Goal: Task Accomplishment & Management: Use online tool/utility

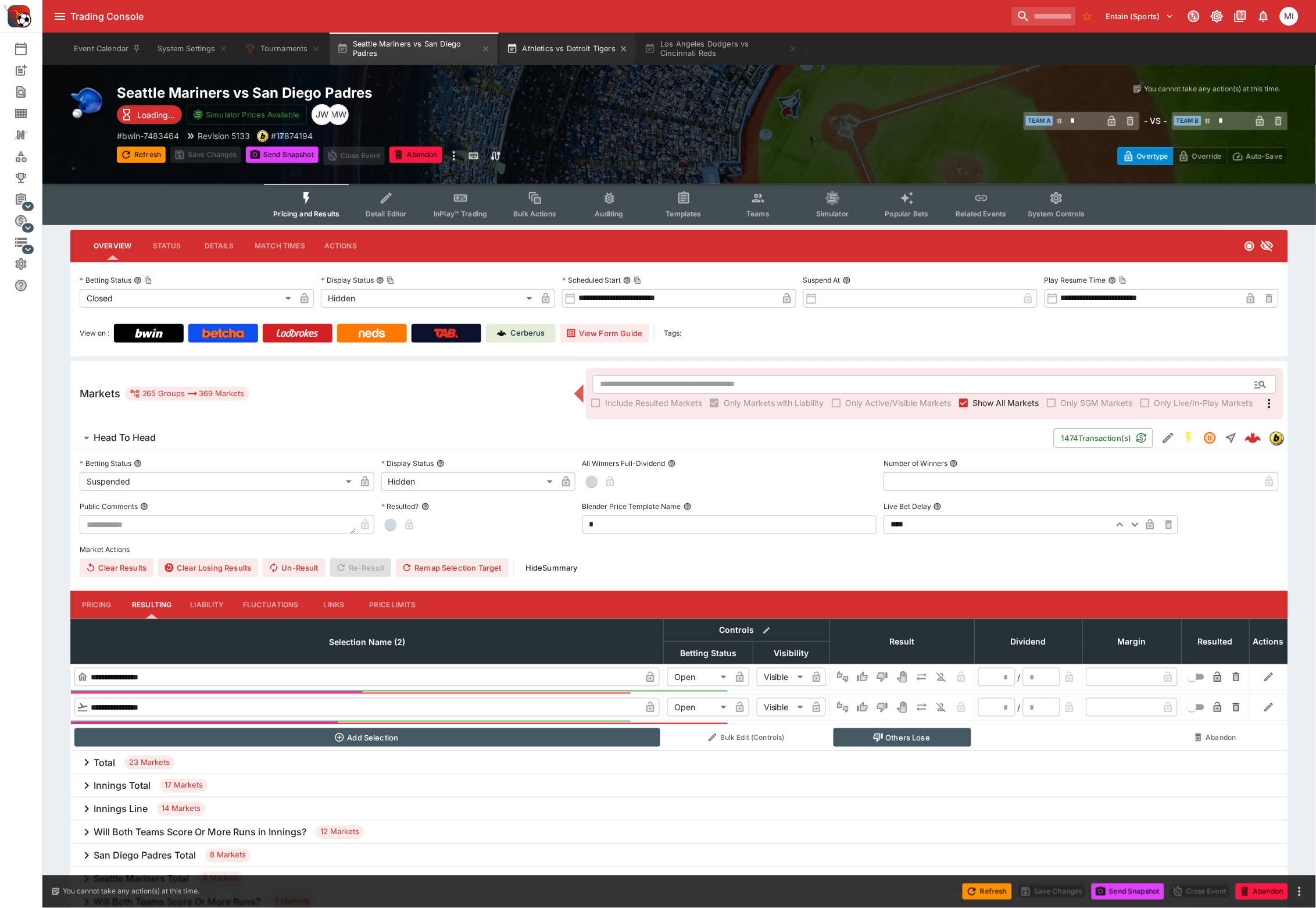
click at [573, 51] on button "Athletics vs Detroit Tigers" at bounding box center [567, 49] width 136 height 33
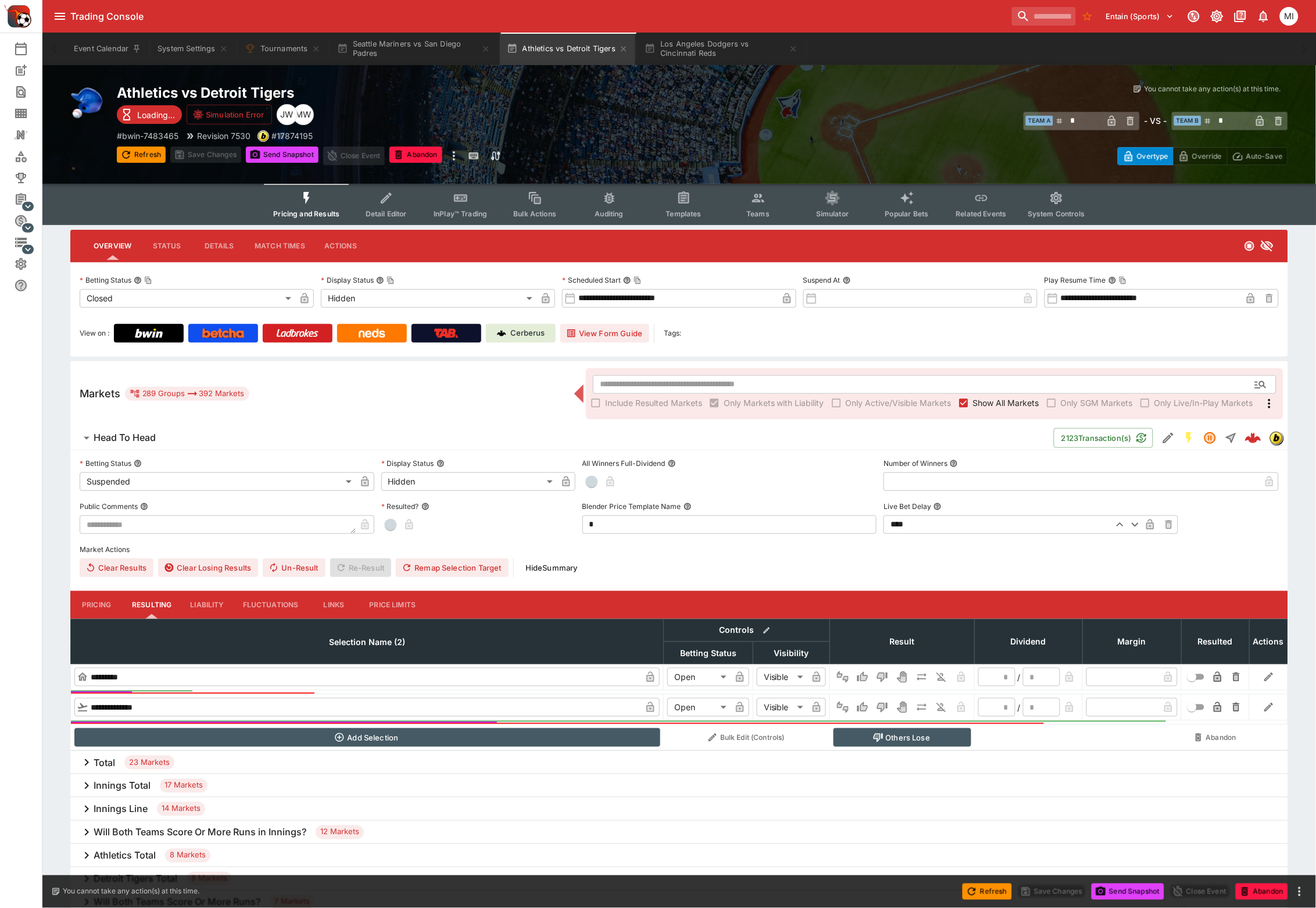
type input "*"
click at [423, 50] on button "Seattle Mariners vs San Diego Padres" at bounding box center [414, 49] width 167 height 33
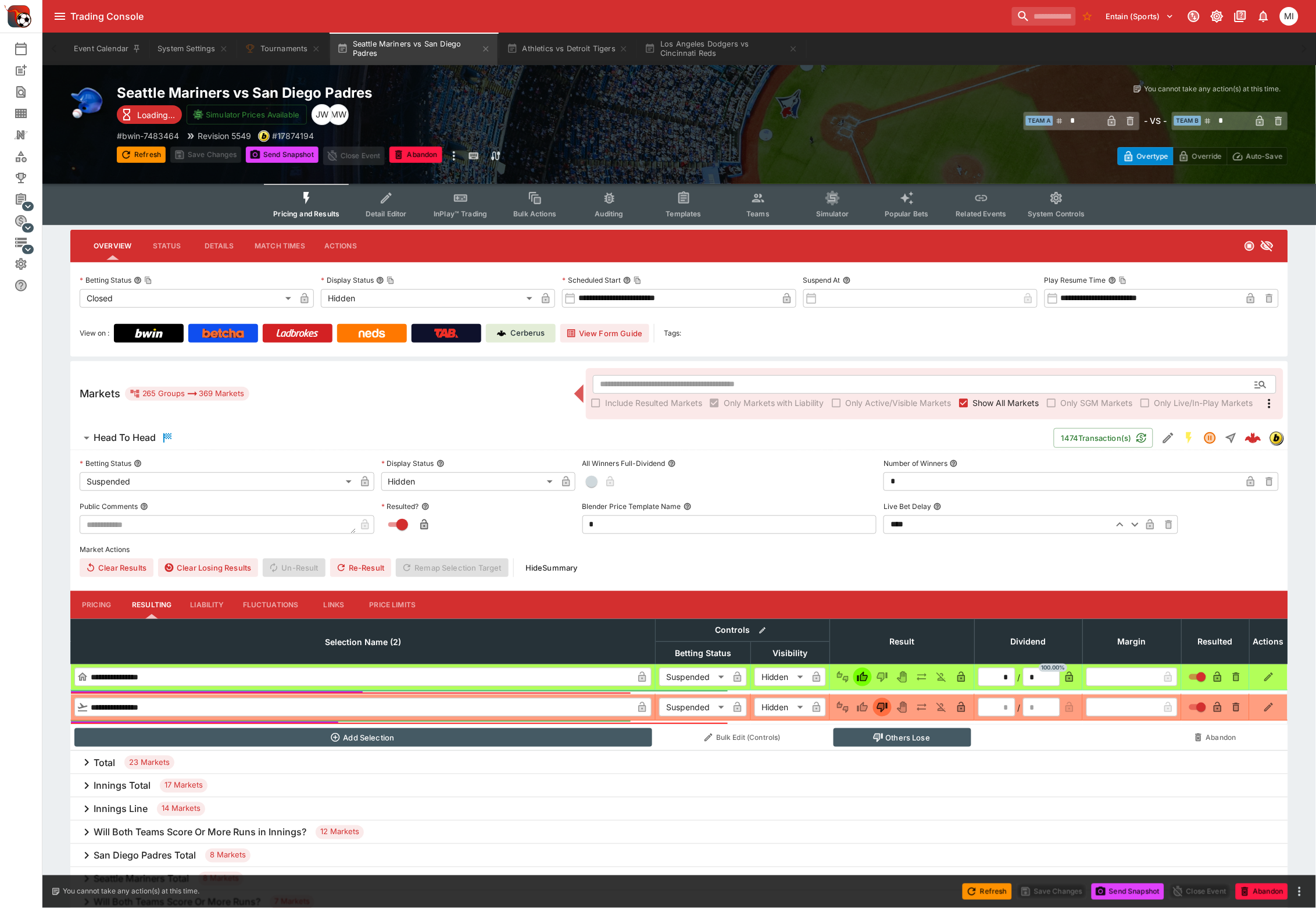
click at [984, 394] on label "Show All Markets" at bounding box center [997, 403] width 85 height 19
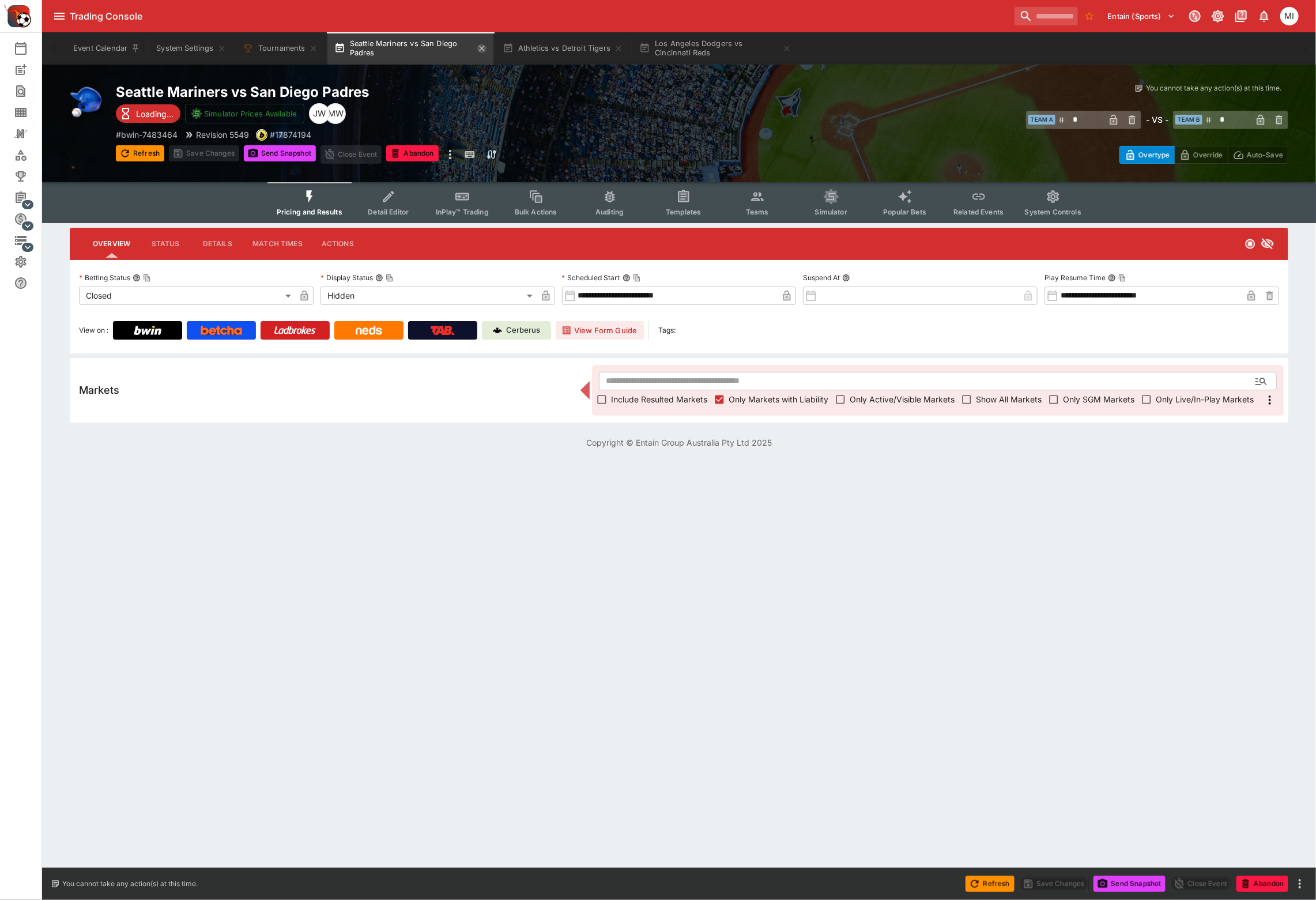
click at [484, 47] on icon "button" at bounding box center [481, 48] width 5 height 5
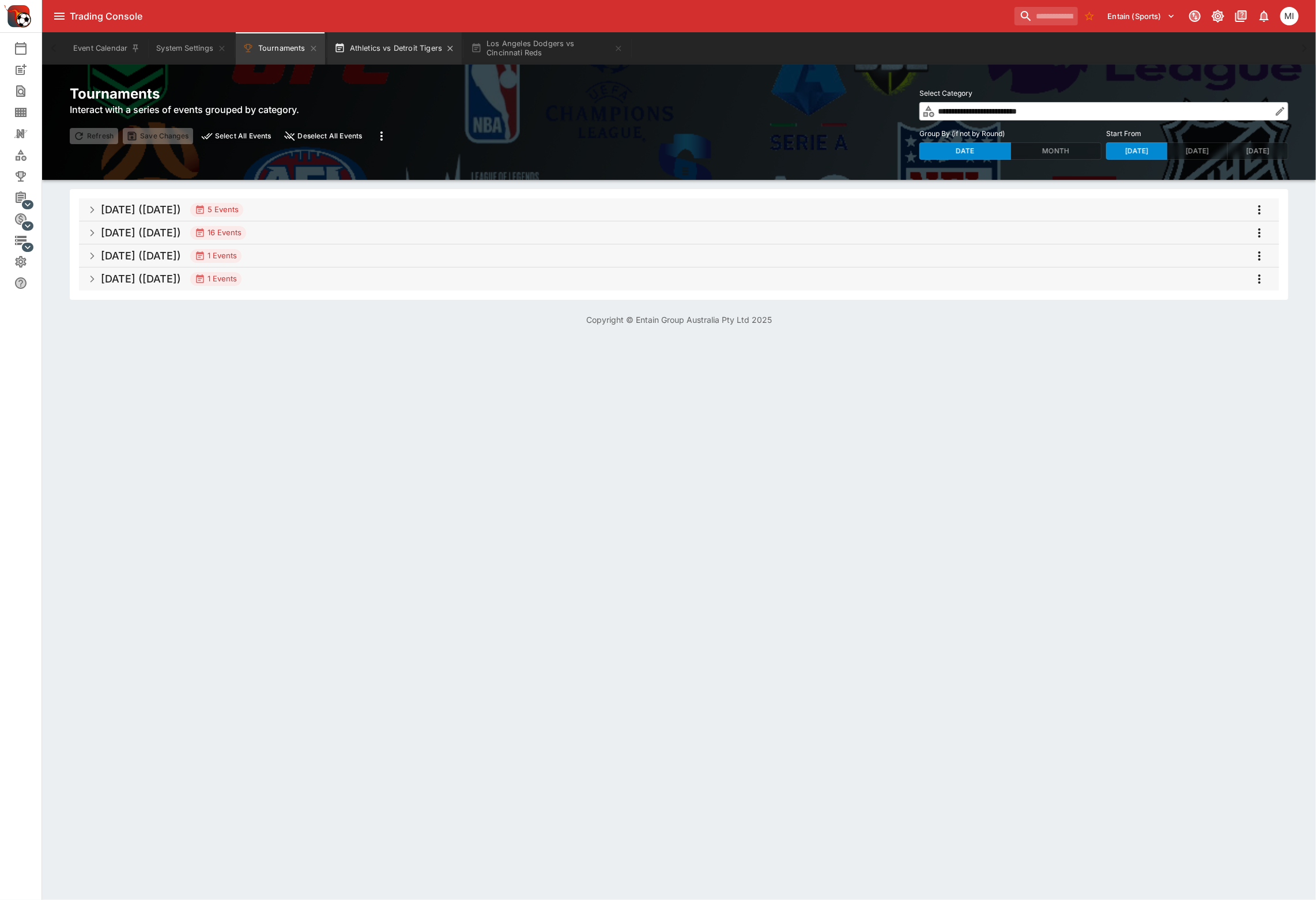
click at [439, 52] on button "Athletics vs Detroit Tigers" at bounding box center [395, 49] width 135 height 32
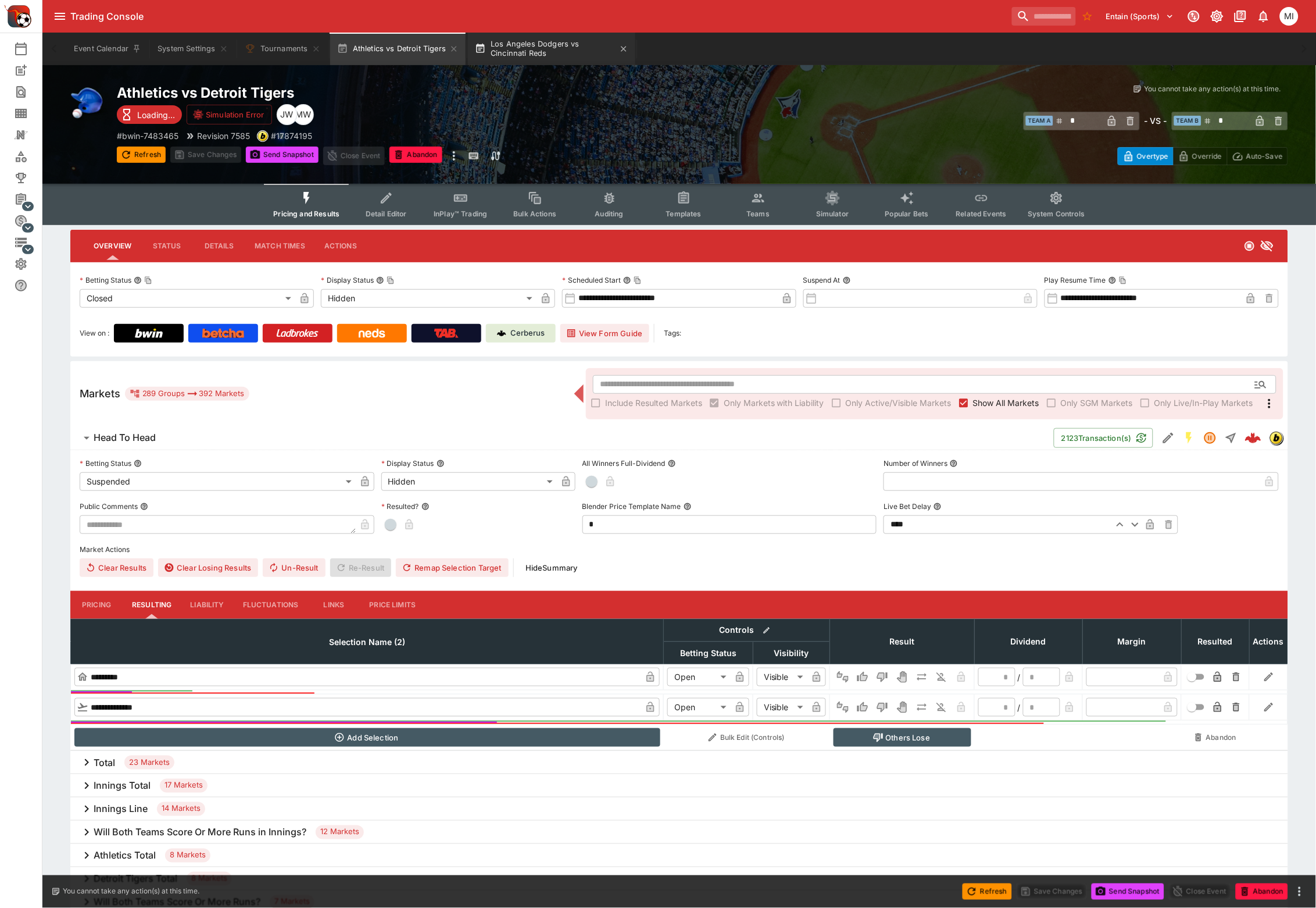
click at [528, 47] on button "Los Angeles Dodgers vs Cincinnati Reds" at bounding box center [551, 49] width 167 height 33
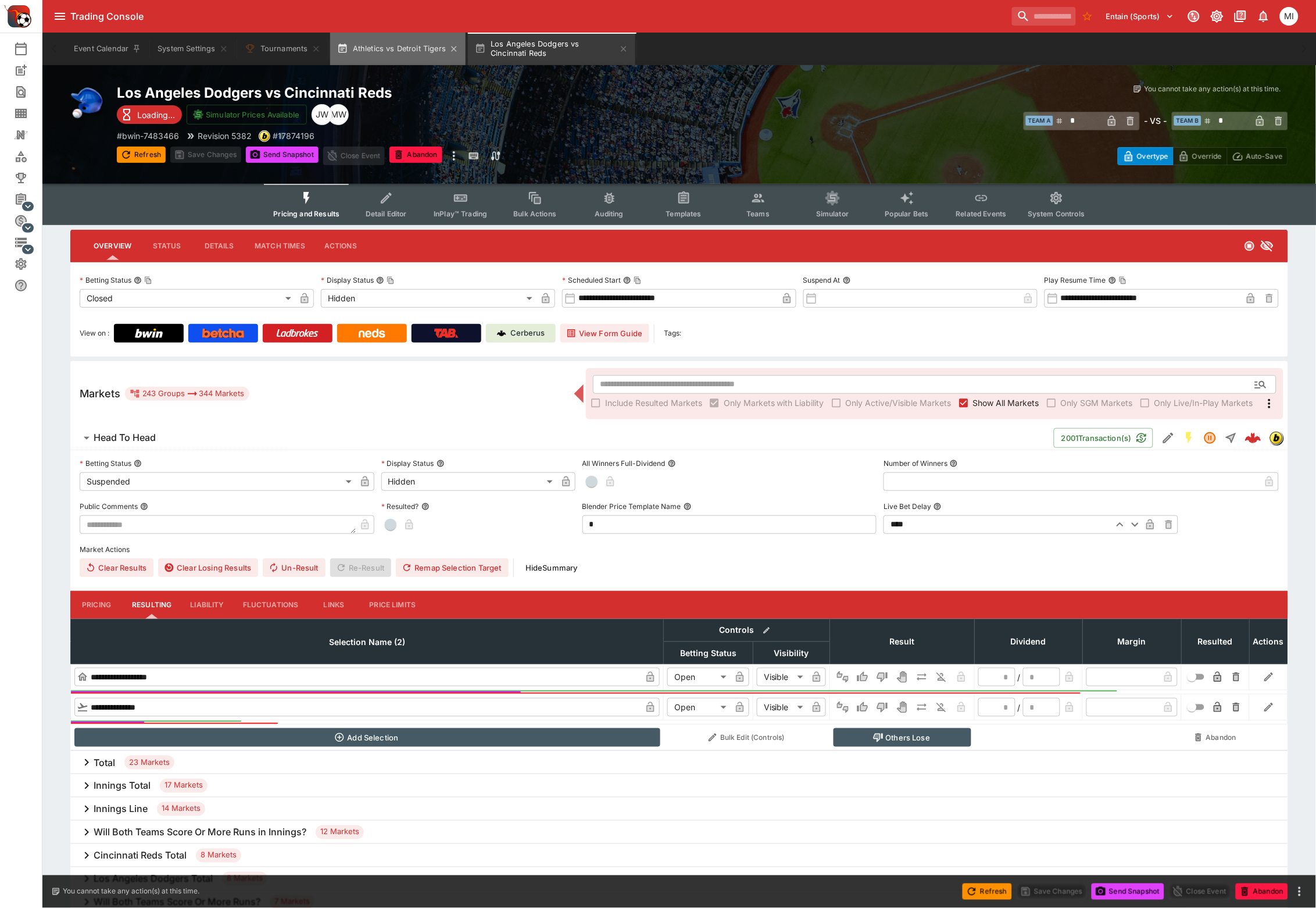
click at [411, 47] on button "Athletics vs Detroit Tigers" at bounding box center [398, 49] width 136 height 33
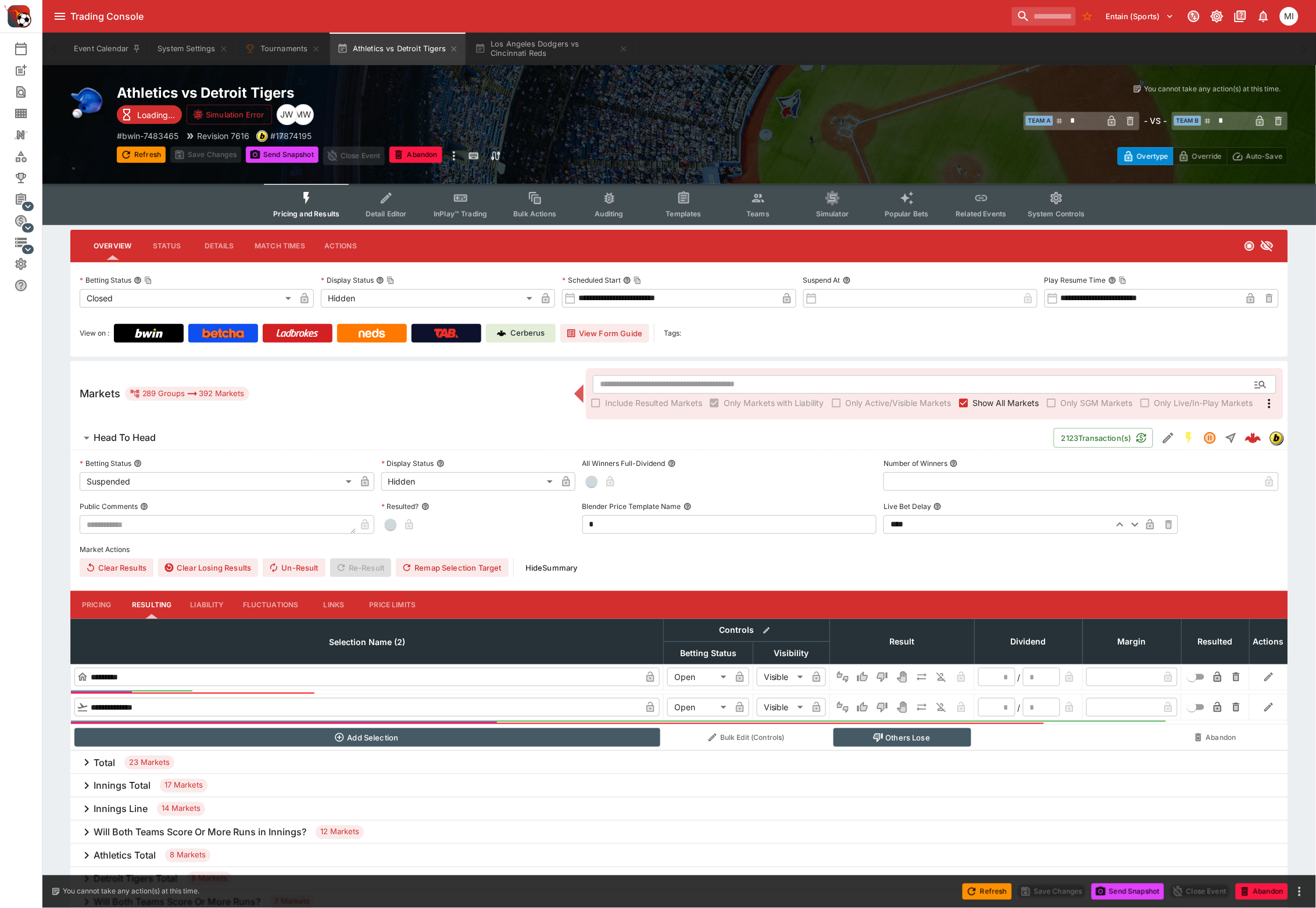
type input "*"
type input "*********"
type input "******"
type input "*"
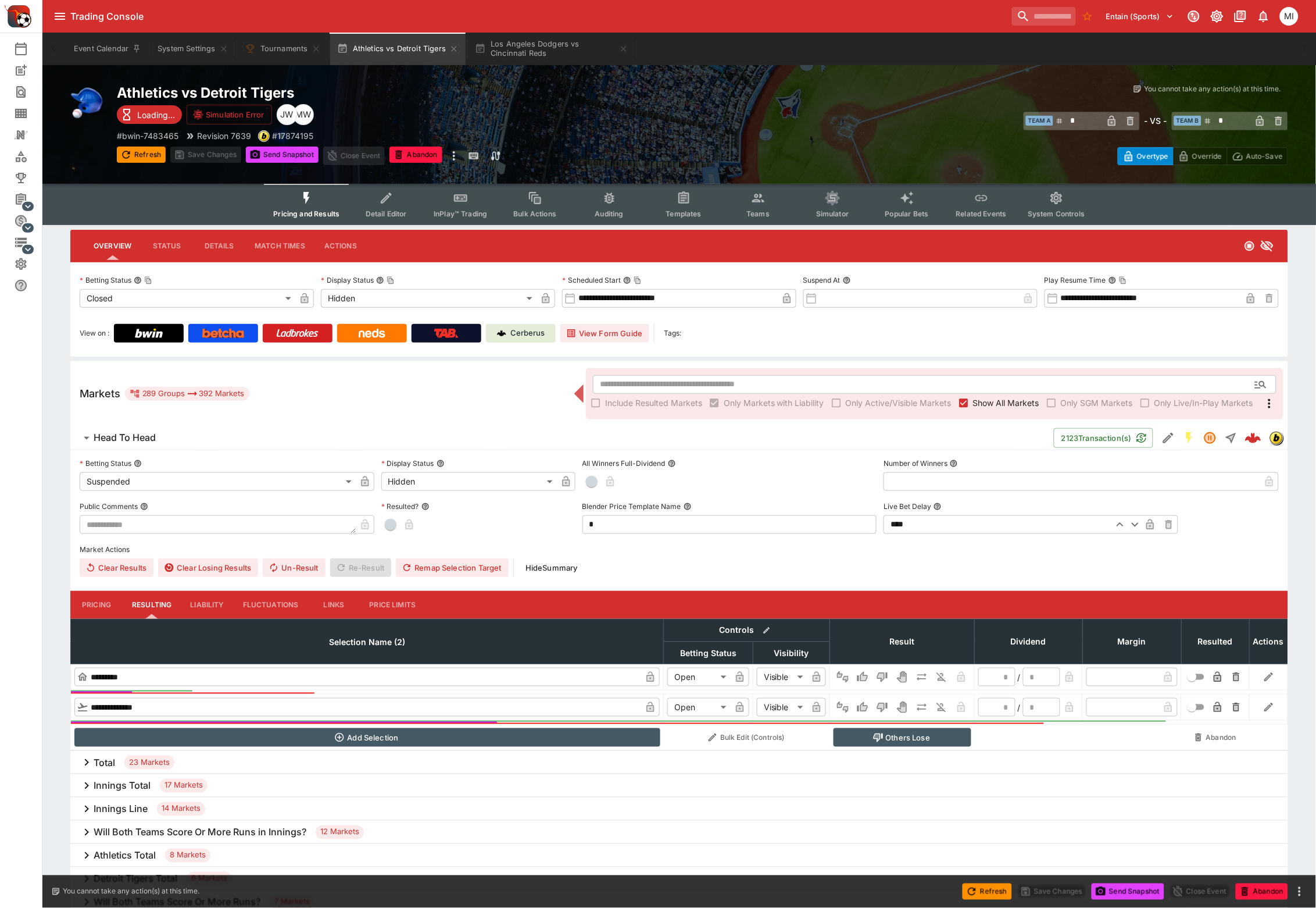
type input "*"
type input "*********"
type input "******"
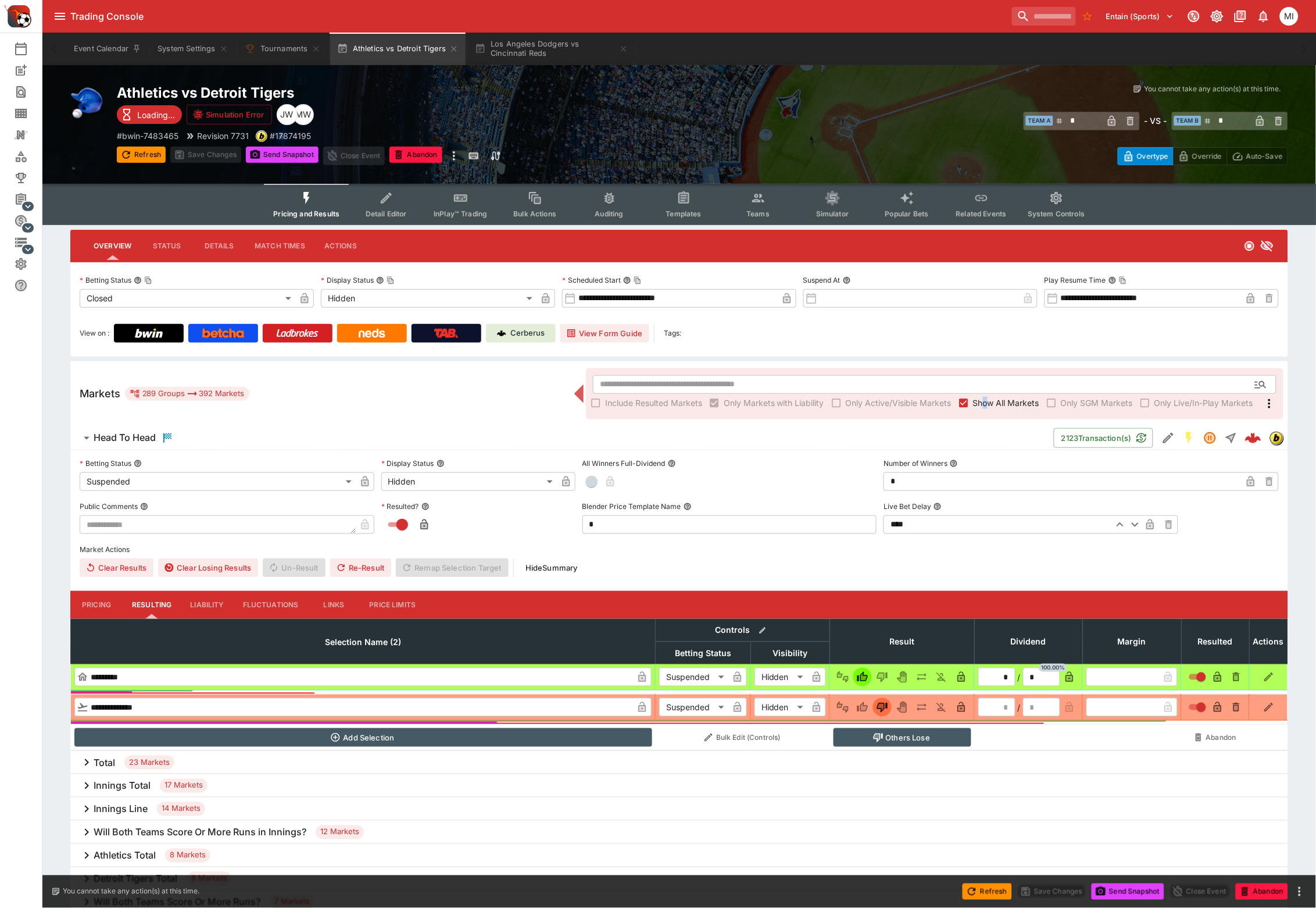
click at [986, 399] on span "Show All Markets" at bounding box center [1006, 403] width 66 height 12
click at [1004, 398] on span "Show All Markets" at bounding box center [1006, 403] width 66 height 12
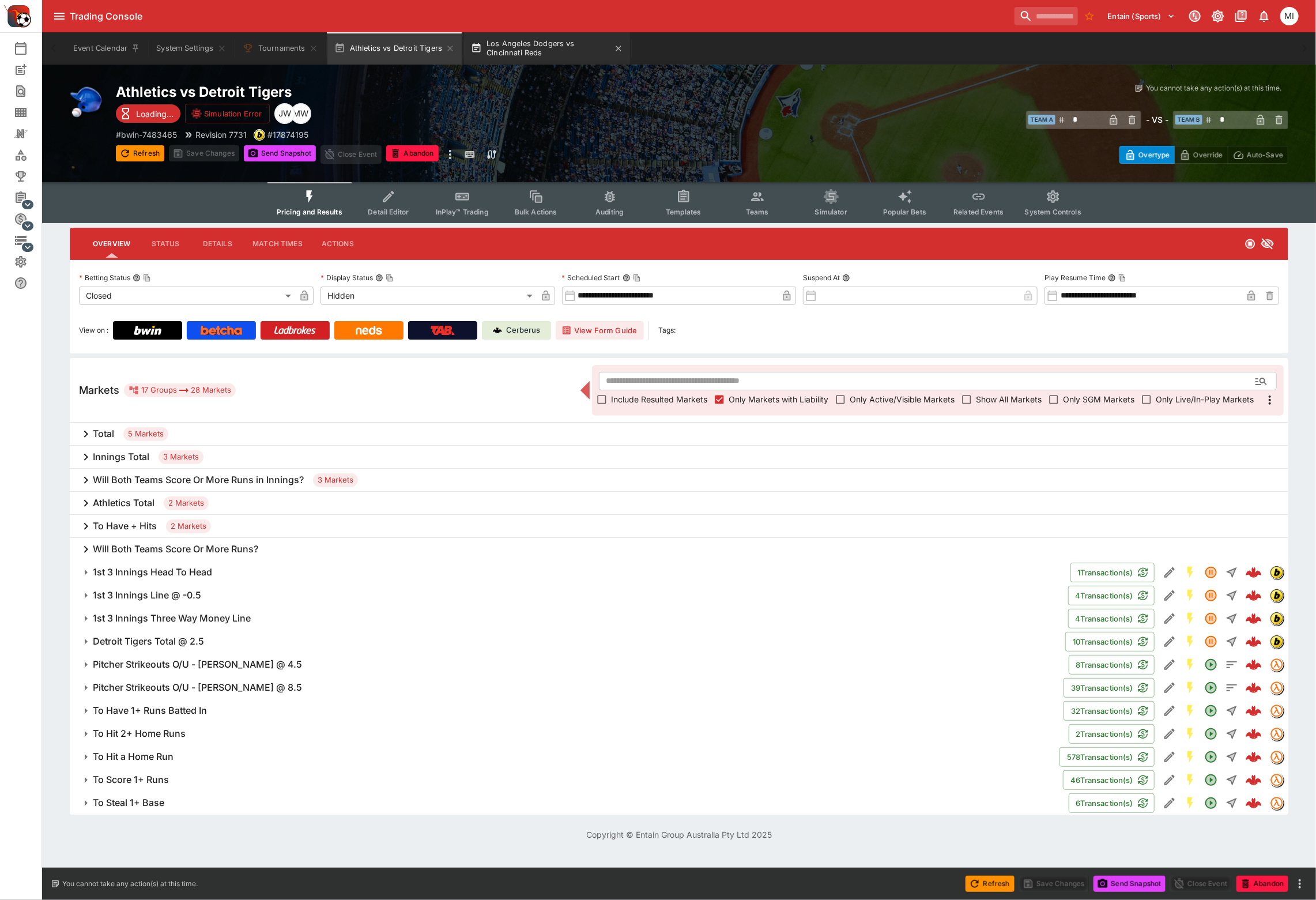
click at [527, 46] on button "Los Angeles Dodgers vs Cincinnati Reds" at bounding box center [546, 49] width 166 height 32
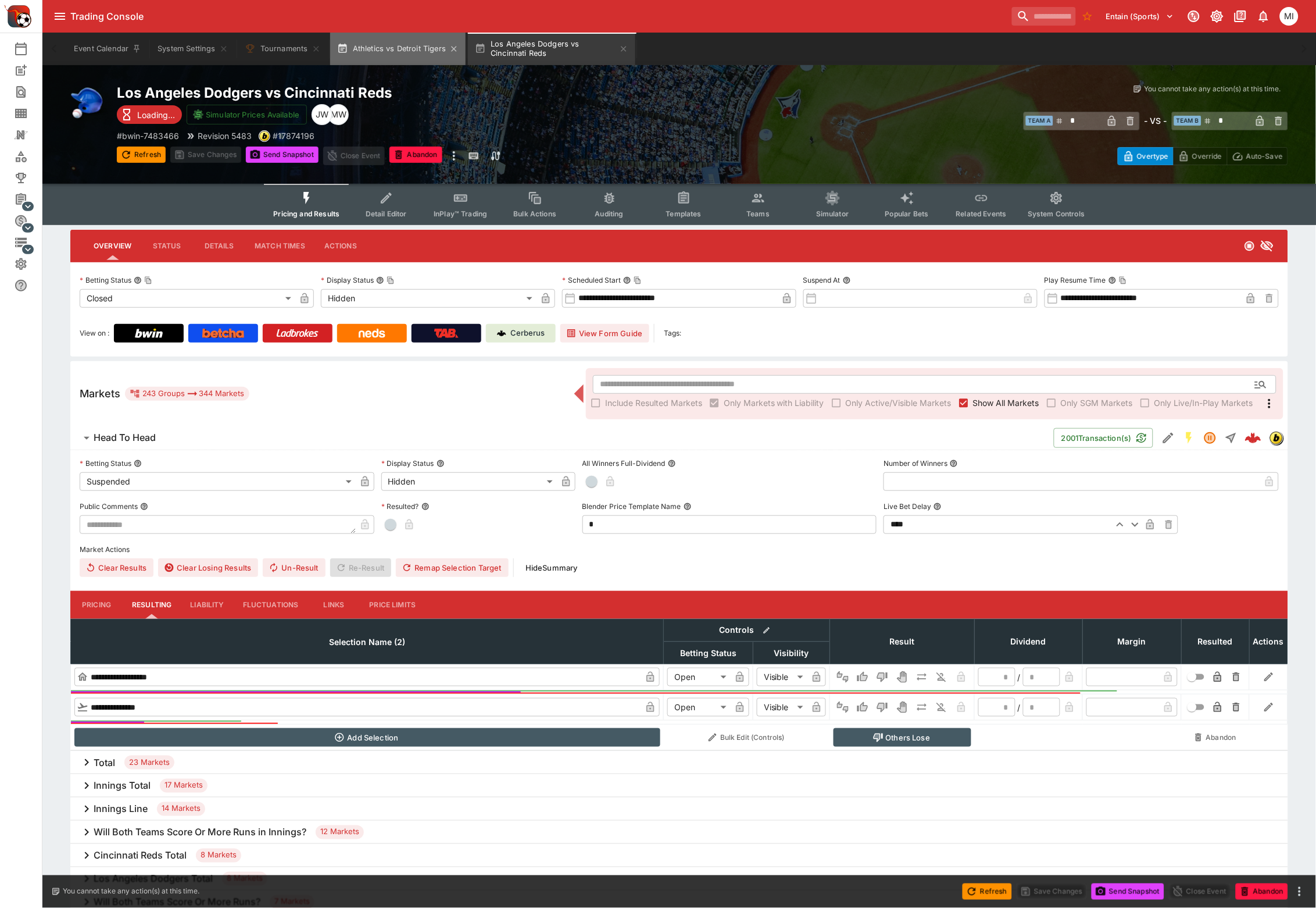
click at [381, 51] on button "Athletics vs Detroit Tigers" at bounding box center [398, 49] width 136 height 33
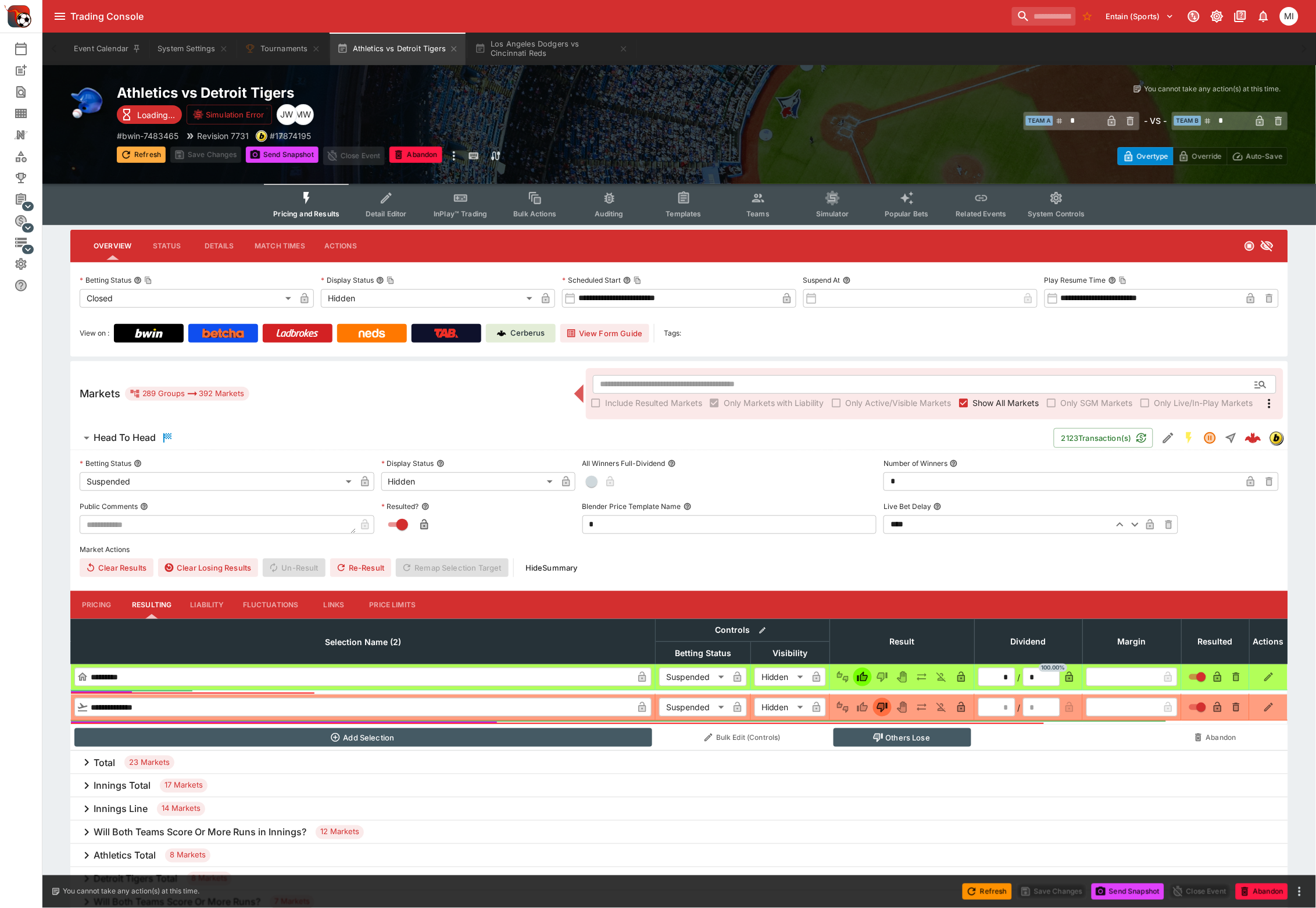
click at [149, 150] on button "Refresh" at bounding box center [141, 155] width 49 height 16
click at [979, 401] on span "Show All Markets" at bounding box center [1006, 403] width 66 height 12
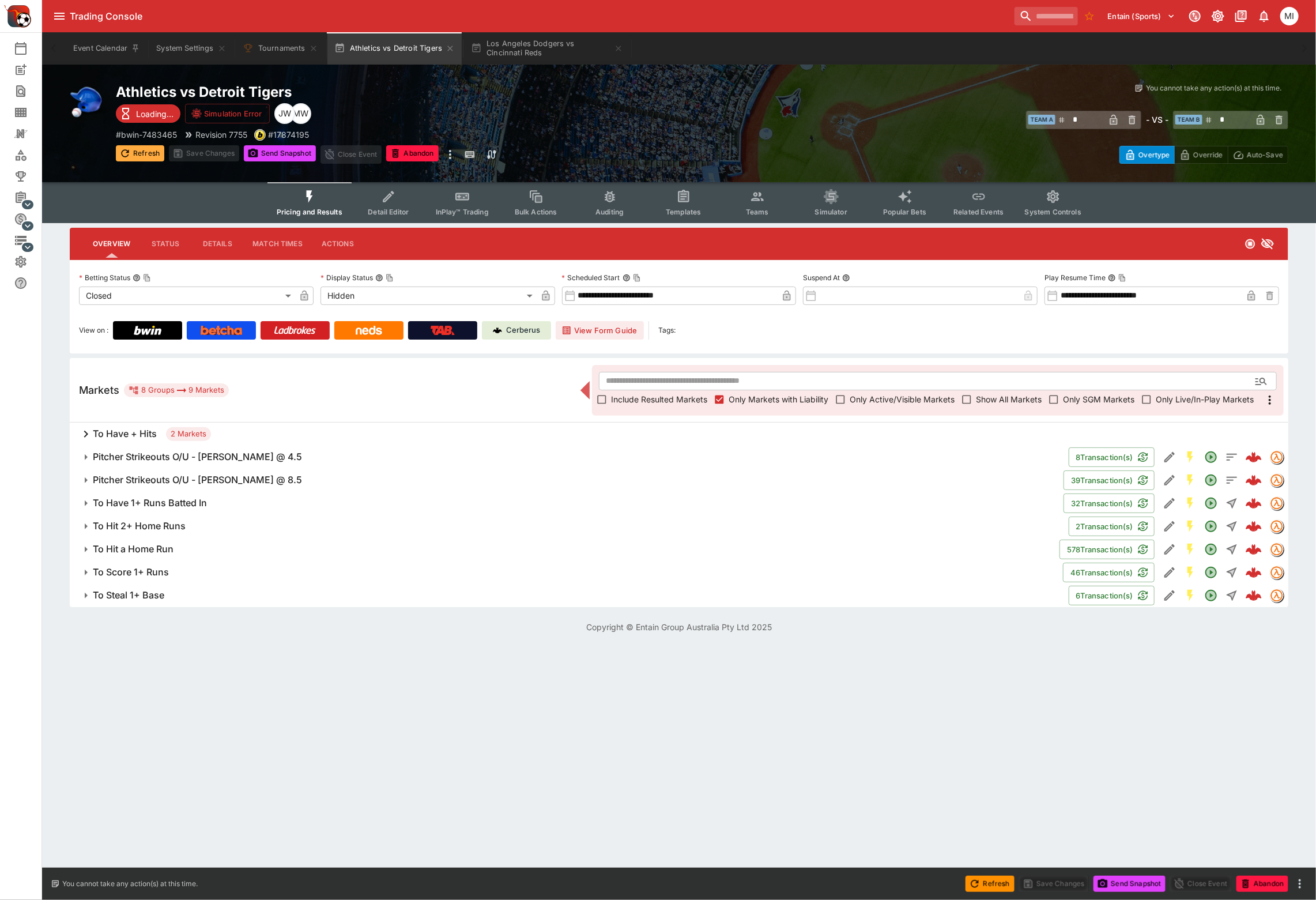
click at [128, 147] on icon "button" at bounding box center [125, 153] width 12 height 12
click at [537, 57] on button "Los Angeles Dodgers vs Cincinnati Reds" at bounding box center [546, 49] width 166 height 32
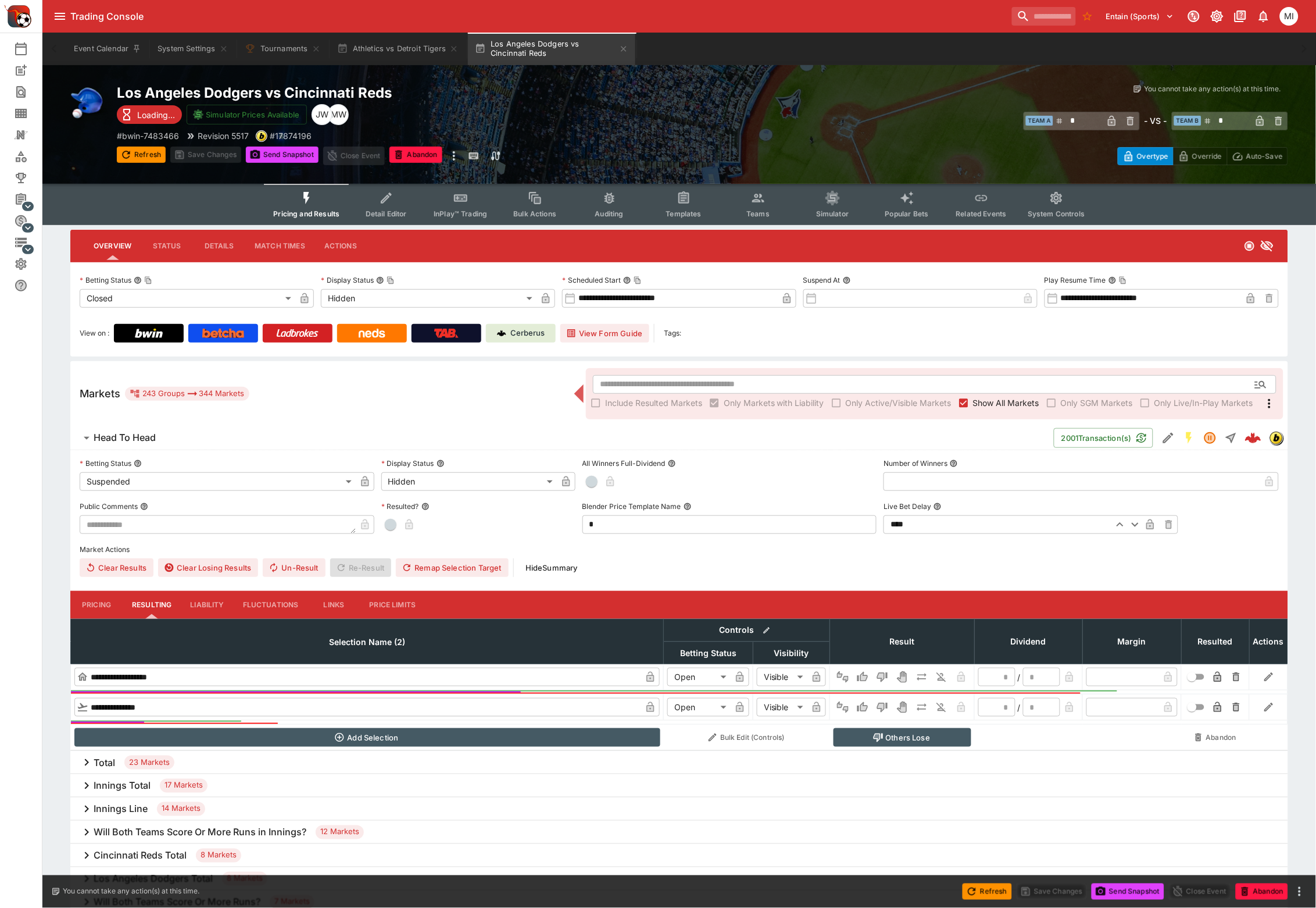
type input "*********"
type input "******"
type input "*"
type input "*********"
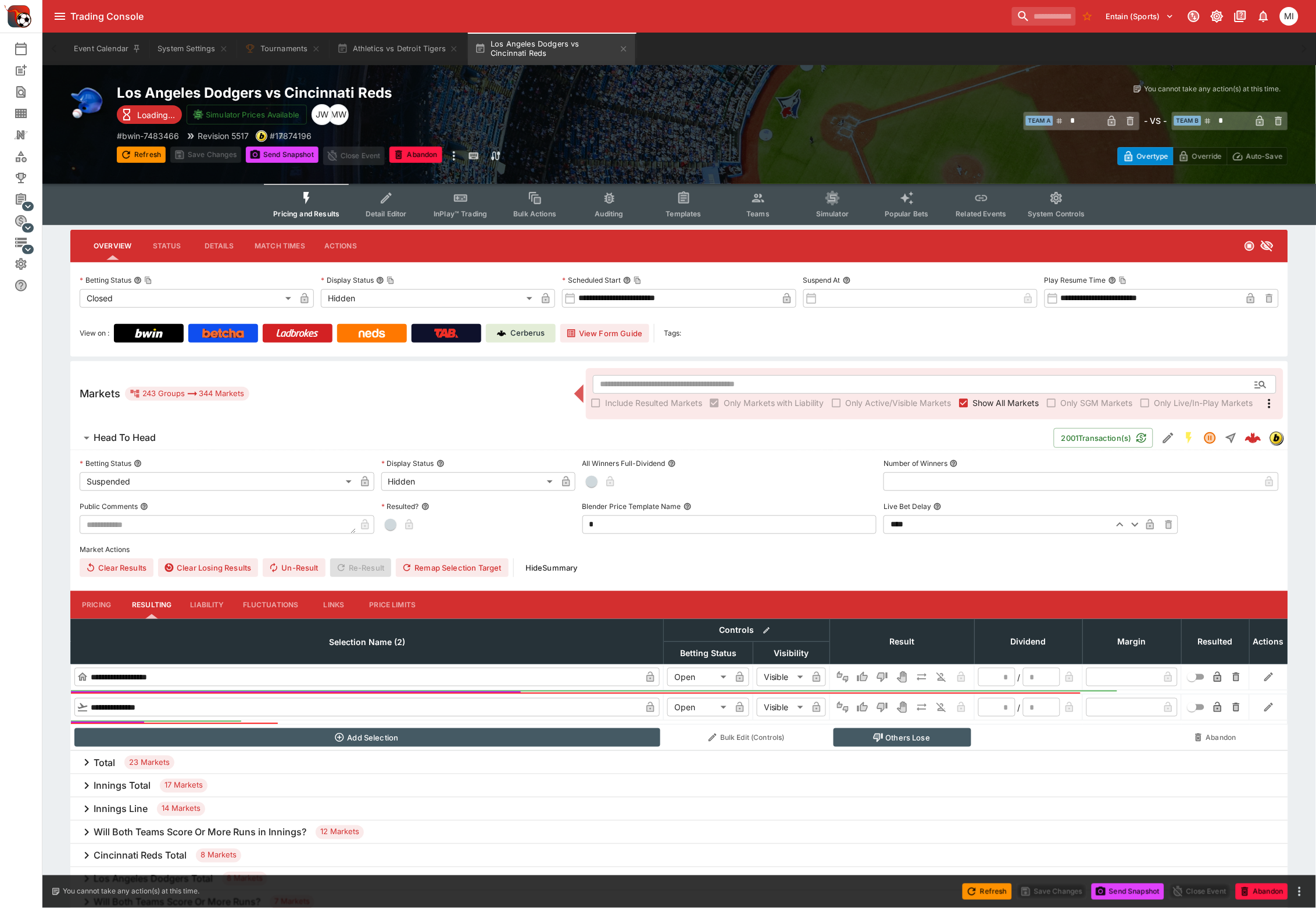
type input "******"
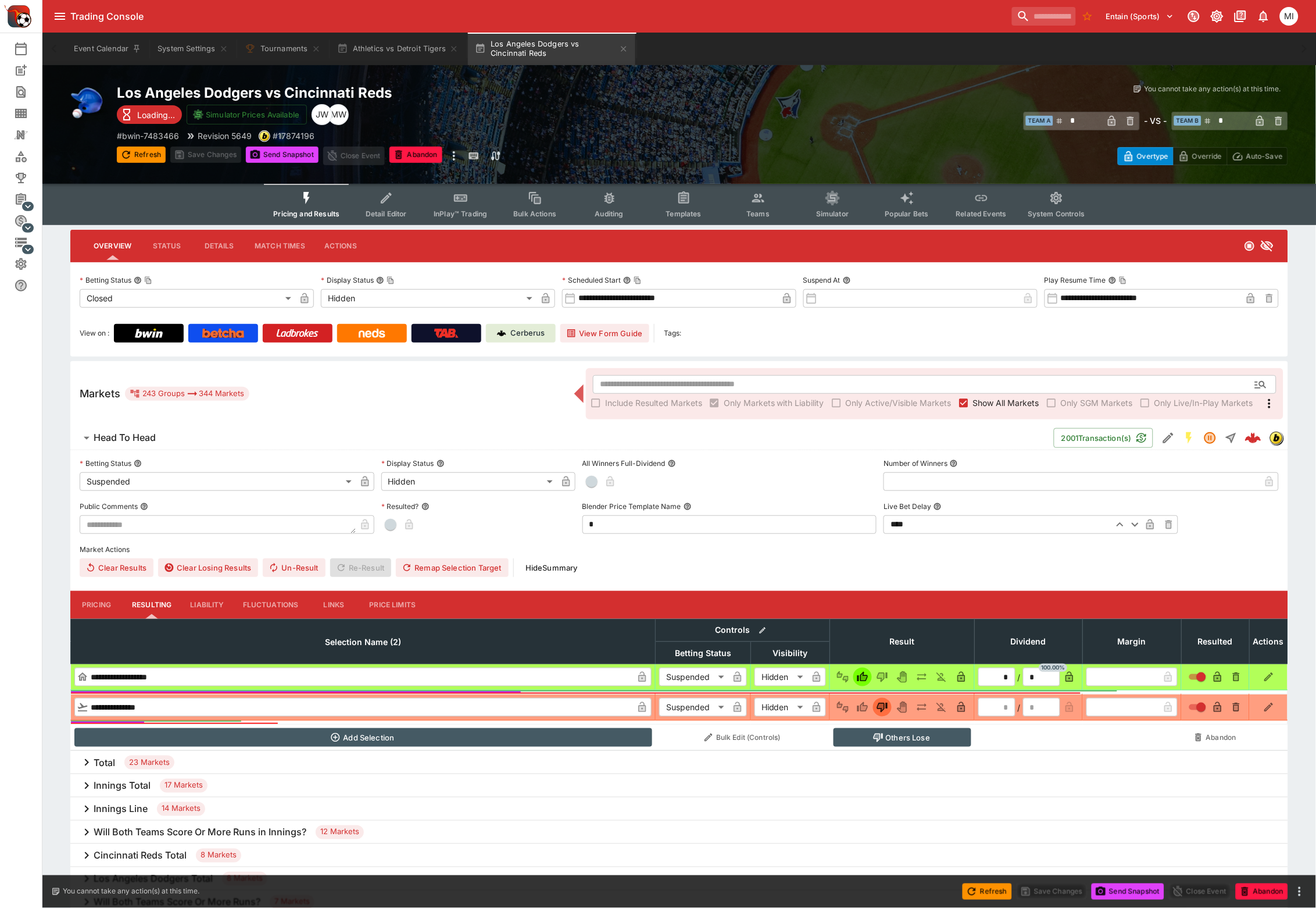
type input "*"
click at [986, 397] on span "Show All Markets" at bounding box center [1006, 403] width 66 height 12
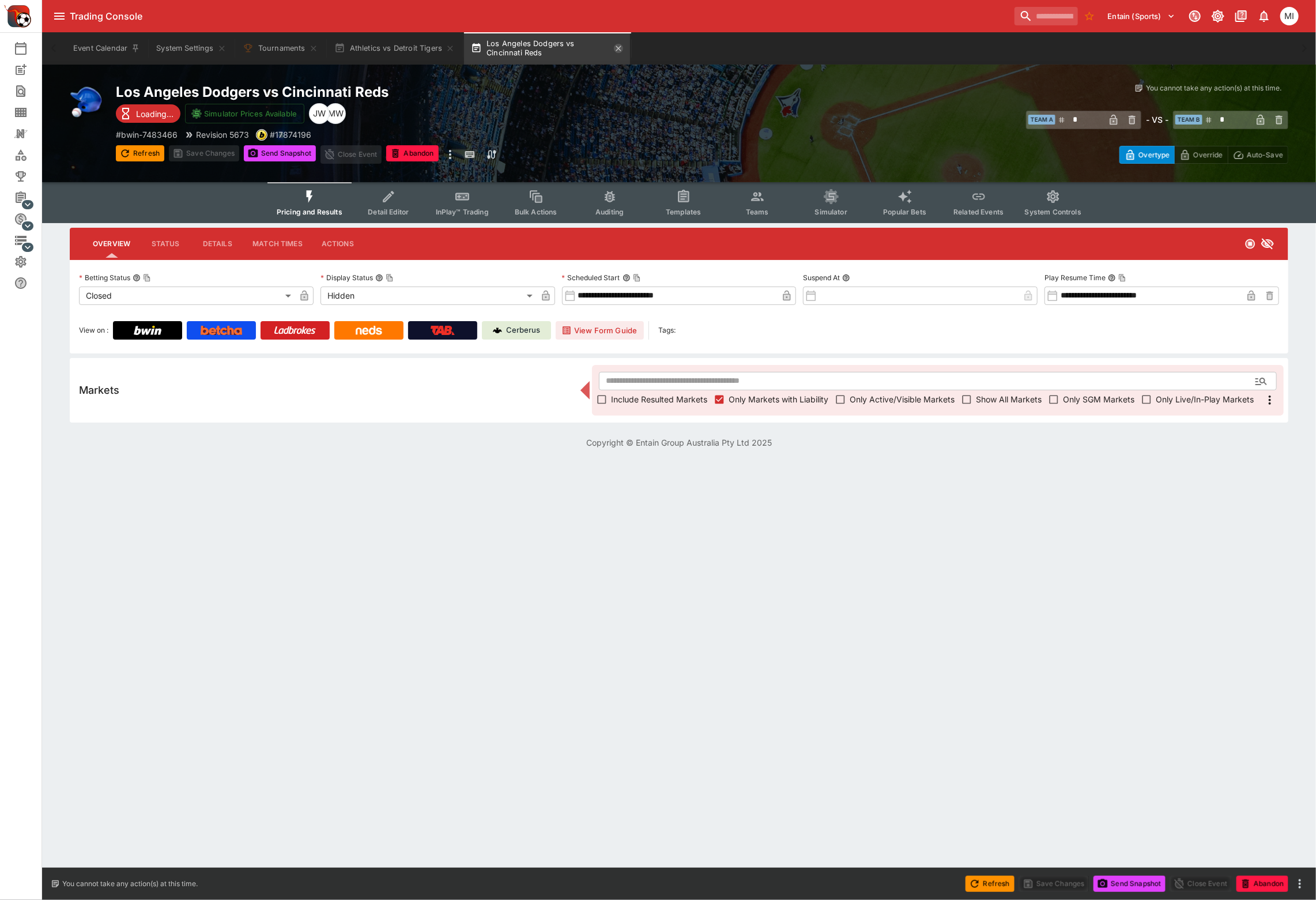
click at [619, 49] on icon "button" at bounding box center [619, 48] width 10 height 10
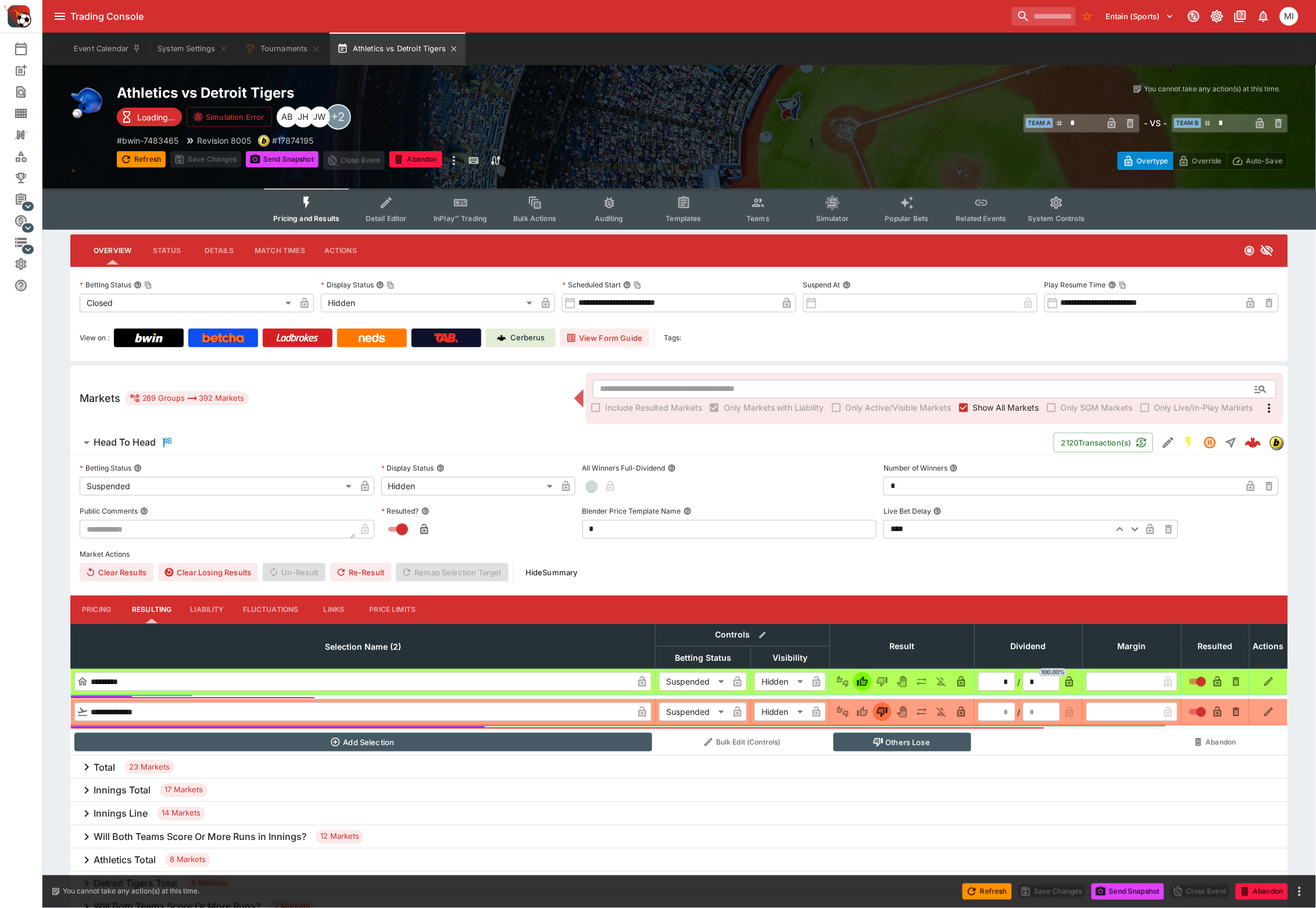
click at [403, 47] on button "Athletics vs Detroit Tigers" at bounding box center [398, 49] width 136 height 33
click at [980, 405] on span "Show All Markets" at bounding box center [1006, 407] width 66 height 12
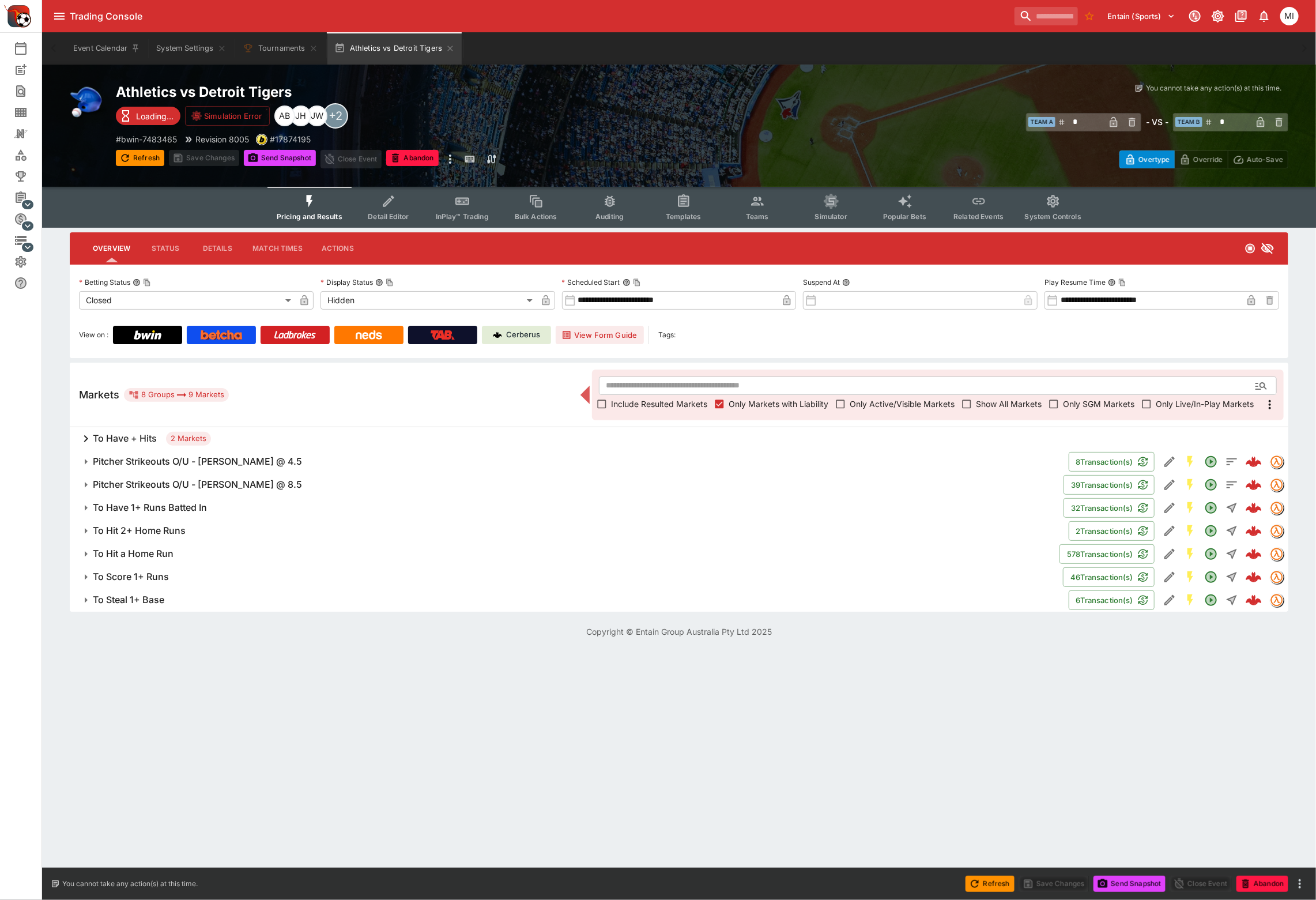
click at [161, 479] on h6 "Pitcher Strikeouts O/U - Tarik Skubal @ 8.5" at bounding box center [197, 485] width 209 height 12
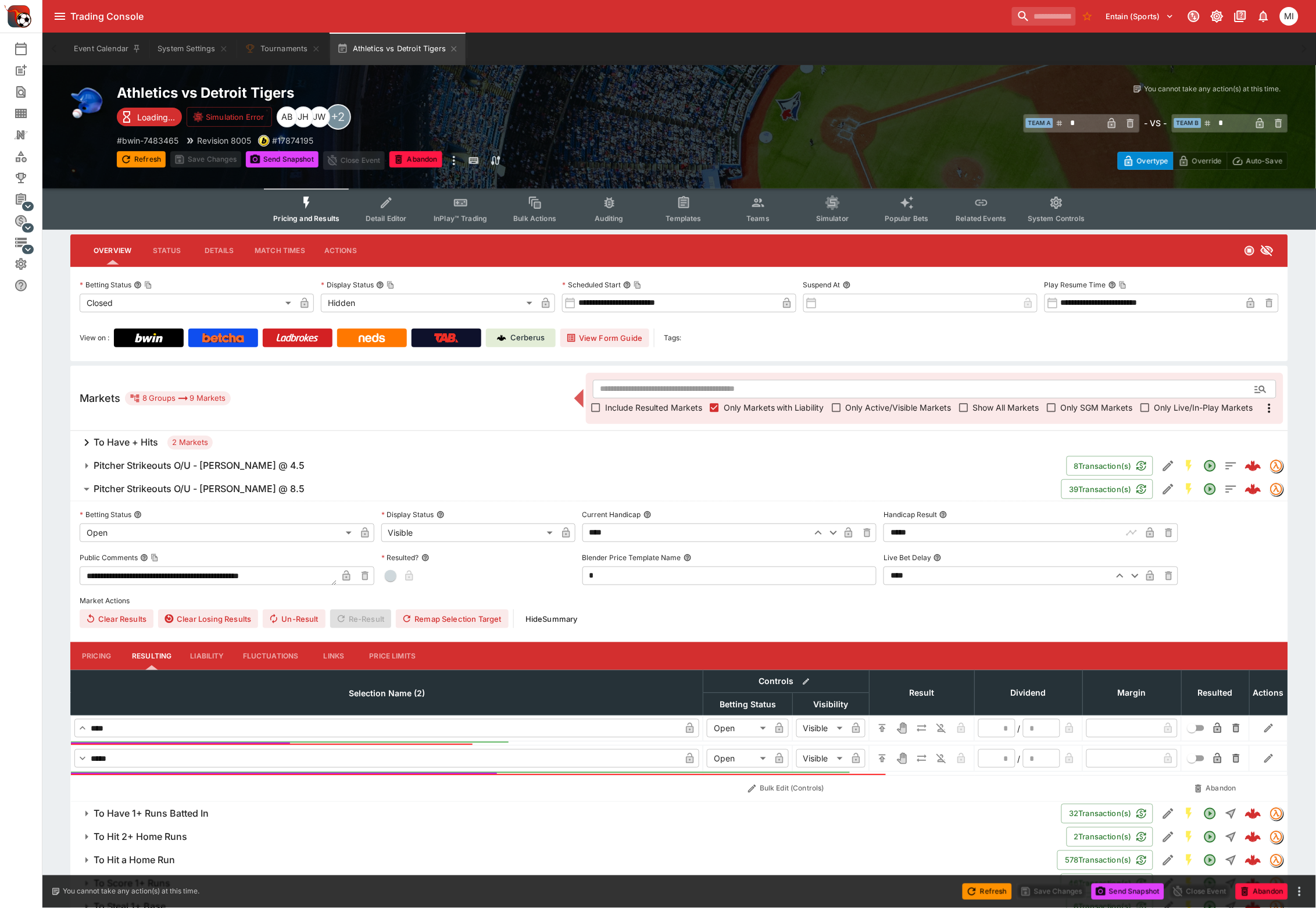
click at [162, 464] on h6 "Pitcher Strikeouts O/U - J.T. Ginn @ 4.5" at bounding box center [199, 465] width 211 height 12
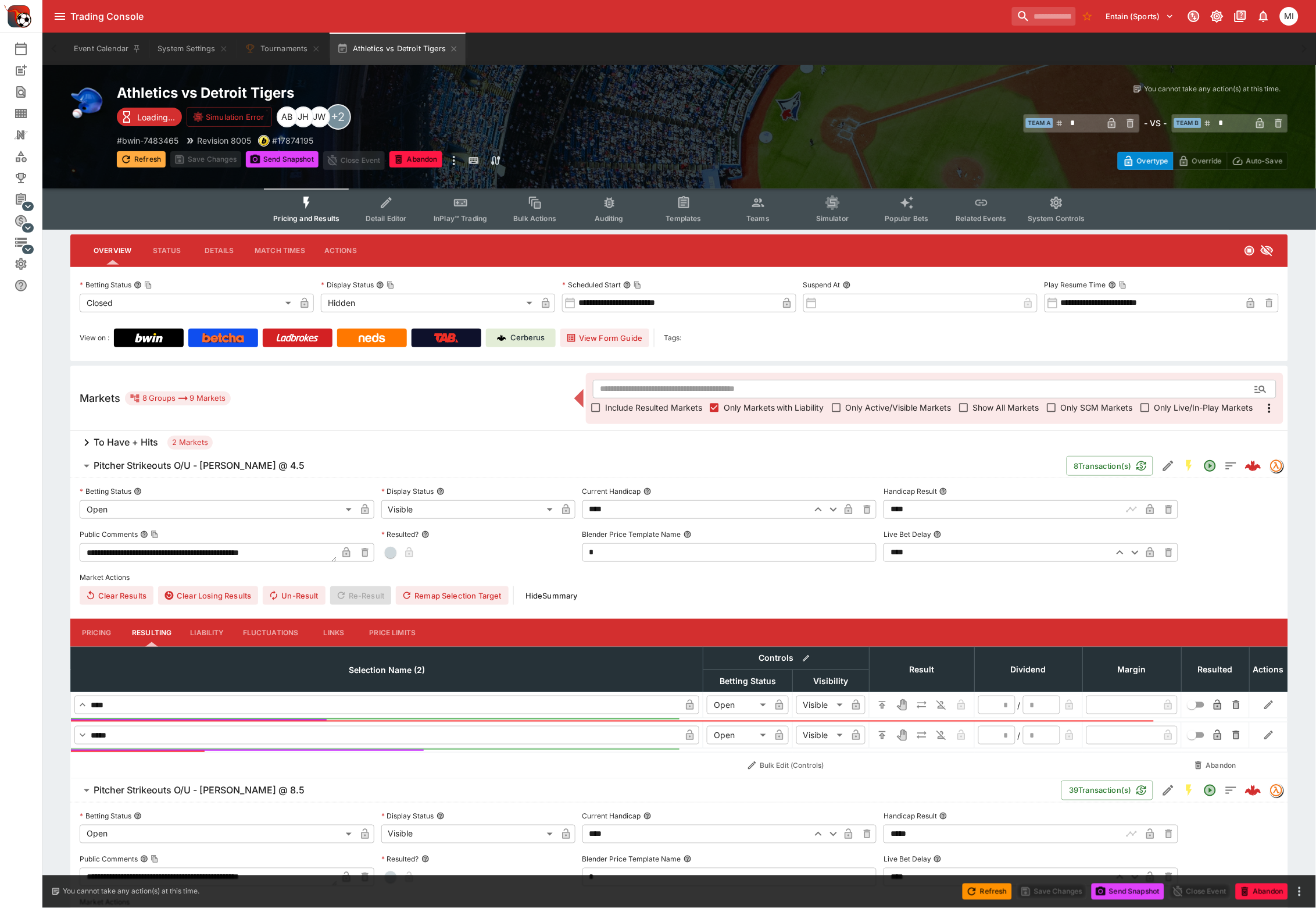
click at [148, 163] on button "Refresh" at bounding box center [141, 159] width 49 height 16
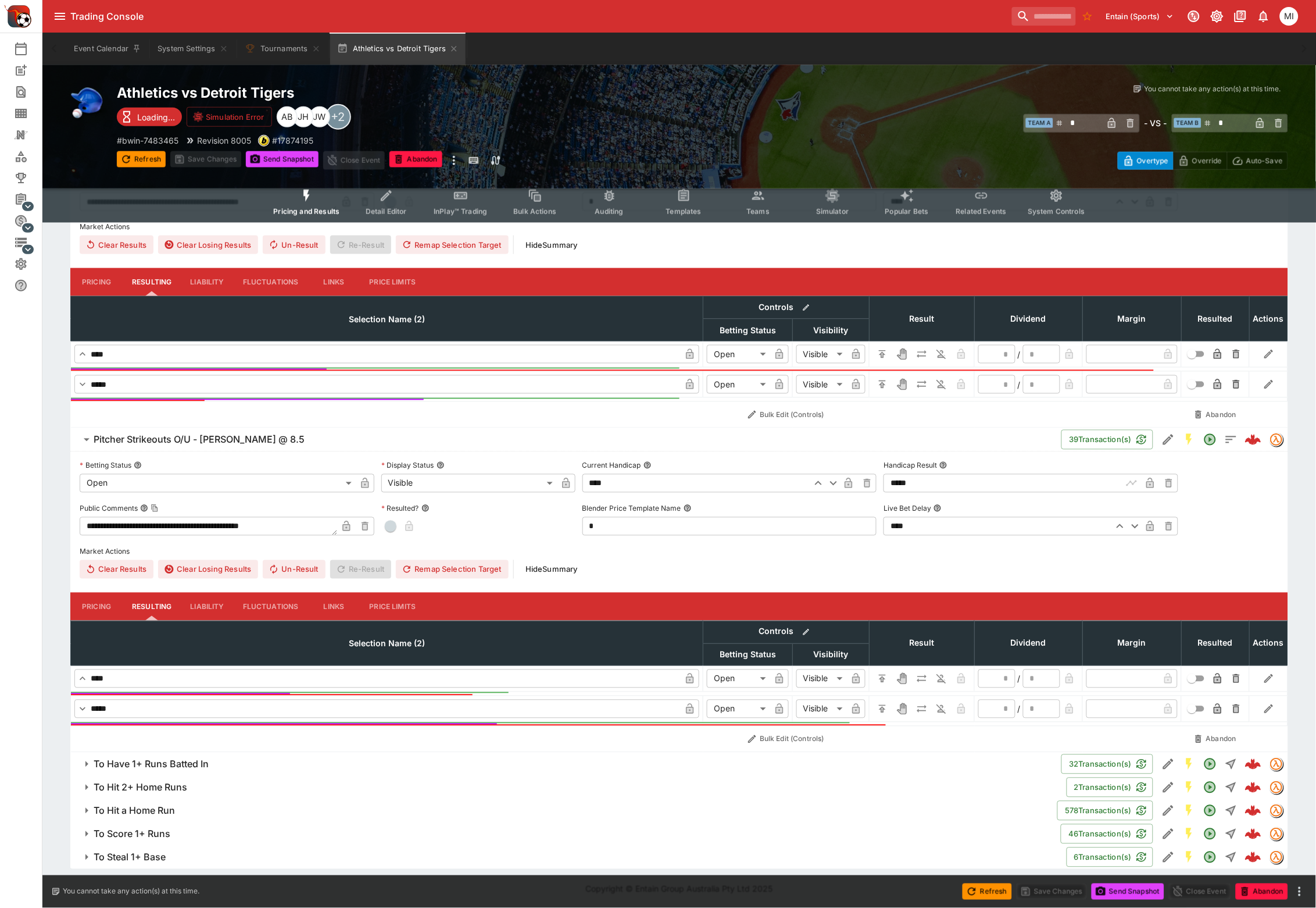
click at [159, 769] on h6 "To Have 1+ Runs Batted In" at bounding box center [151, 765] width 115 height 12
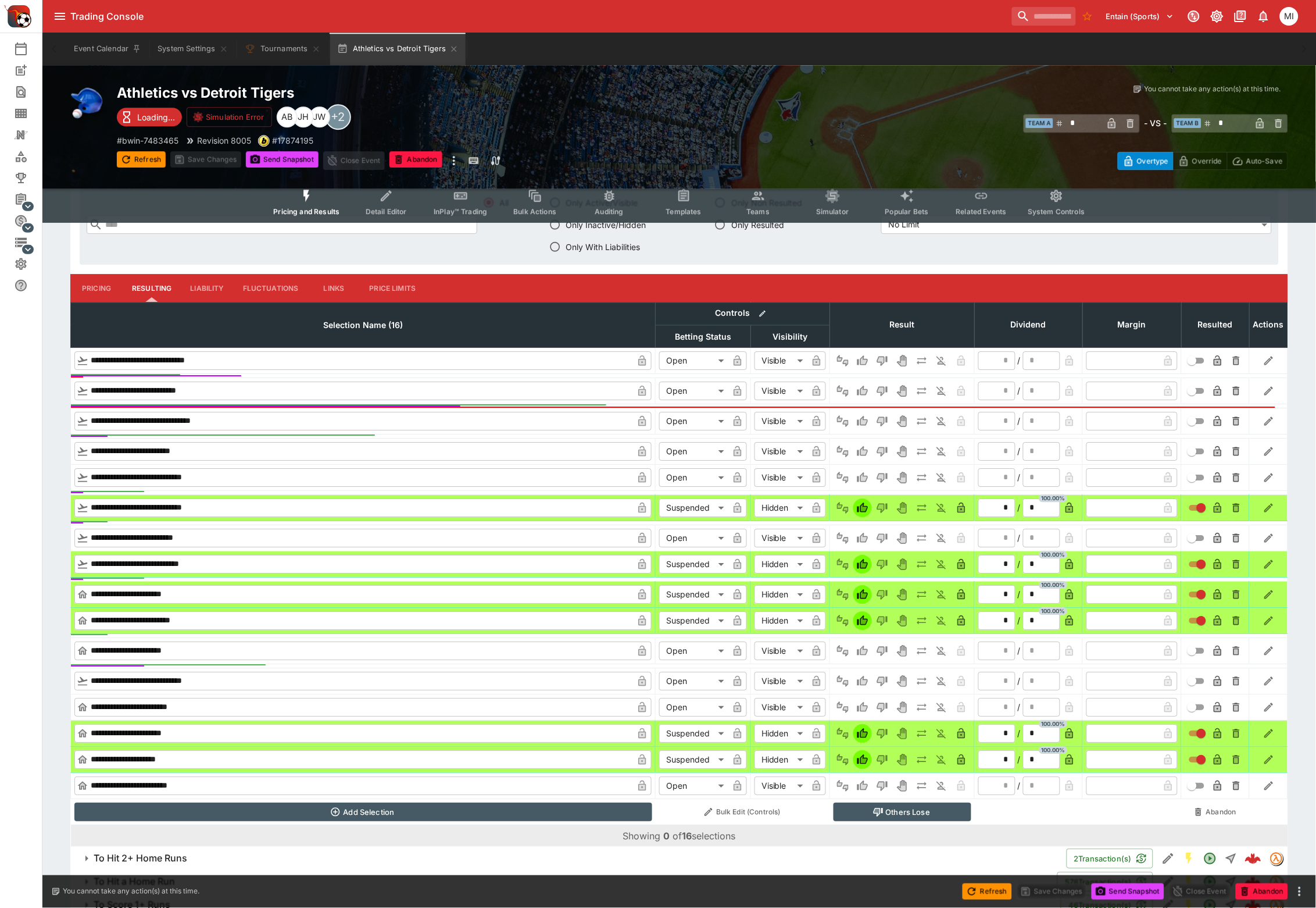
scroll to position [1170, 0]
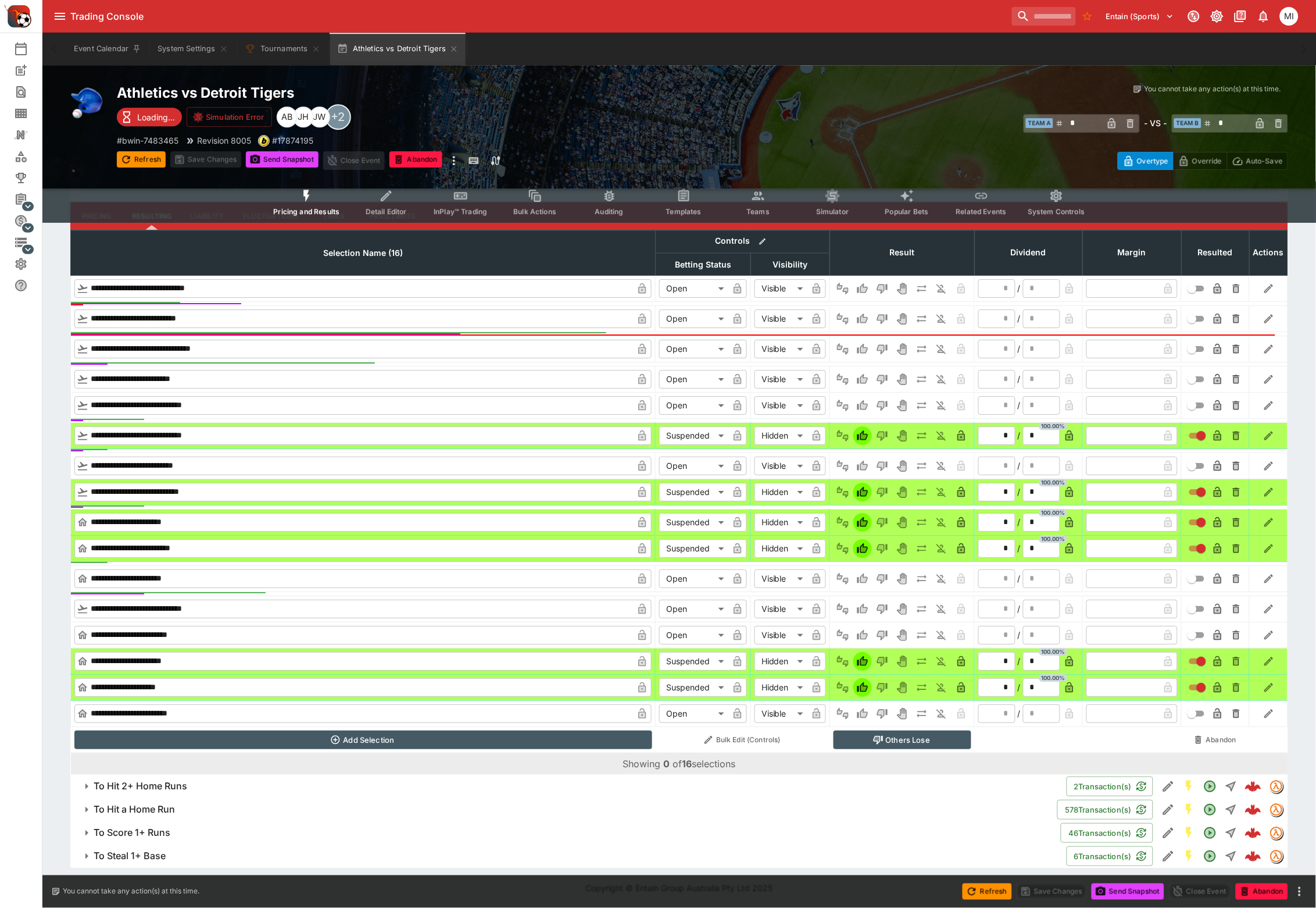
click at [161, 788] on h6 "To Hit 2+ Home Runs" at bounding box center [140, 786] width 94 height 12
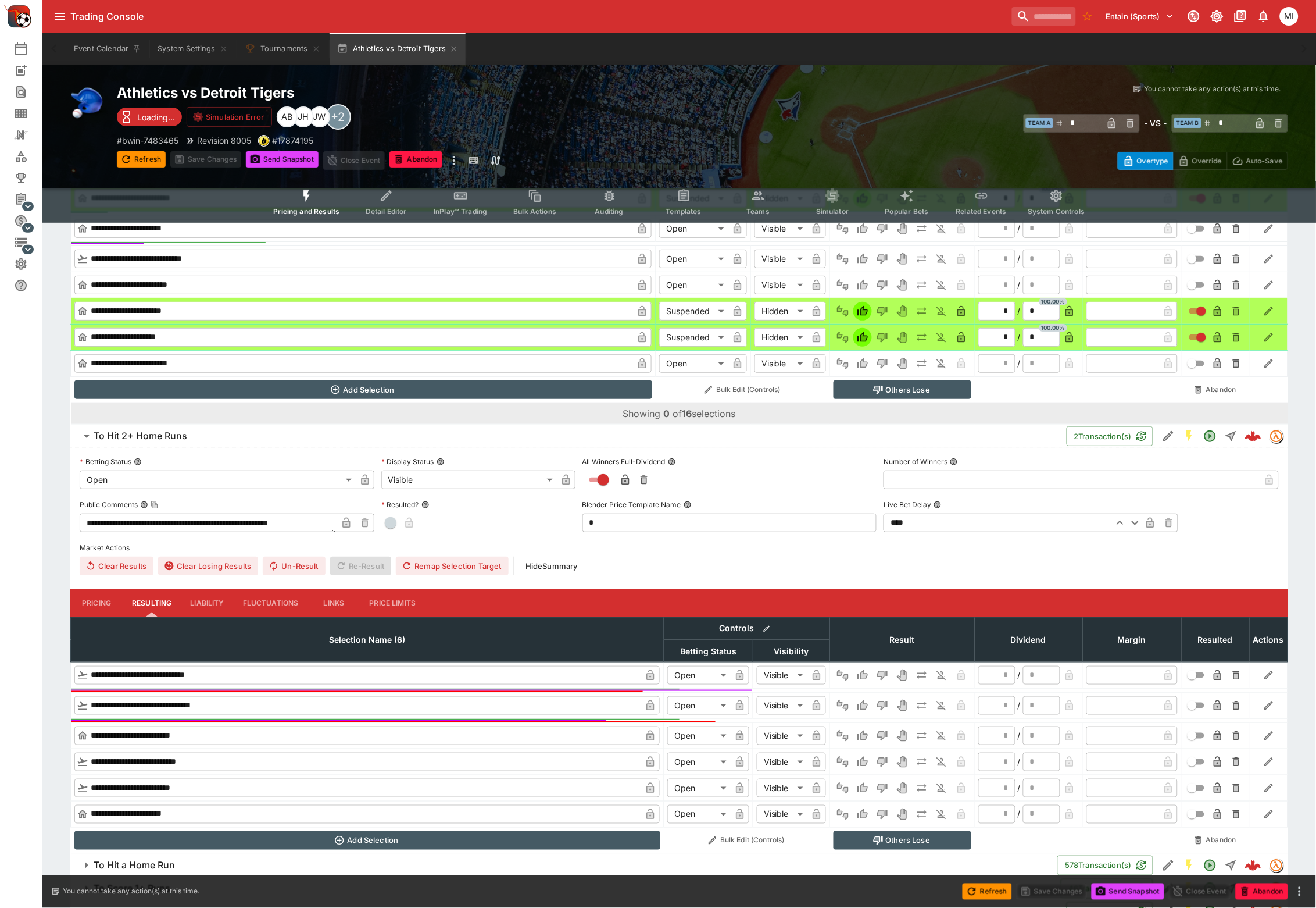
scroll to position [1577, 0]
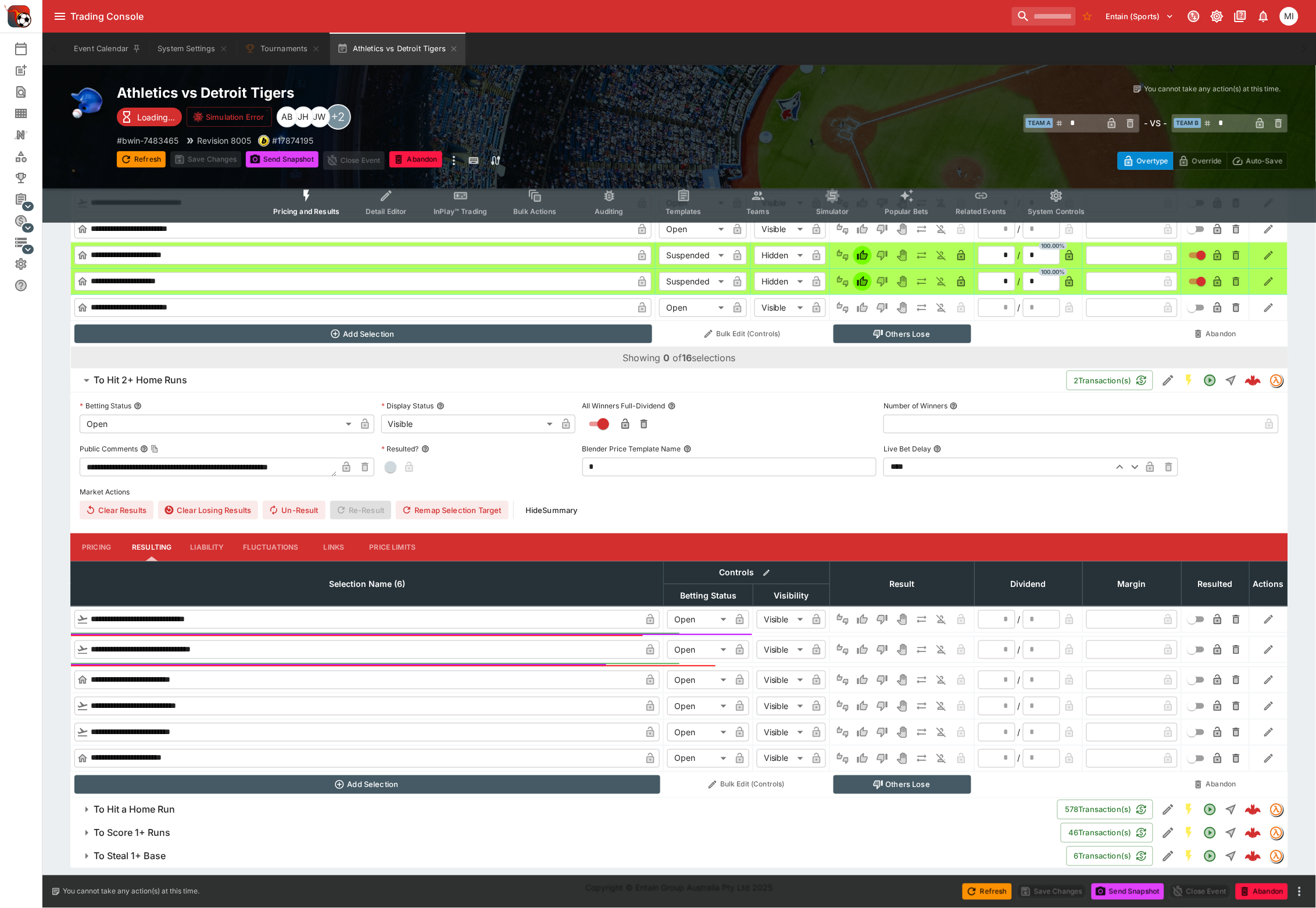
click at [170, 805] on h6 "To Hit a Home Run" at bounding box center [134, 810] width 82 height 12
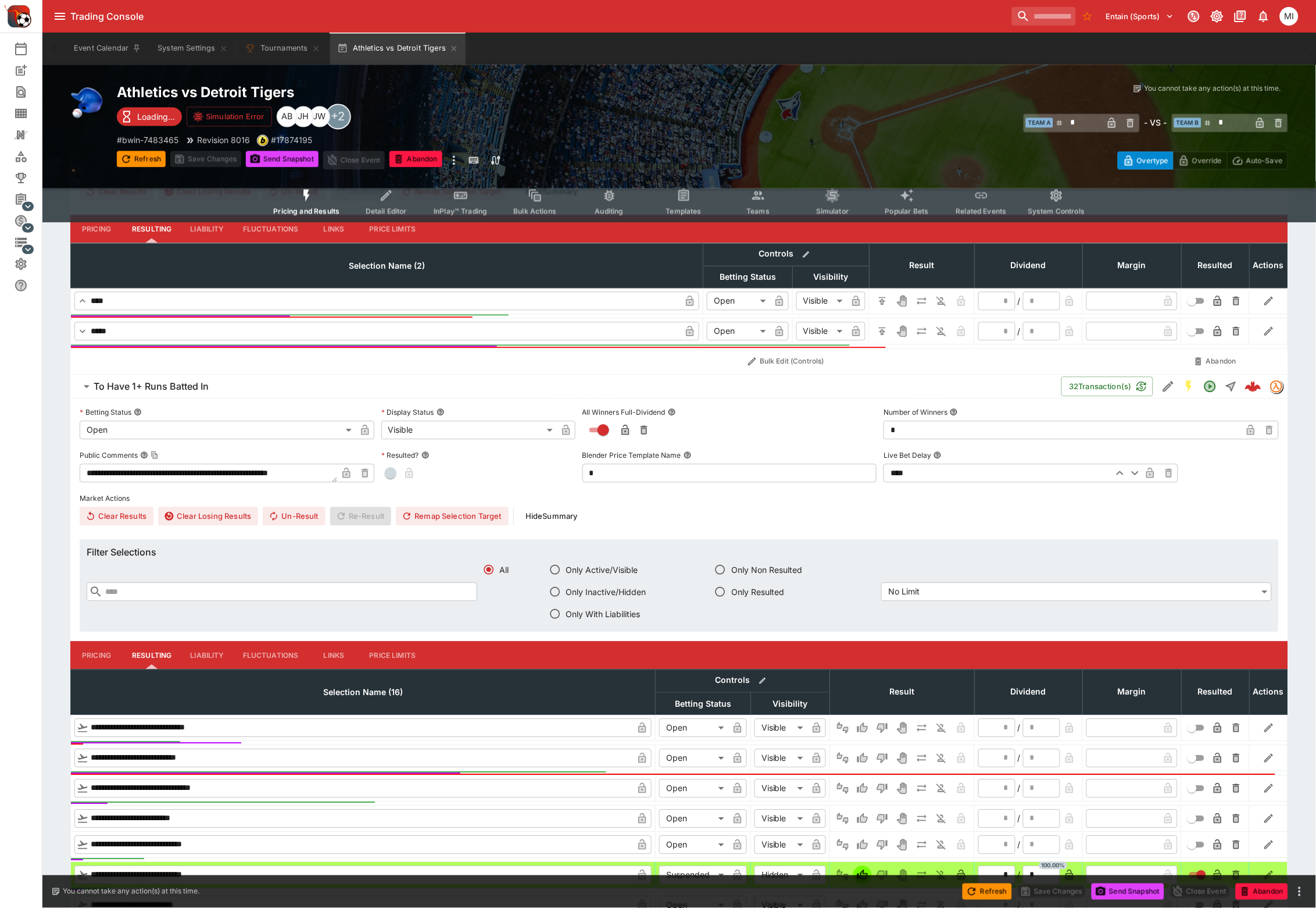
scroll to position [560, 0]
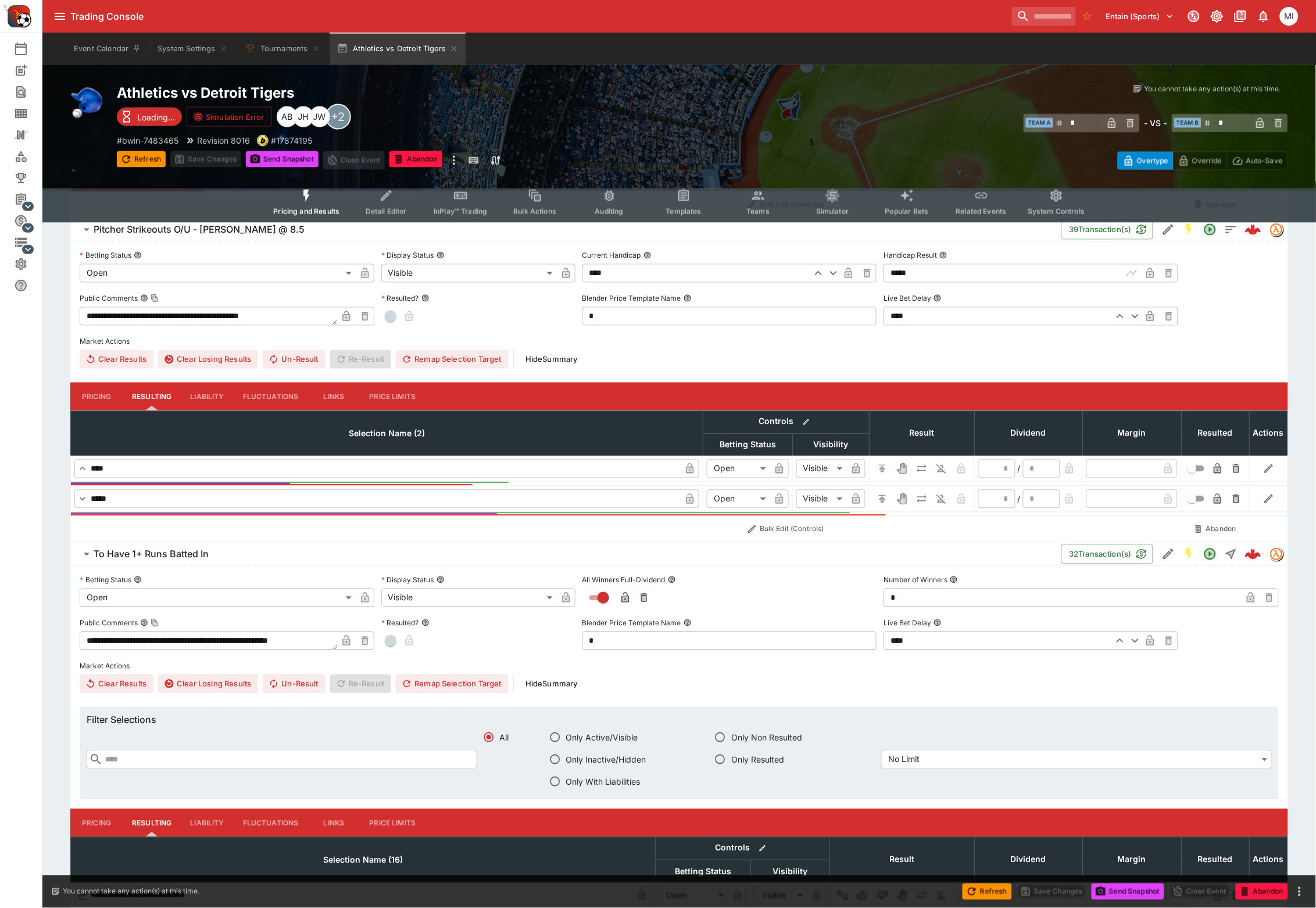
click at [176, 554] on h6 "To Have 1+ Runs Batted In" at bounding box center [151, 554] width 115 height 12
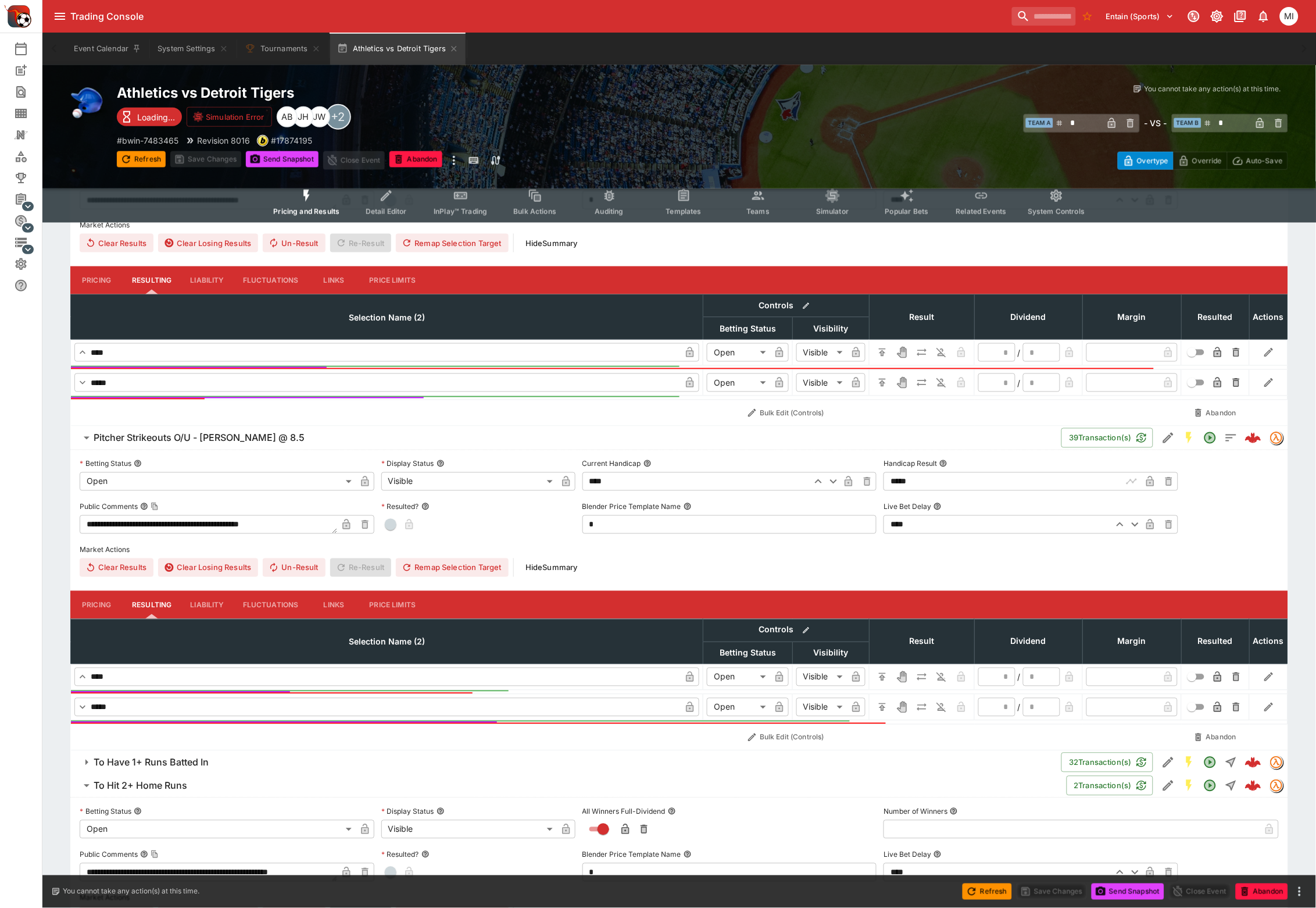
scroll to position [343, 0]
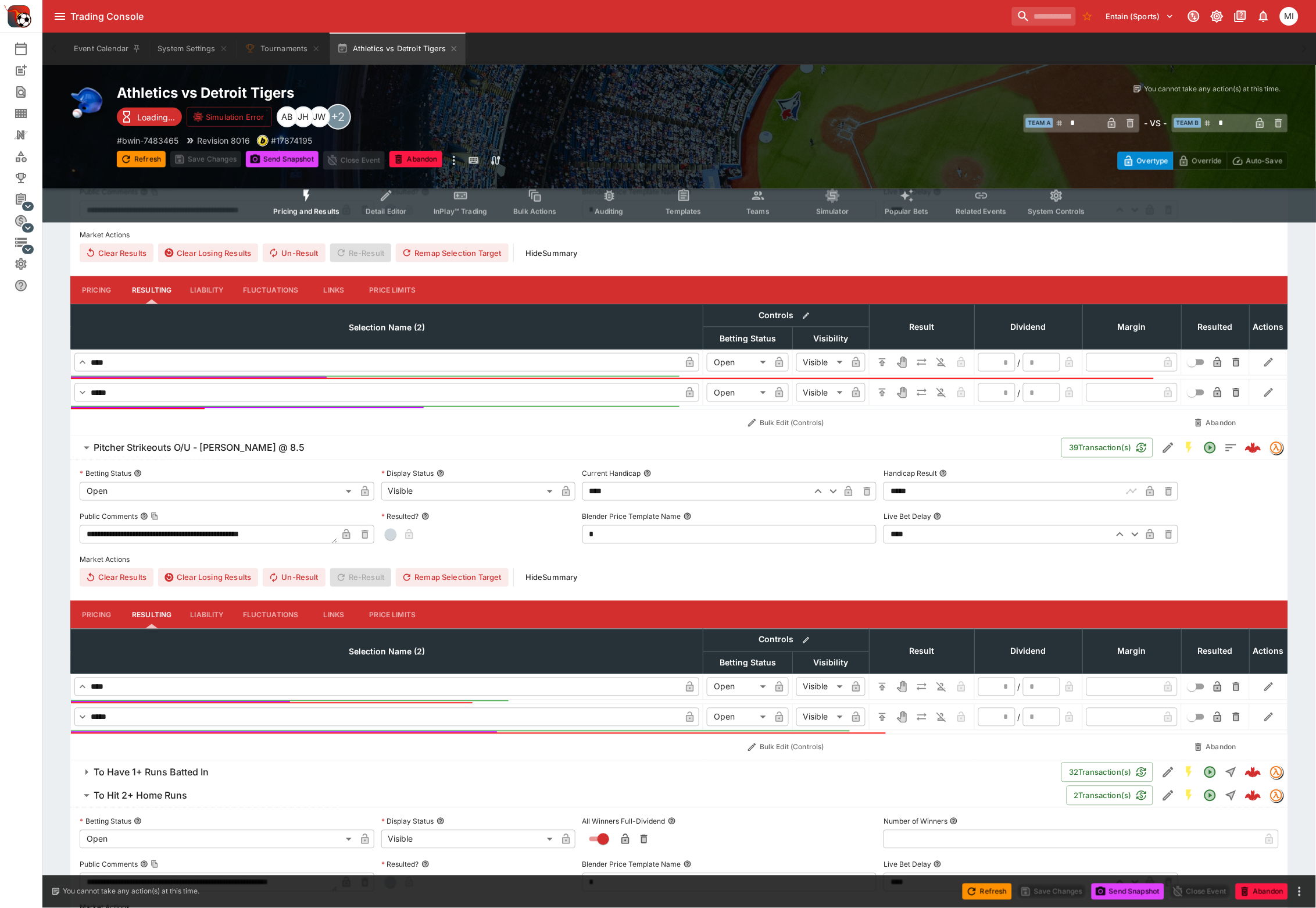
click at [188, 449] on h6 "Pitcher Strikeouts O/U - Tarik Skubal @ 8.5" at bounding box center [199, 448] width 211 height 12
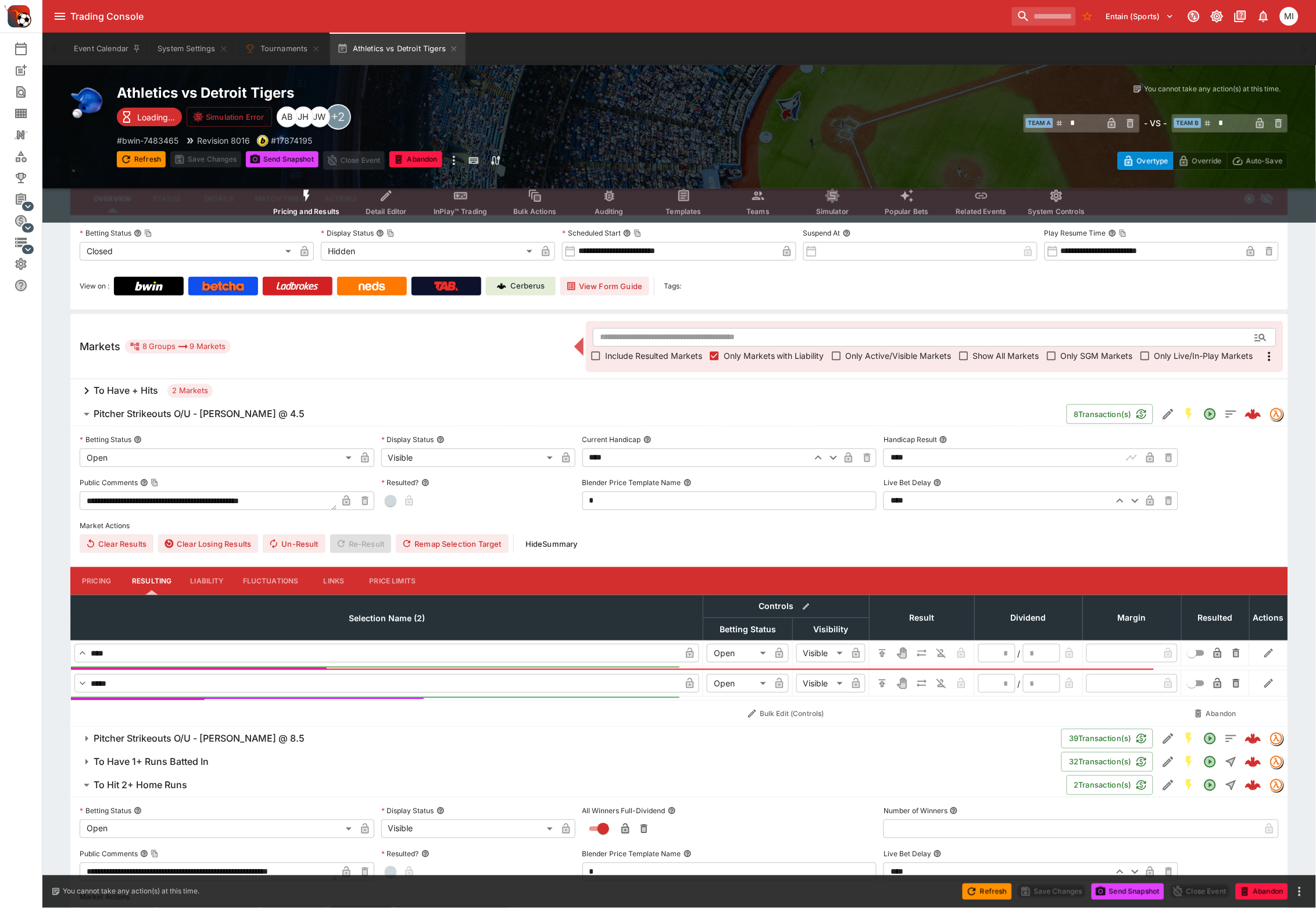
scroll to position [0, 0]
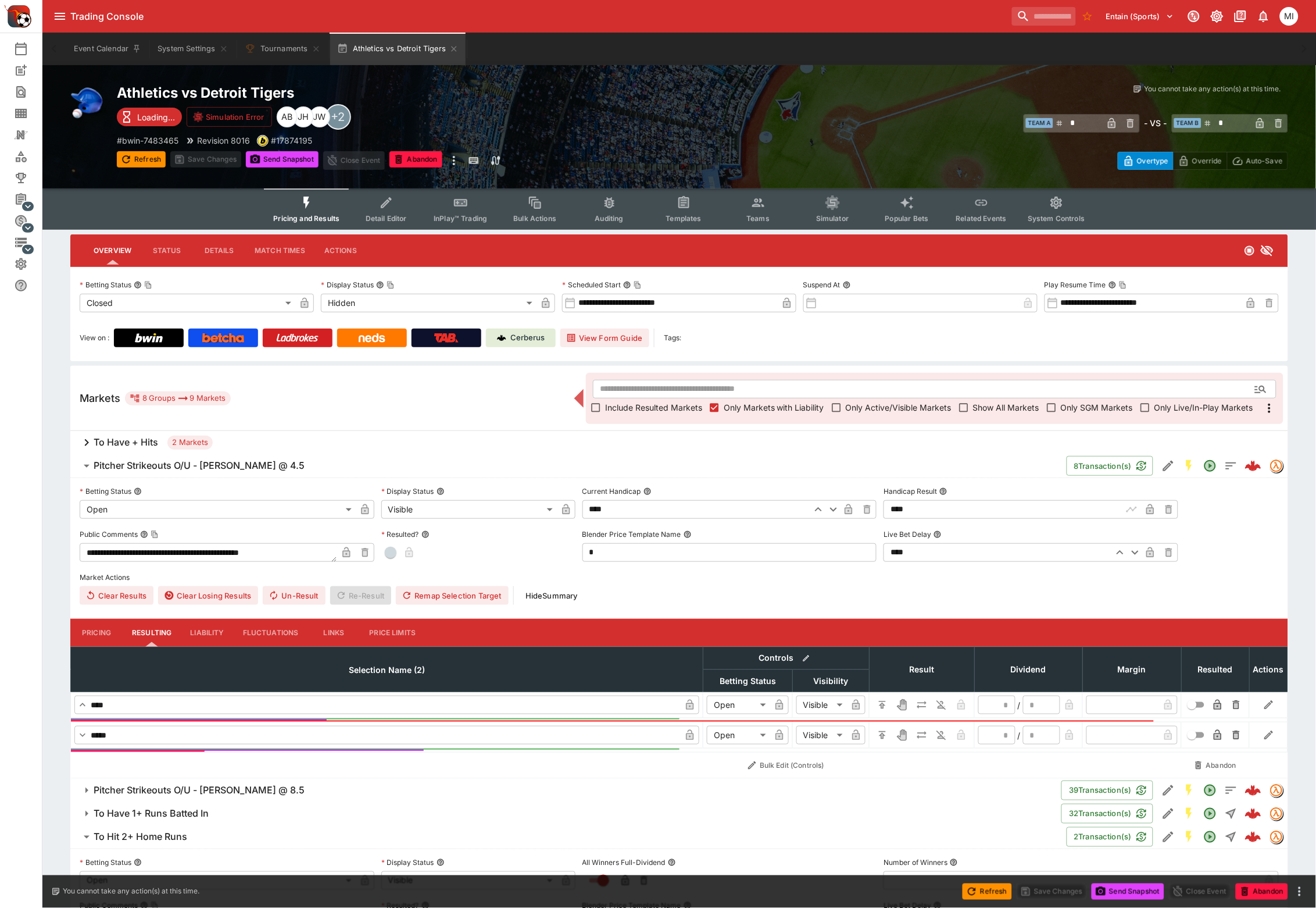
click at [138, 442] on h6 "To Have + Hits" at bounding box center [126, 442] width 65 height 12
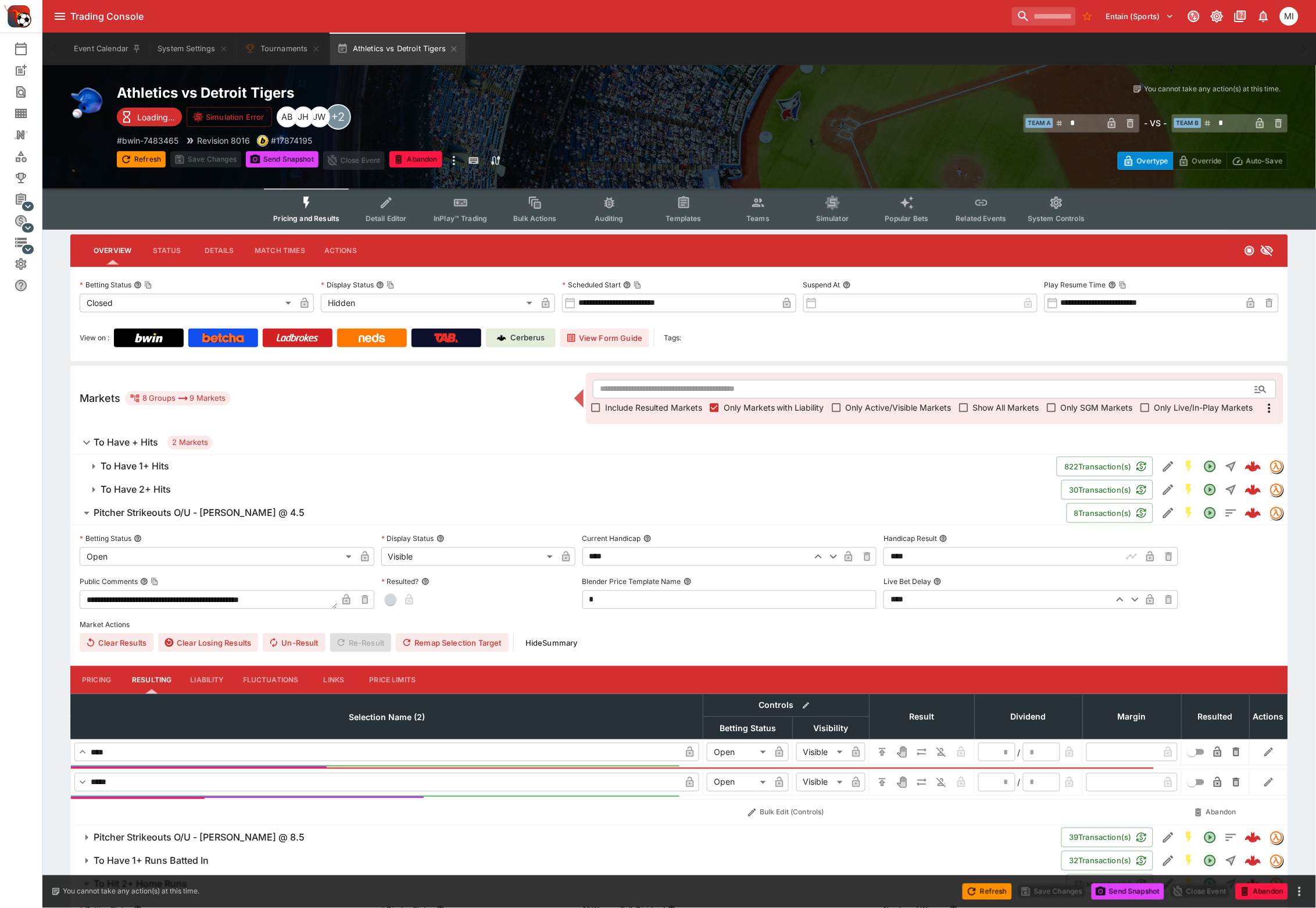
click at [145, 463] on h6 "To Have 1+ Hits" at bounding box center [134, 466] width 68 height 12
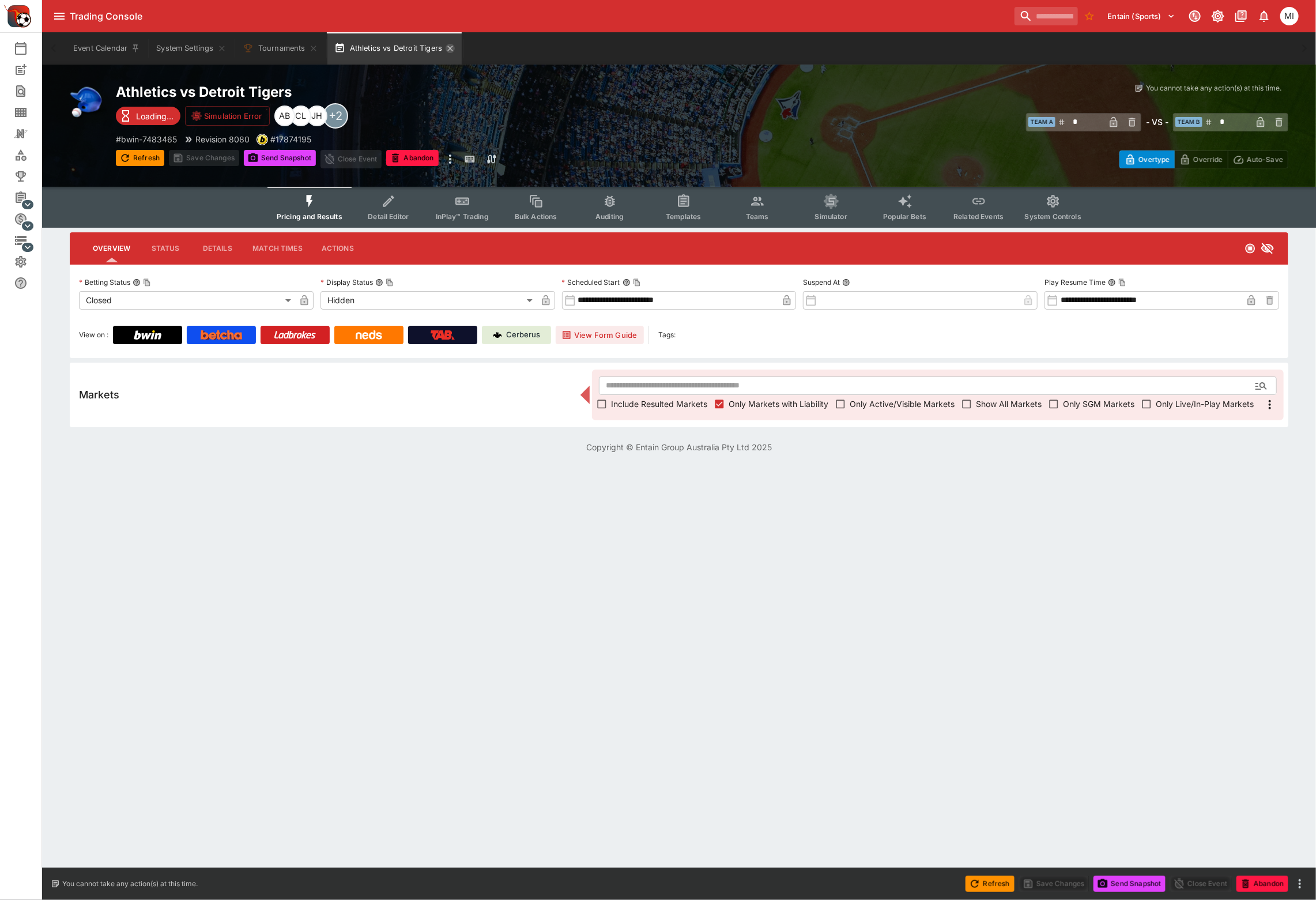
click at [448, 44] on icon "button" at bounding box center [450, 48] width 10 height 10
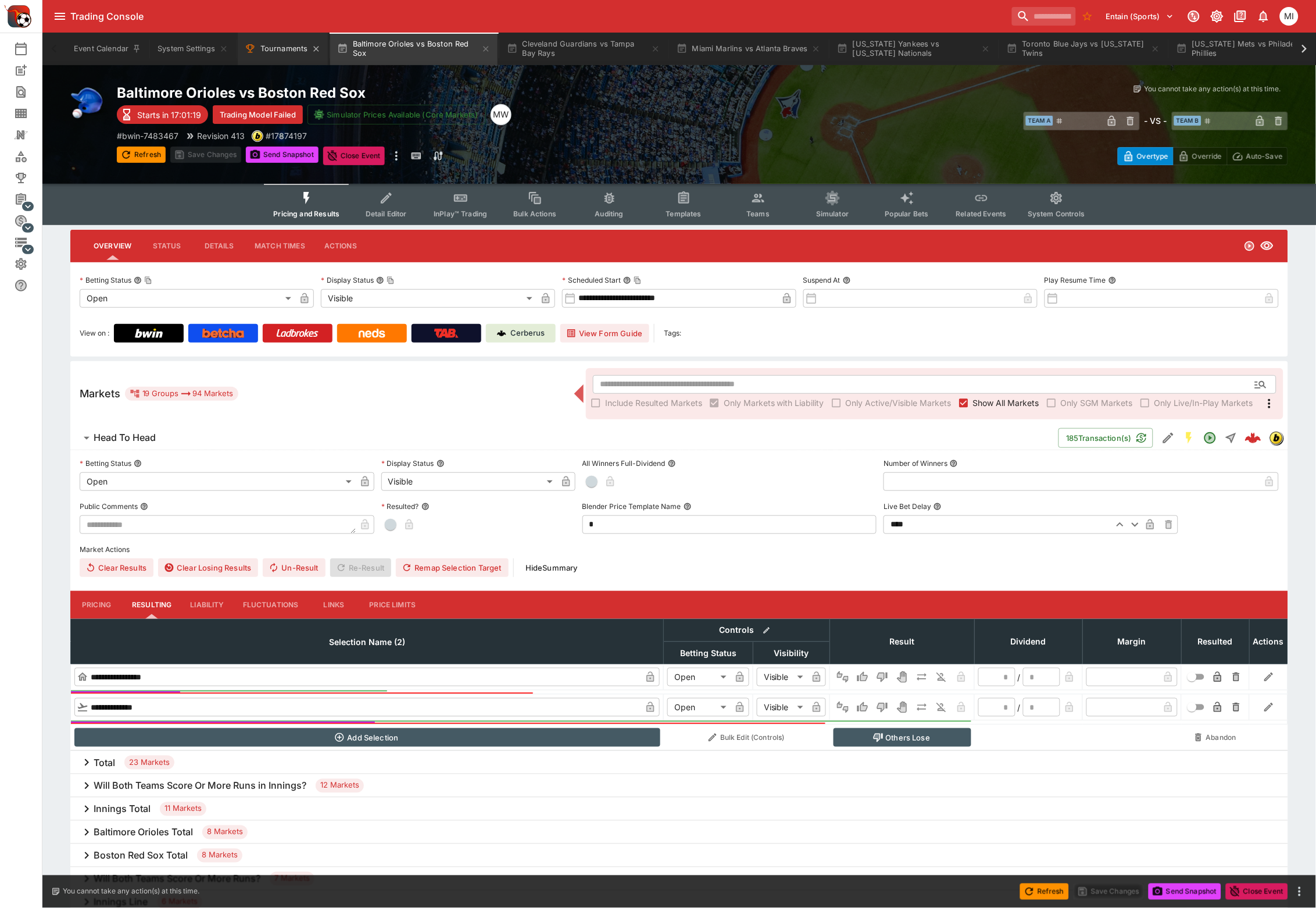
click at [283, 42] on button "Tournaments" at bounding box center [282, 49] width 90 height 33
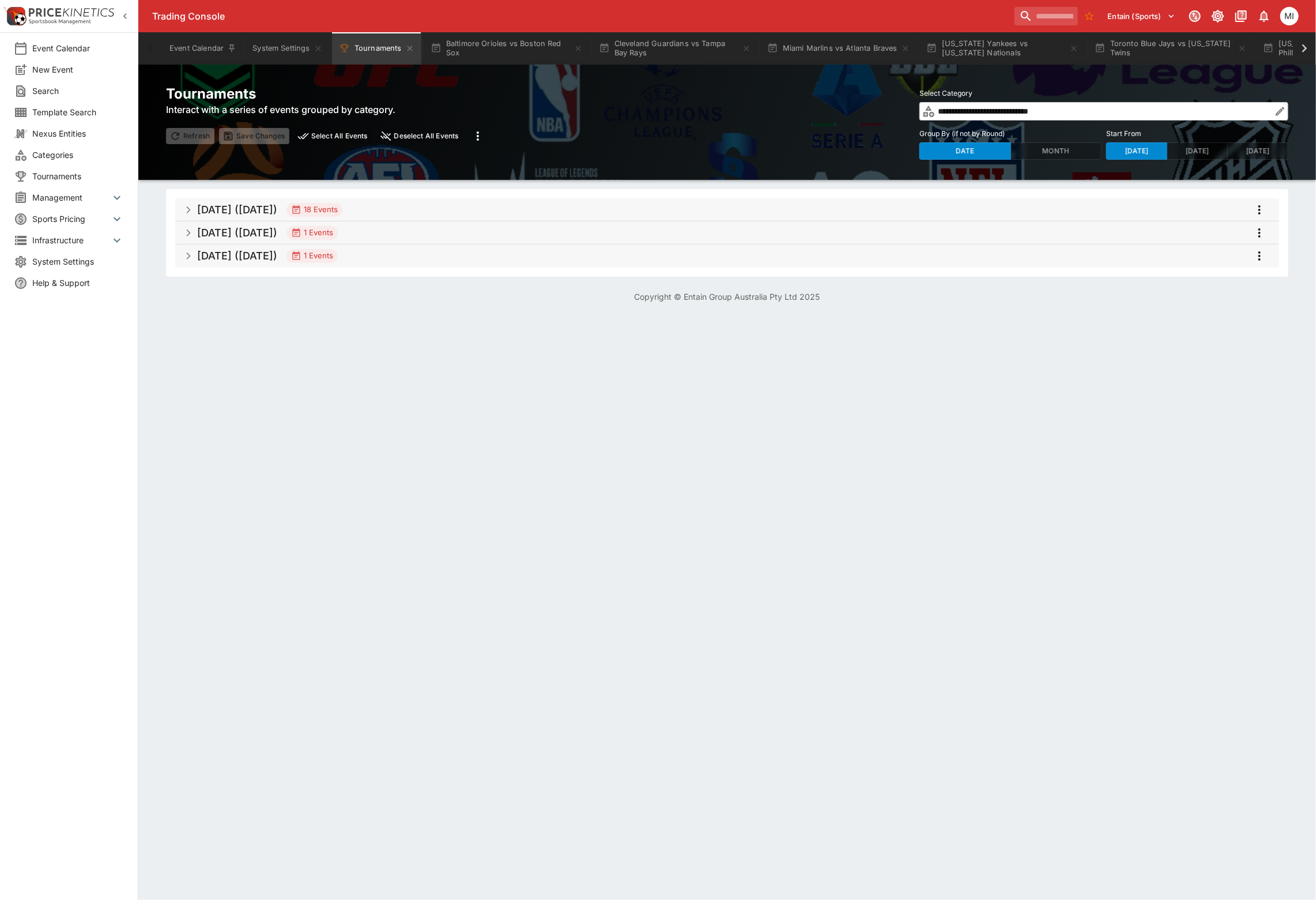
drag, startPoint x: 261, startPoint y: 208, endPoint x: 283, endPoint y: 211, distance: 22.2
click at [261, 208] on h5 "[DATE] ([DATE])" at bounding box center [237, 209] width 80 height 13
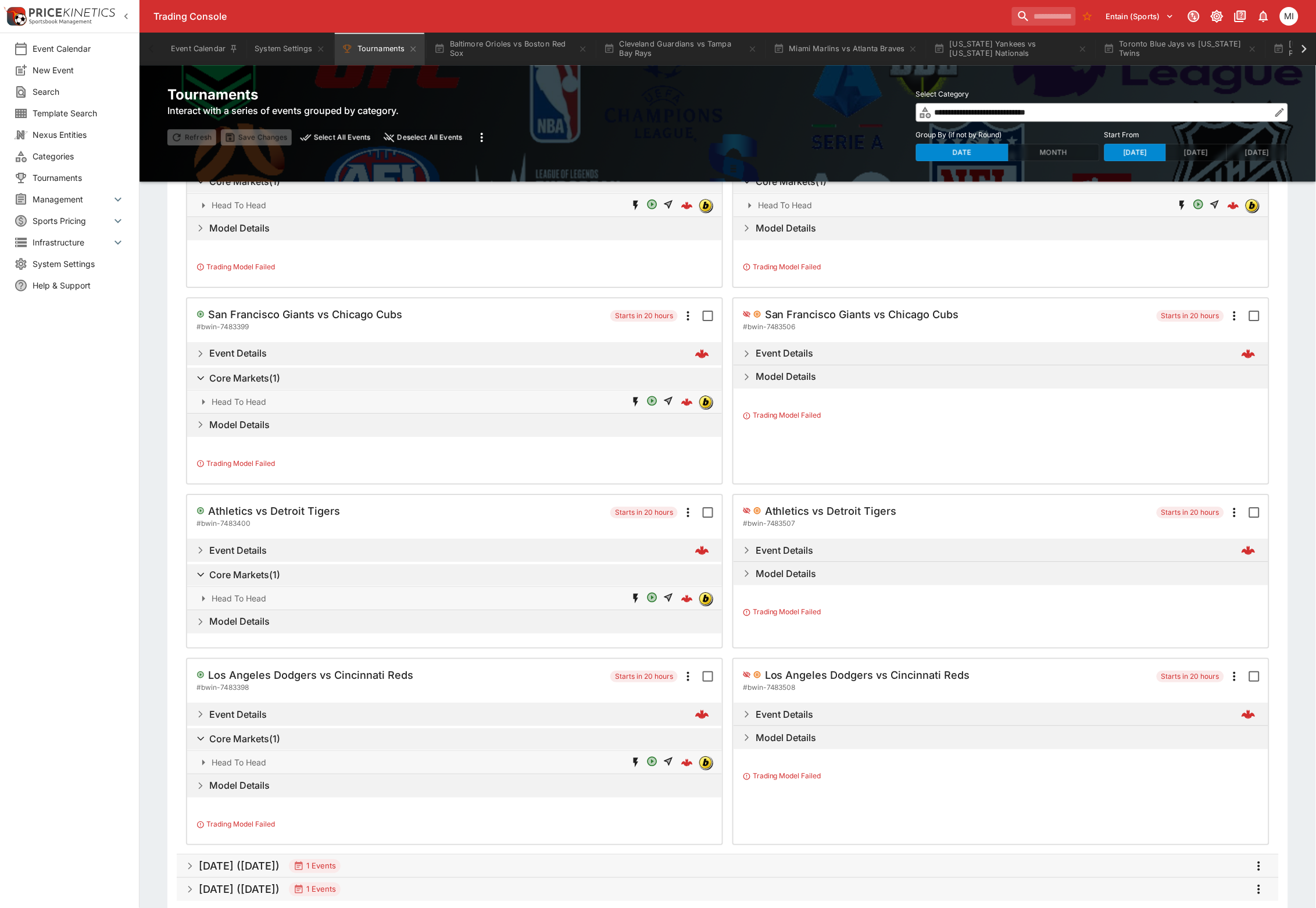
scroll to position [1144, 0]
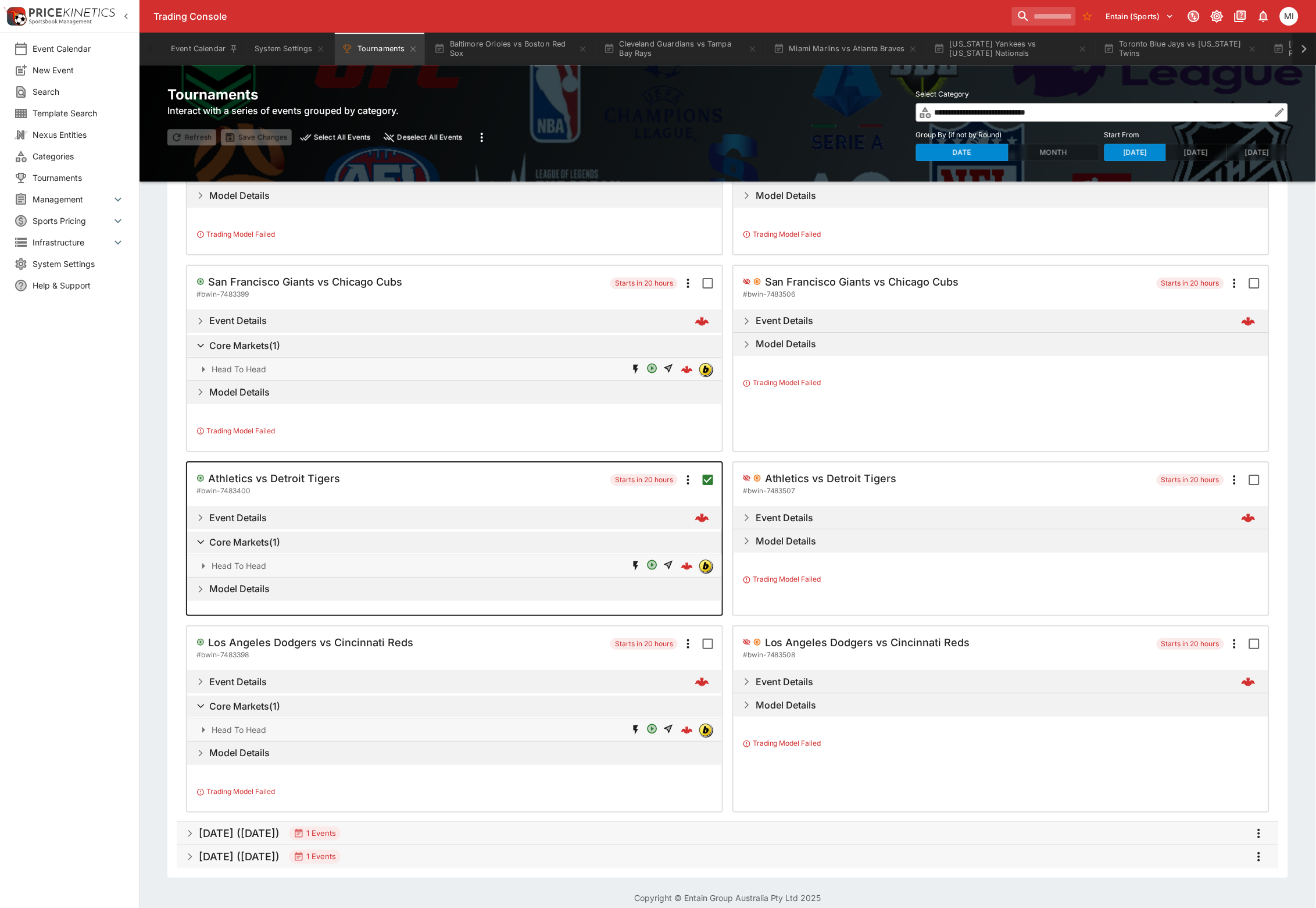
click at [1305, 51] on icon at bounding box center [1304, 49] width 16 height 16
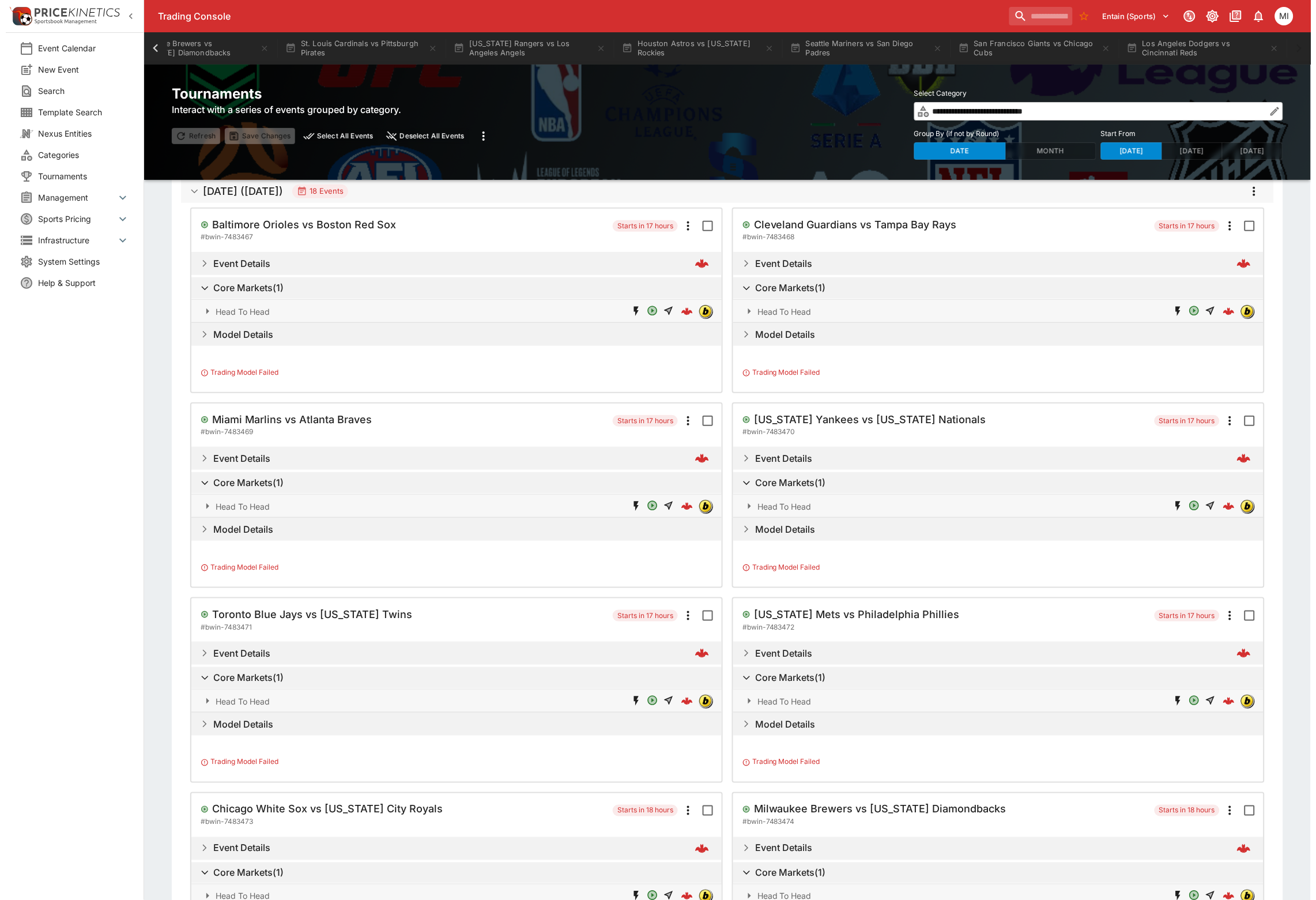
scroll to position [0, 0]
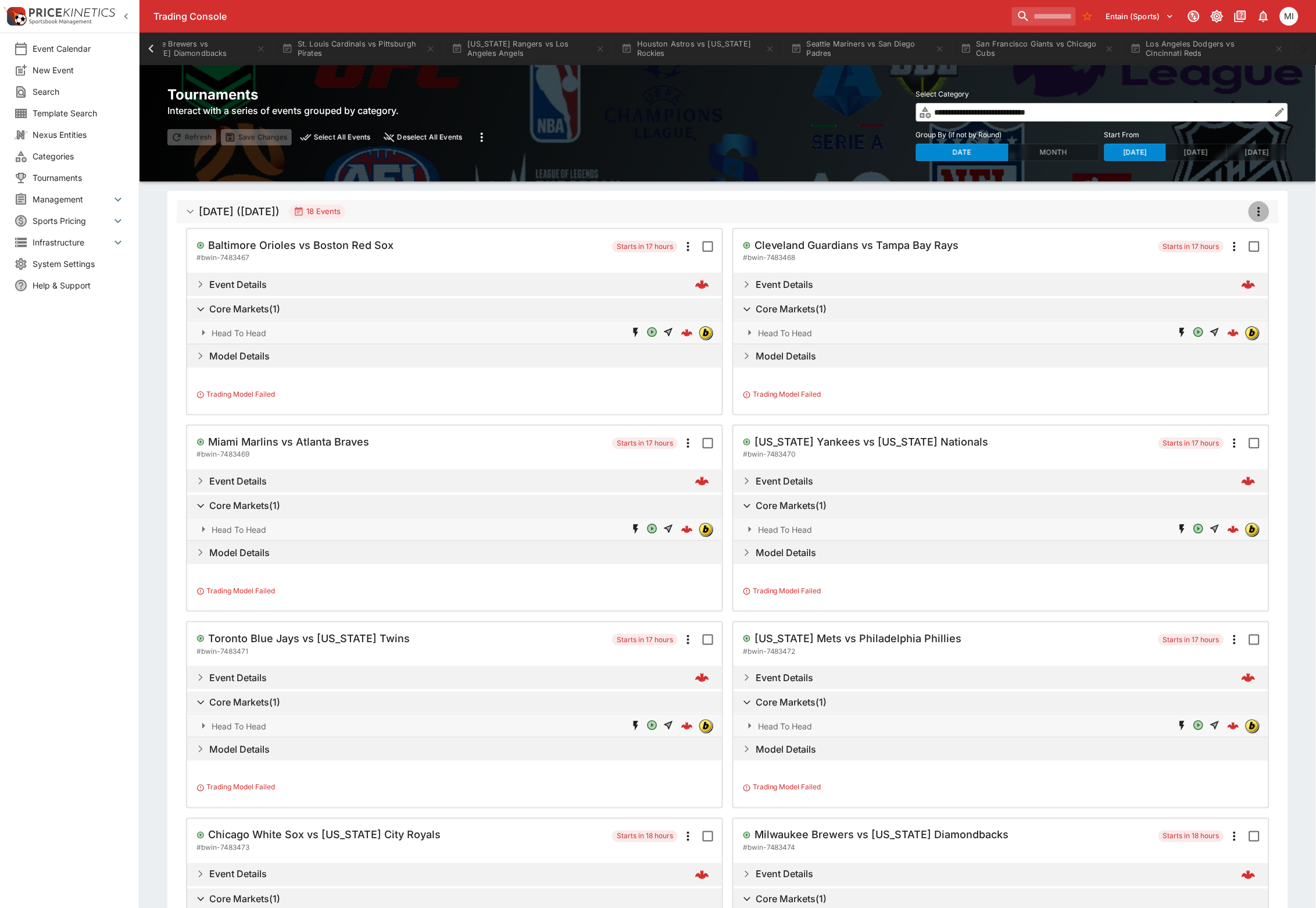
click at [1258, 207] on icon "more" at bounding box center [1259, 212] width 2 height 10
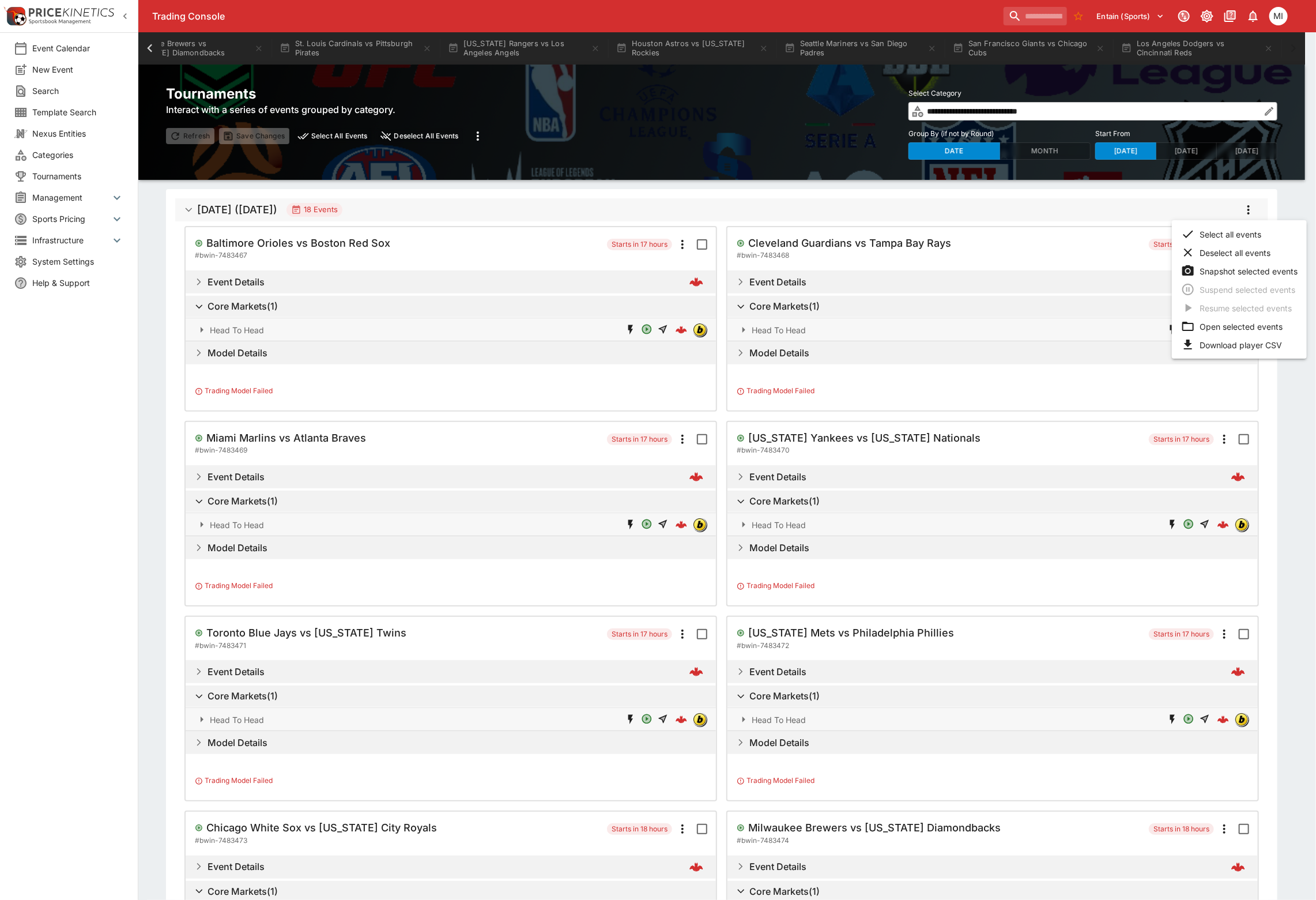
click at [1230, 326] on li "Open selected events" at bounding box center [1239, 326] width 135 height 18
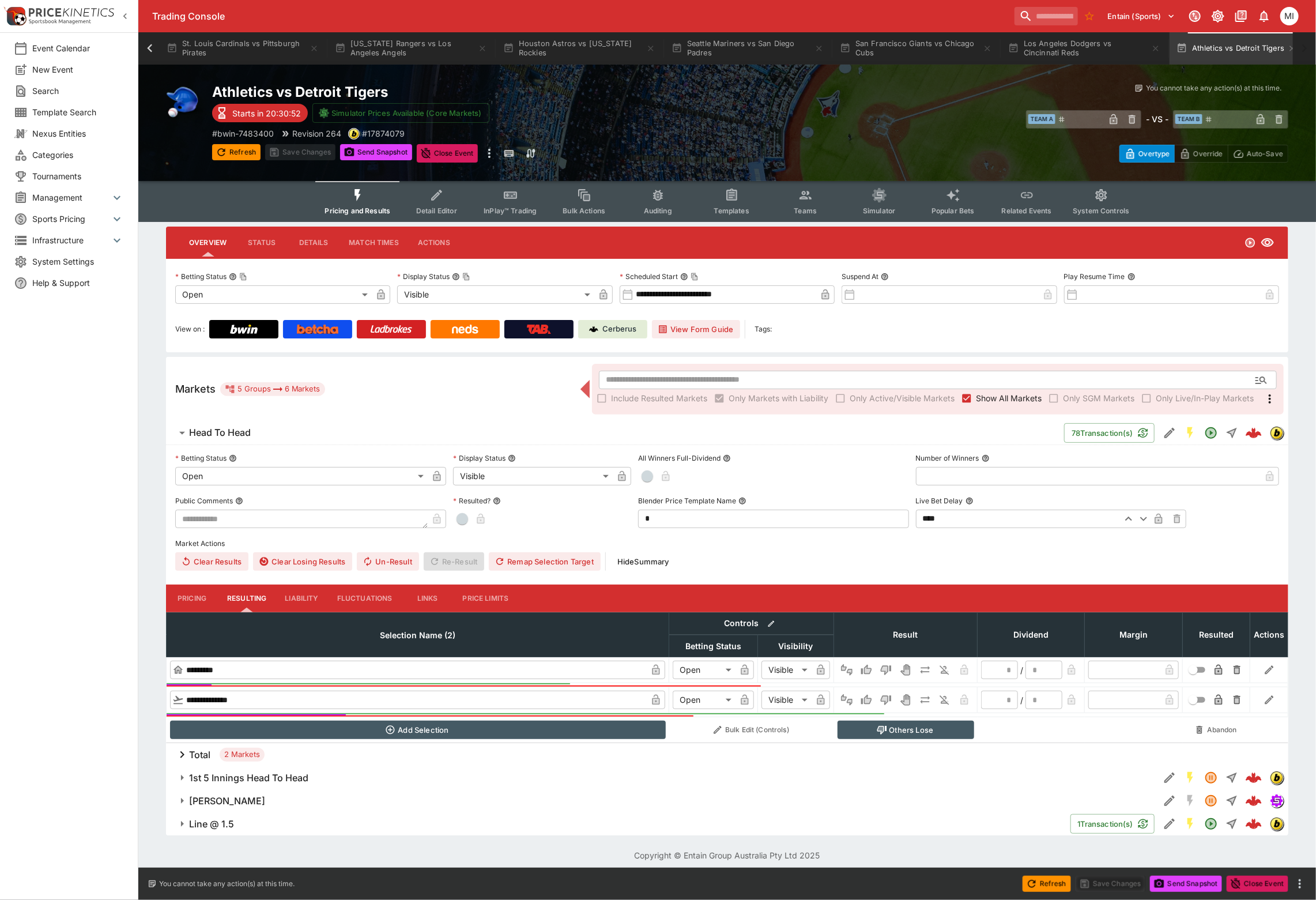
scroll to position [0, 1630]
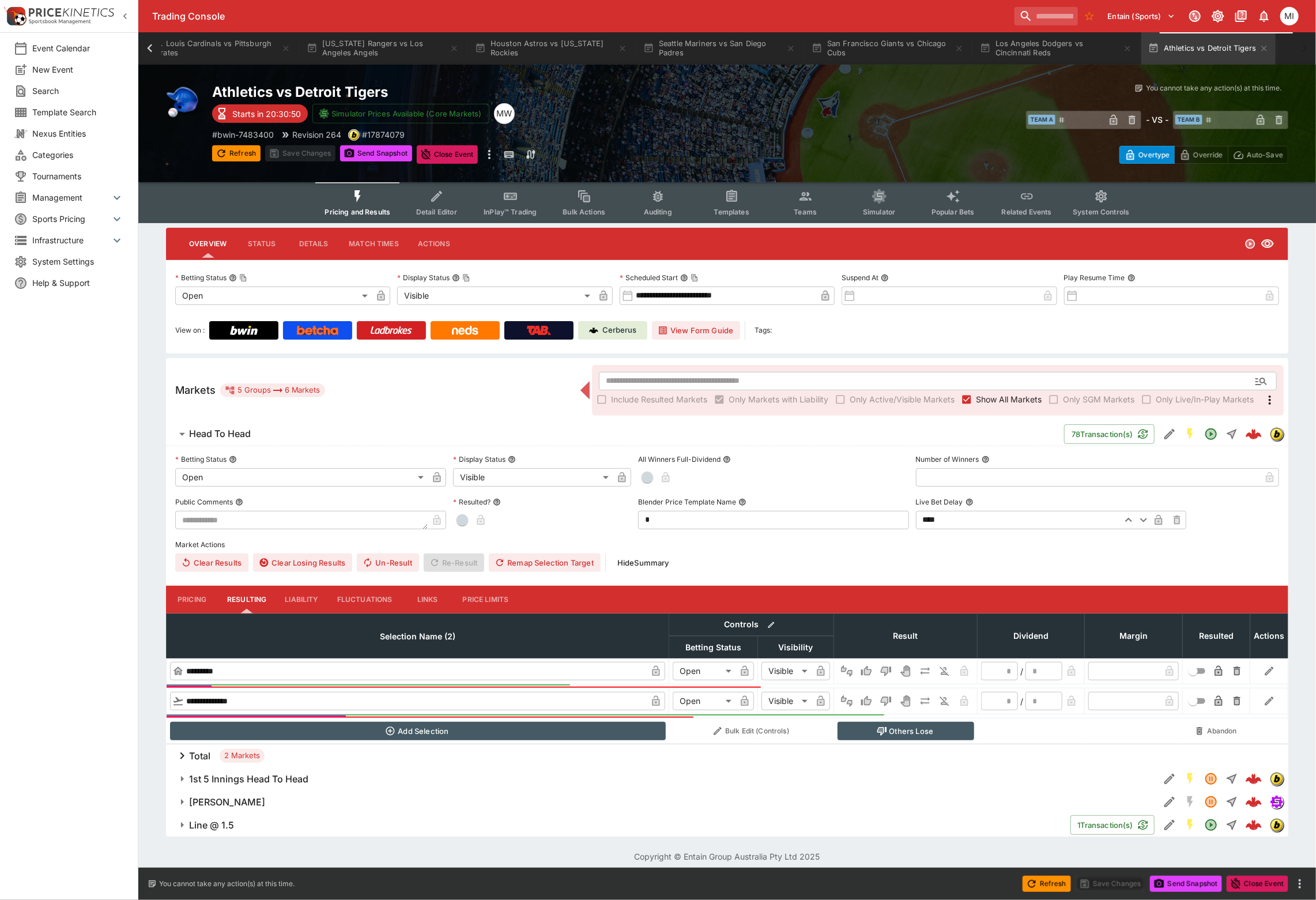
click at [146, 46] on icon at bounding box center [150, 49] width 16 height 16
click at [149, 47] on icon at bounding box center [149, 47] width 5 height 8
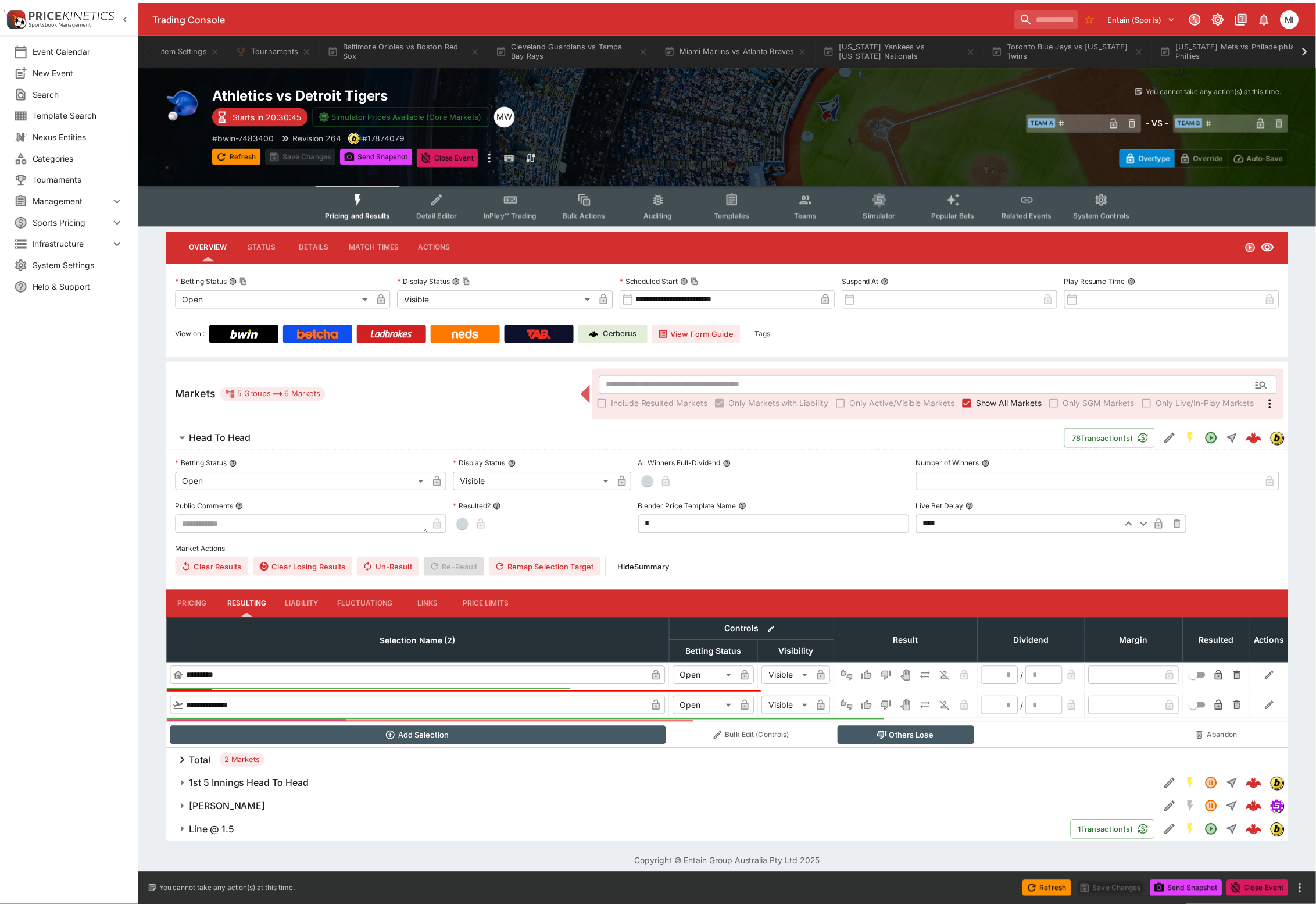
scroll to position [0, 0]
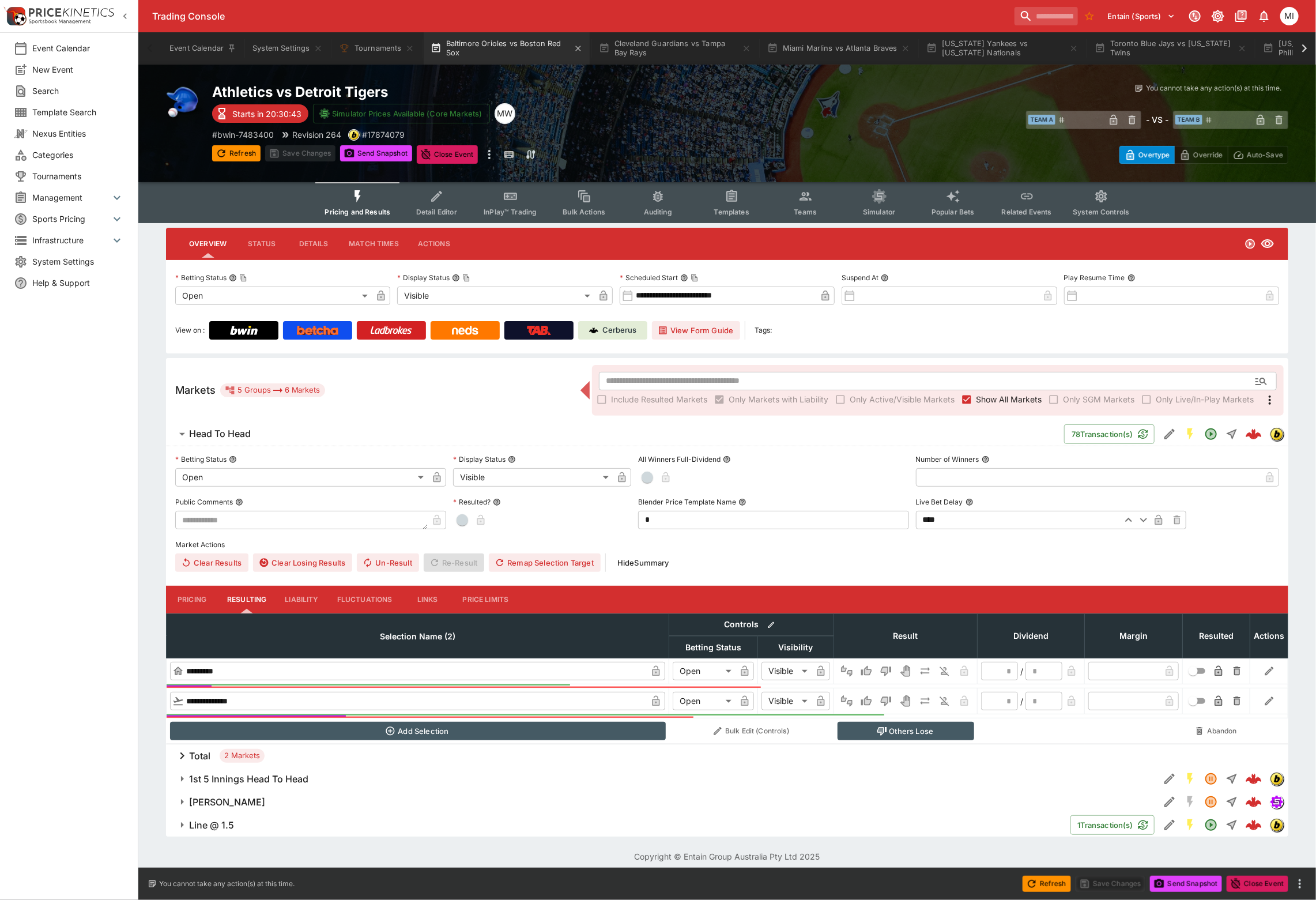
click at [490, 56] on button "Baltimore Orioles vs Boston Red Sox" at bounding box center [506, 49] width 166 height 32
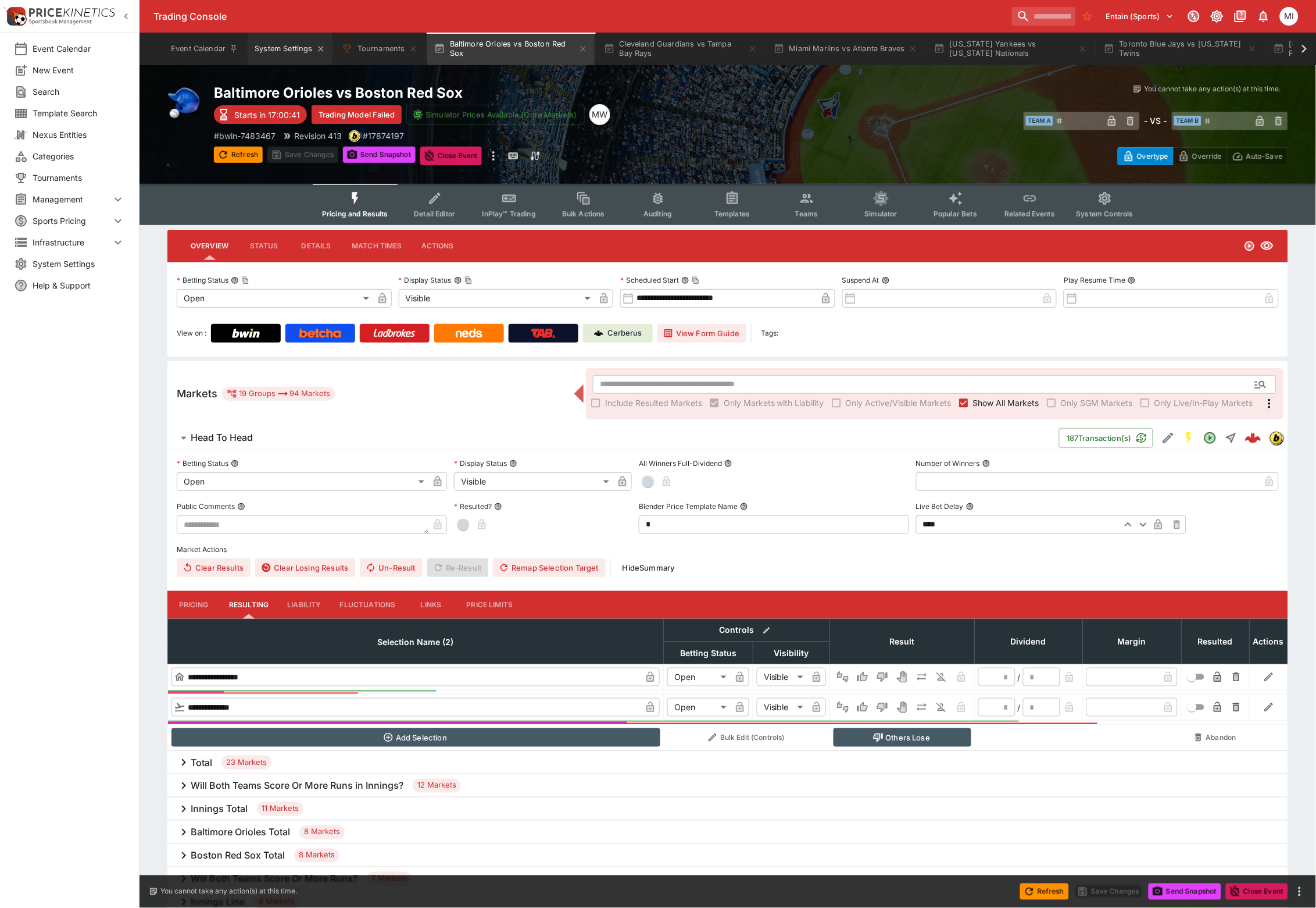
click at [277, 51] on button "System Settings" at bounding box center [289, 49] width 84 height 33
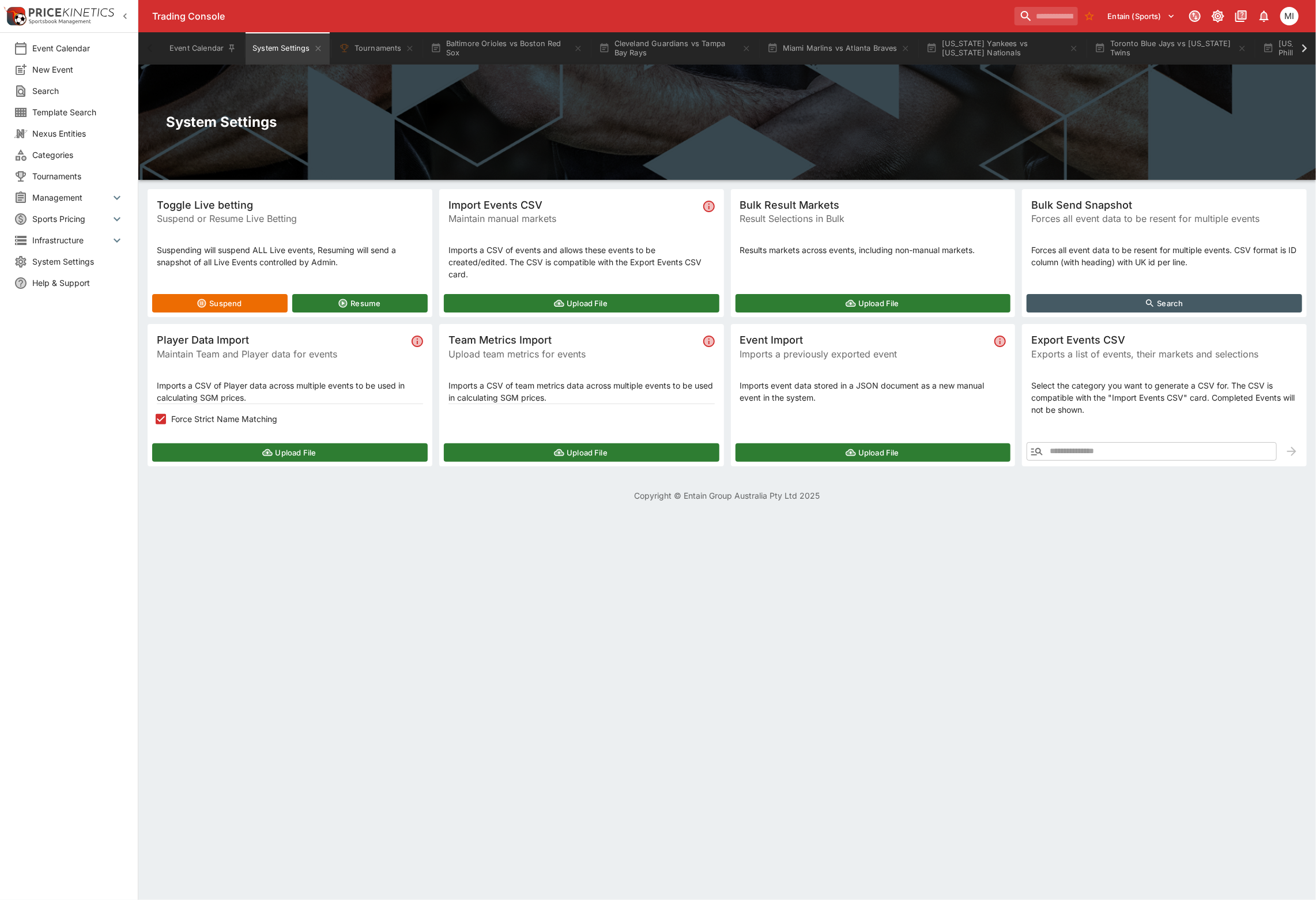
drag, startPoint x: 122, startPoint y: 10, endPoint x: 123, endPoint y: 2, distance: 8.1
click at [122, 10] on icon "button" at bounding box center [125, 16] width 12 height 12
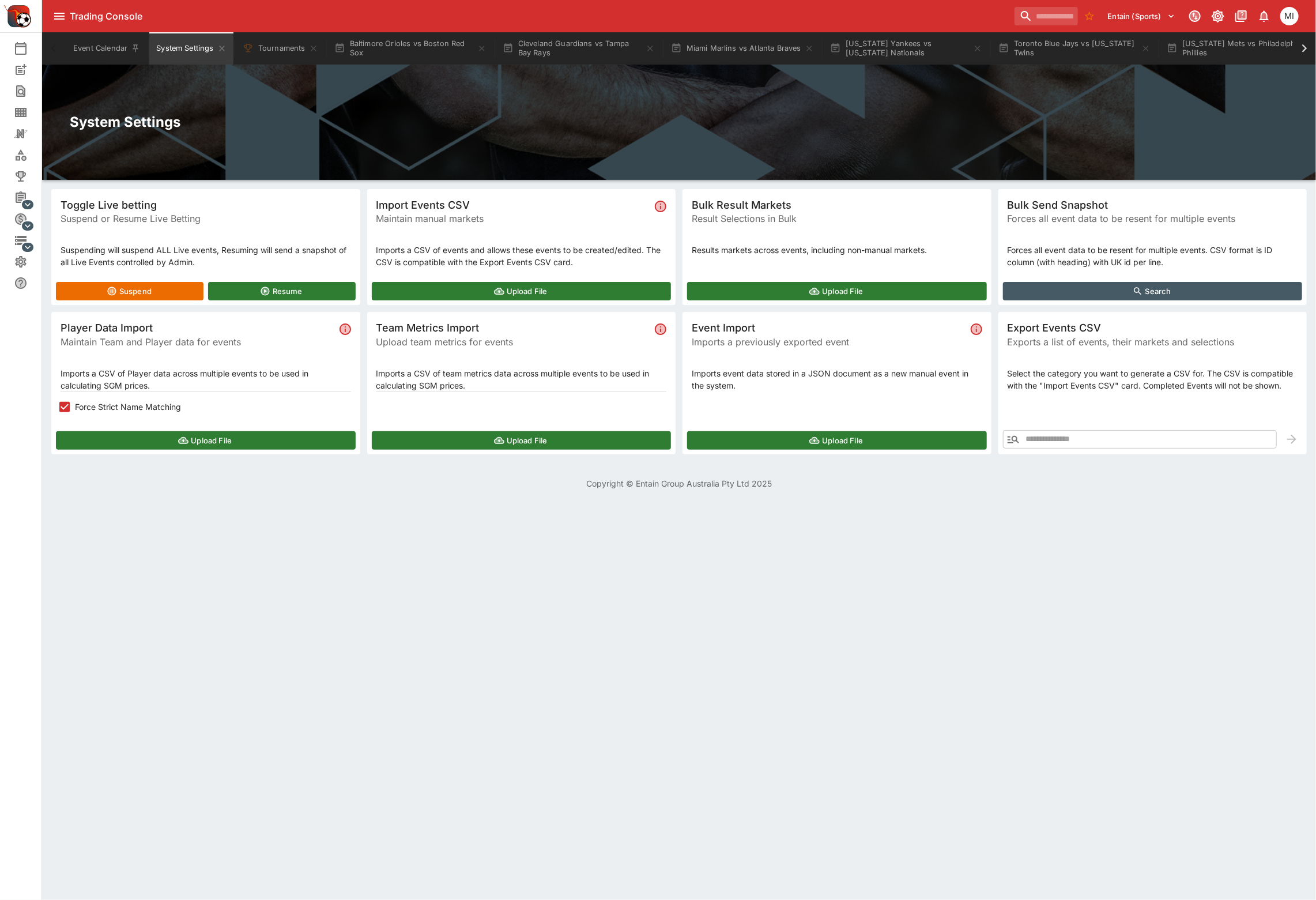
click at [1006, 435] on icon "button" at bounding box center [1013, 439] width 14 height 14
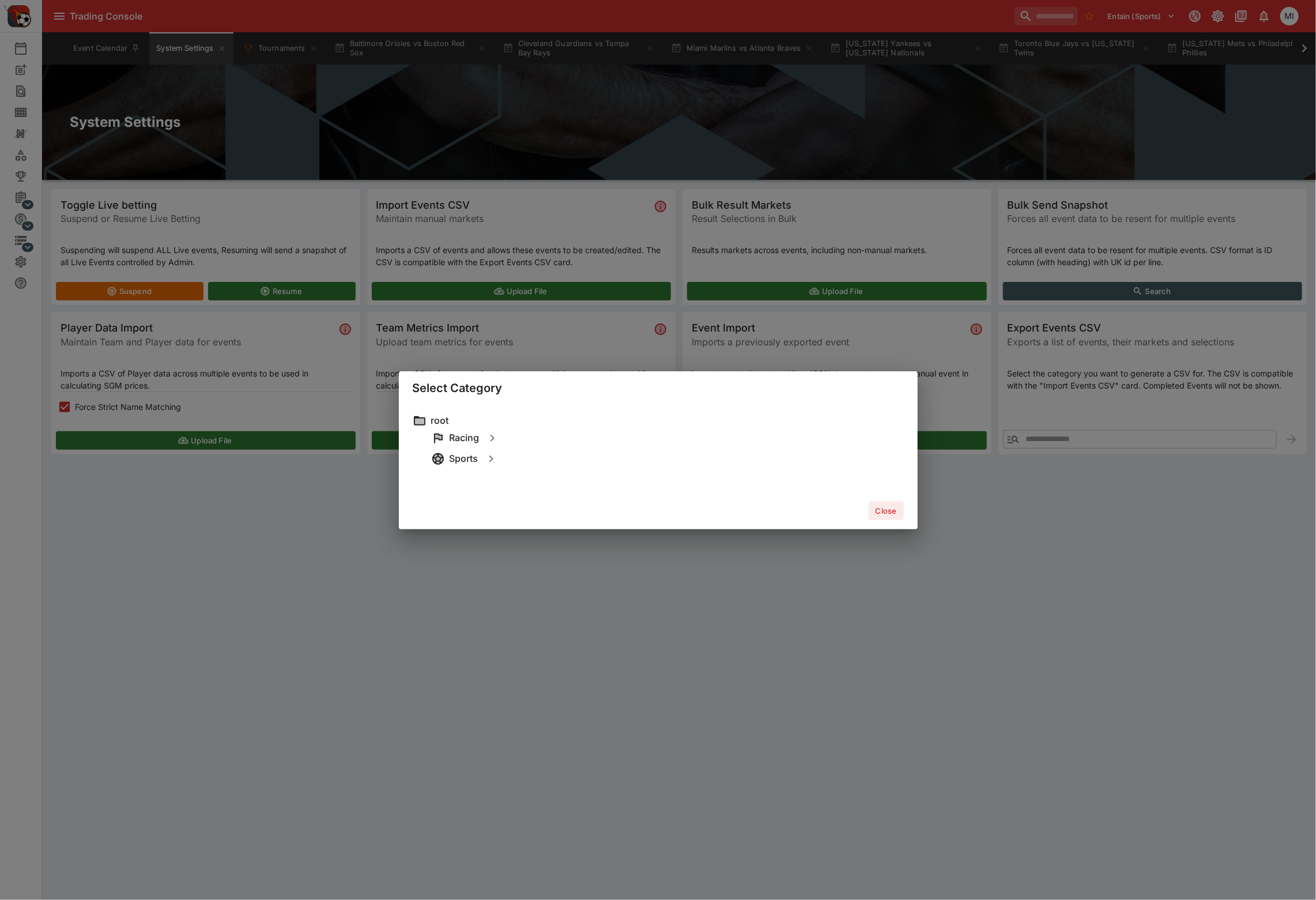
click at [468, 466] on div "Sports" at bounding box center [667, 459] width 473 height 21
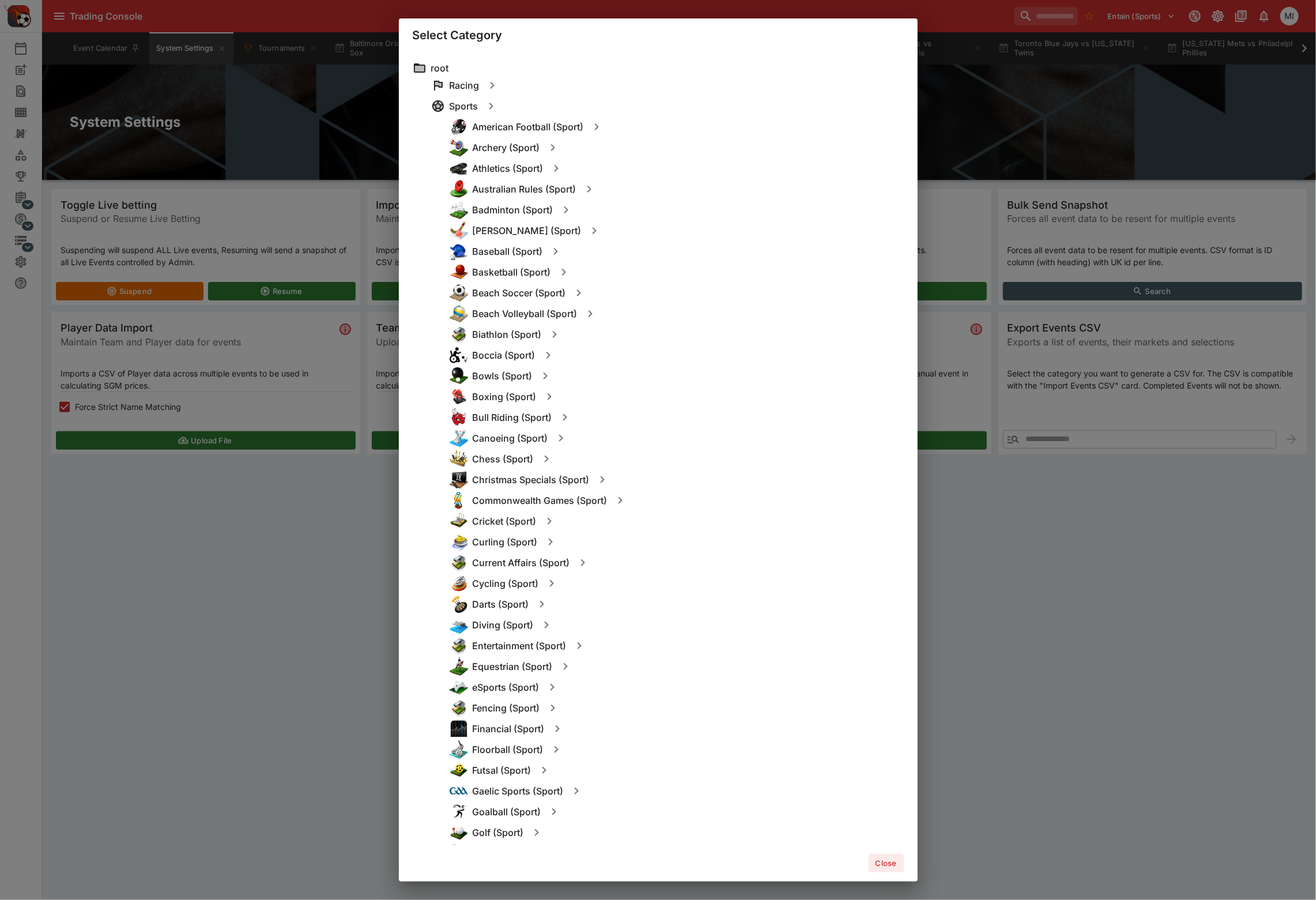
click at [464, 457] on img at bounding box center [458, 458] width 18 height 18
click at [497, 250] on h6 "Baseball (Sport)" at bounding box center [507, 251] width 70 height 12
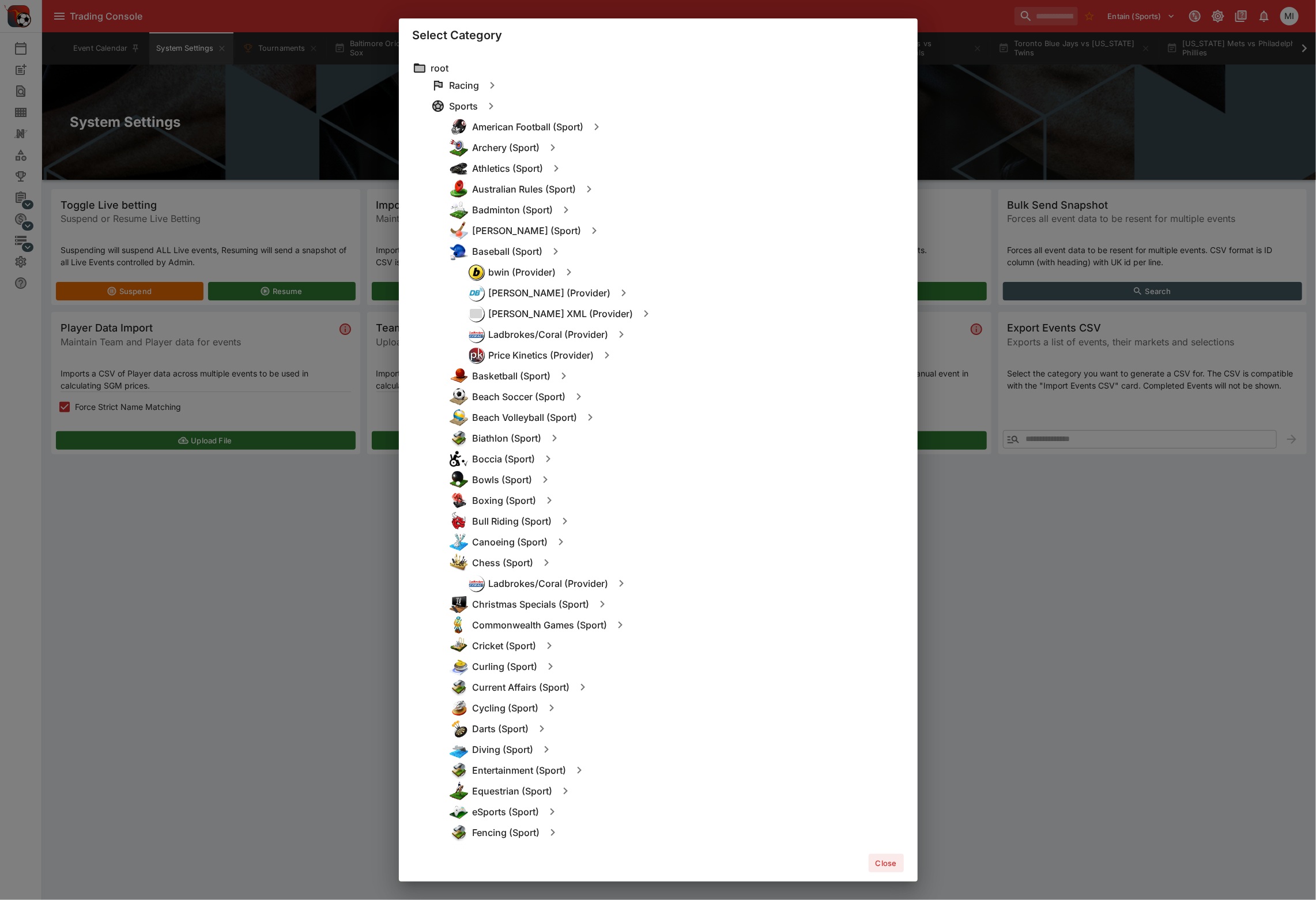
click at [517, 263] on div "bwin (Provider)" at bounding box center [686, 272] width 436 height 21
click at [517, 270] on h6 "bwin (Provider)" at bounding box center [523, 273] width 68 height 12
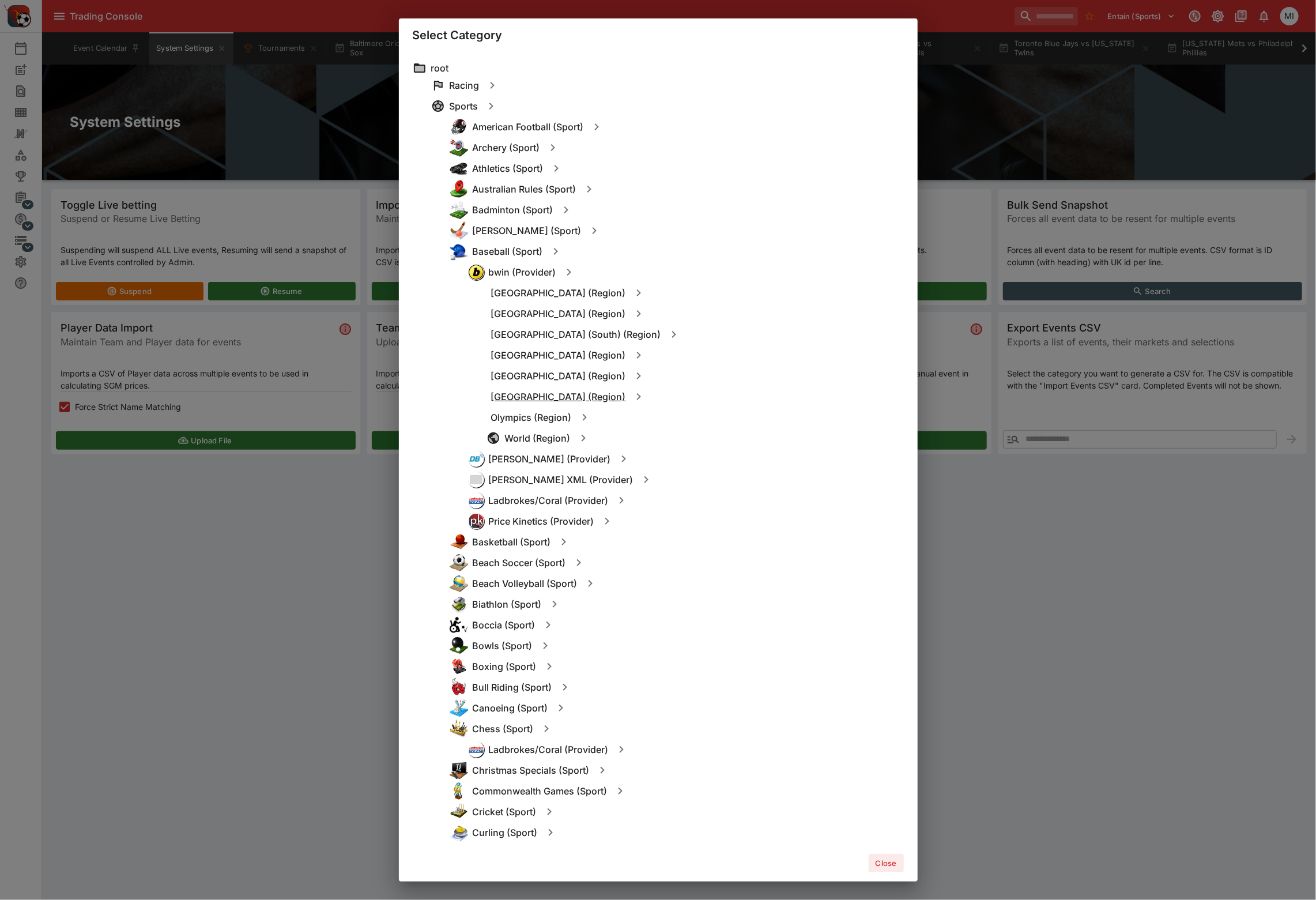
click at [534, 398] on h6 "[GEOGRAPHIC_DATA] (Region)" at bounding box center [558, 397] width 135 height 12
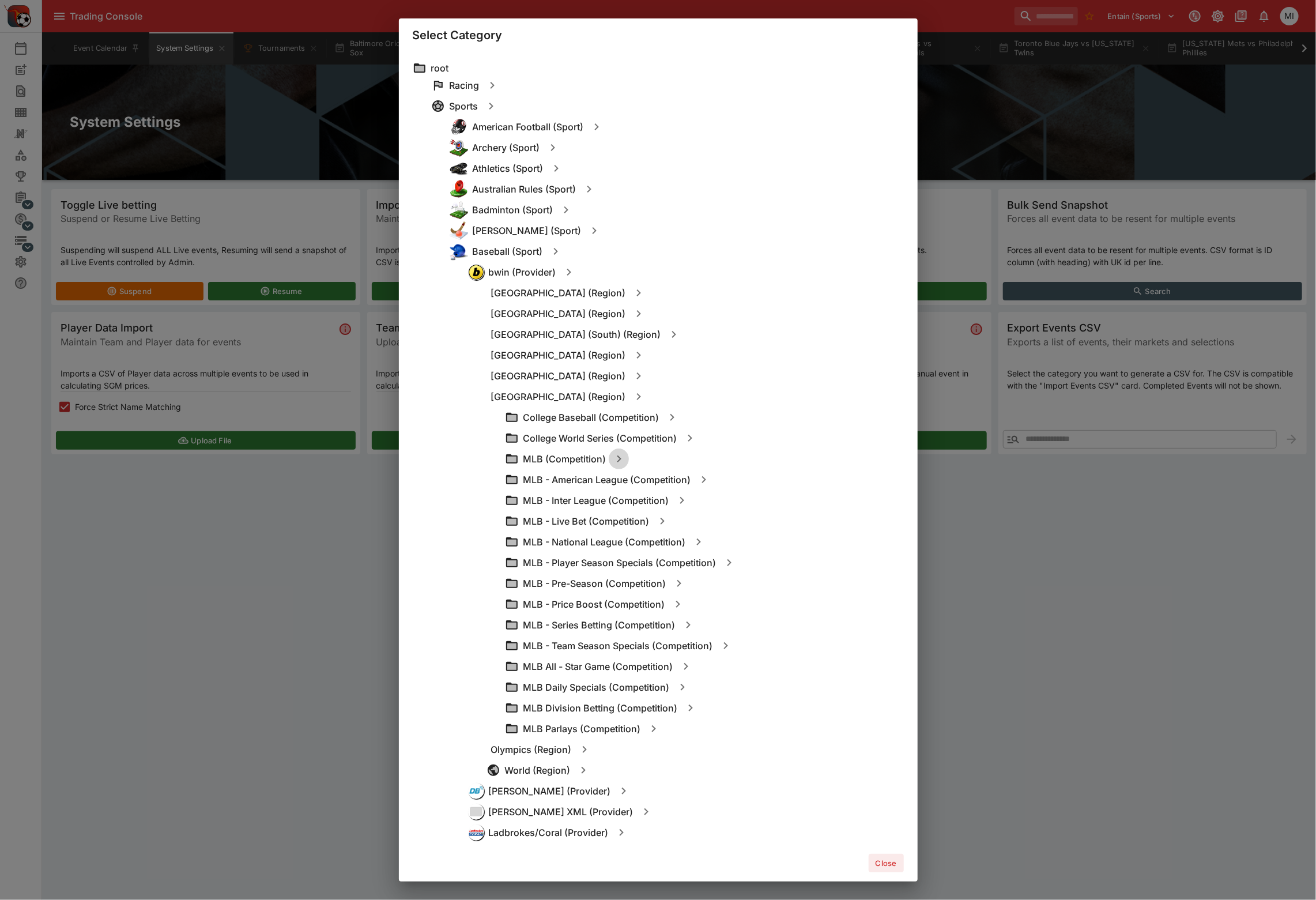
click at [619, 459] on icon "button" at bounding box center [618, 458] width 4 height 7
type input "**********"
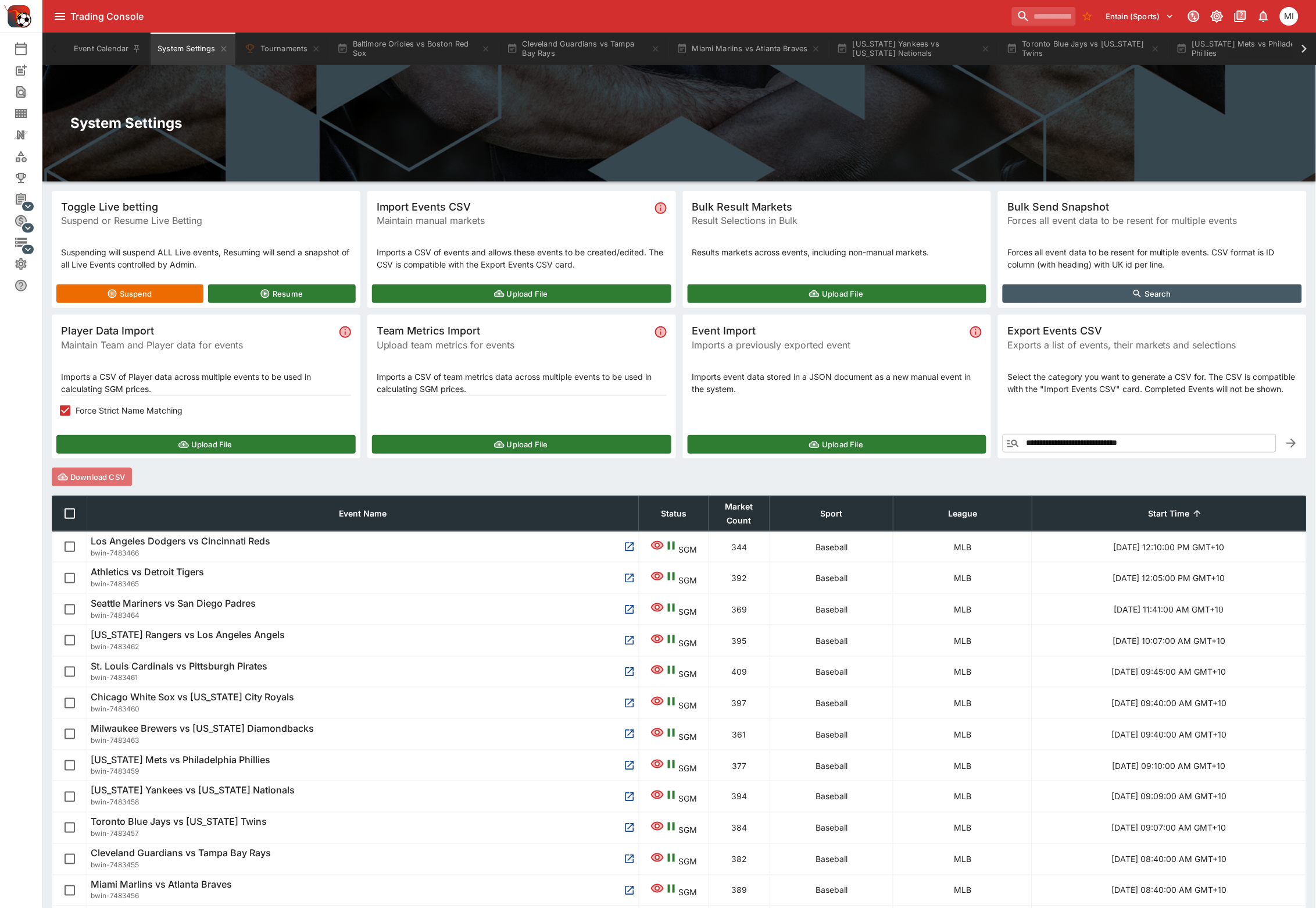
click at [104, 477] on button "Download CSV" at bounding box center [92, 476] width 80 height 19
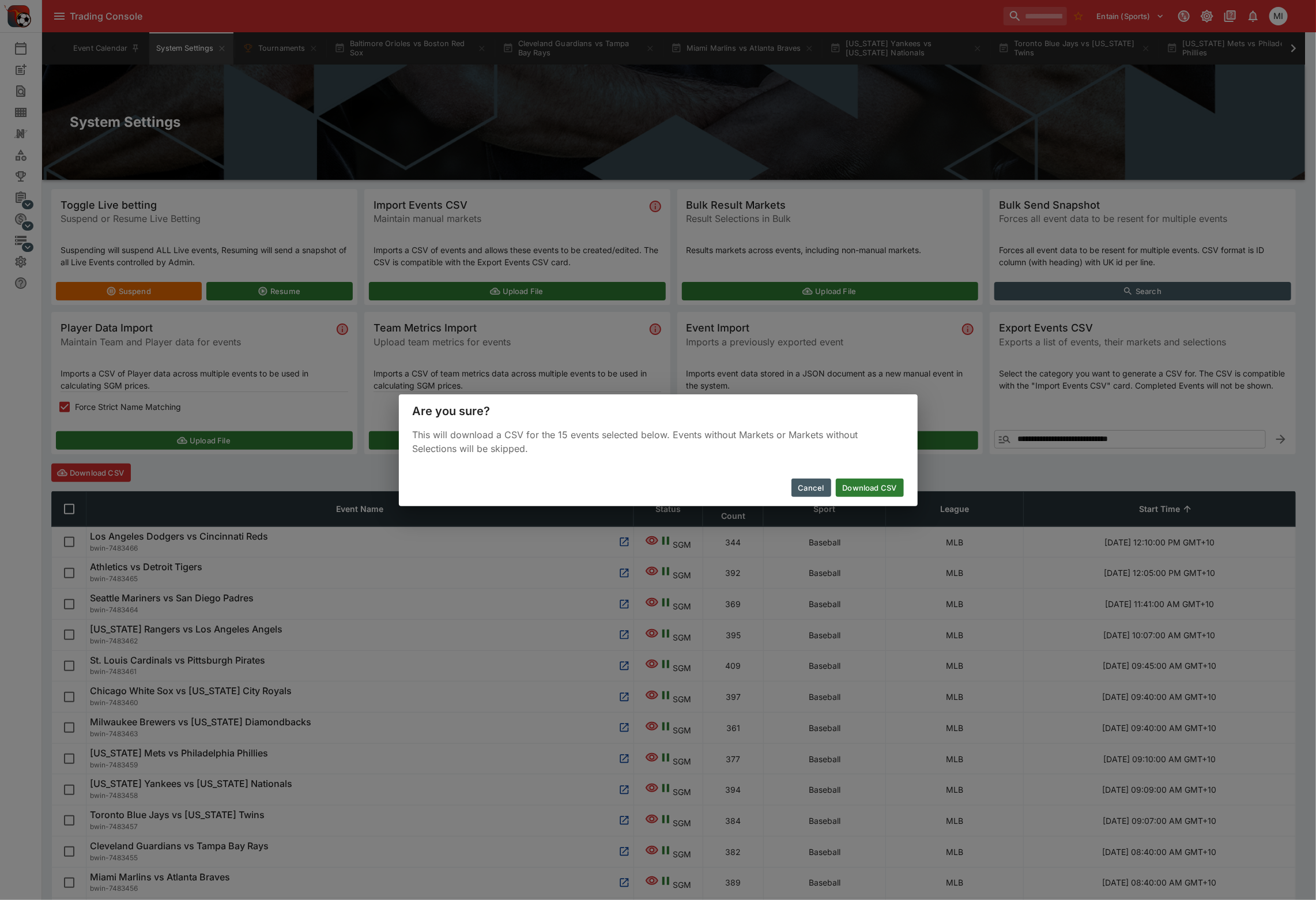
click at [855, 486] on button "Download CSV" at bounding box center [870, 488] width 68 height 18
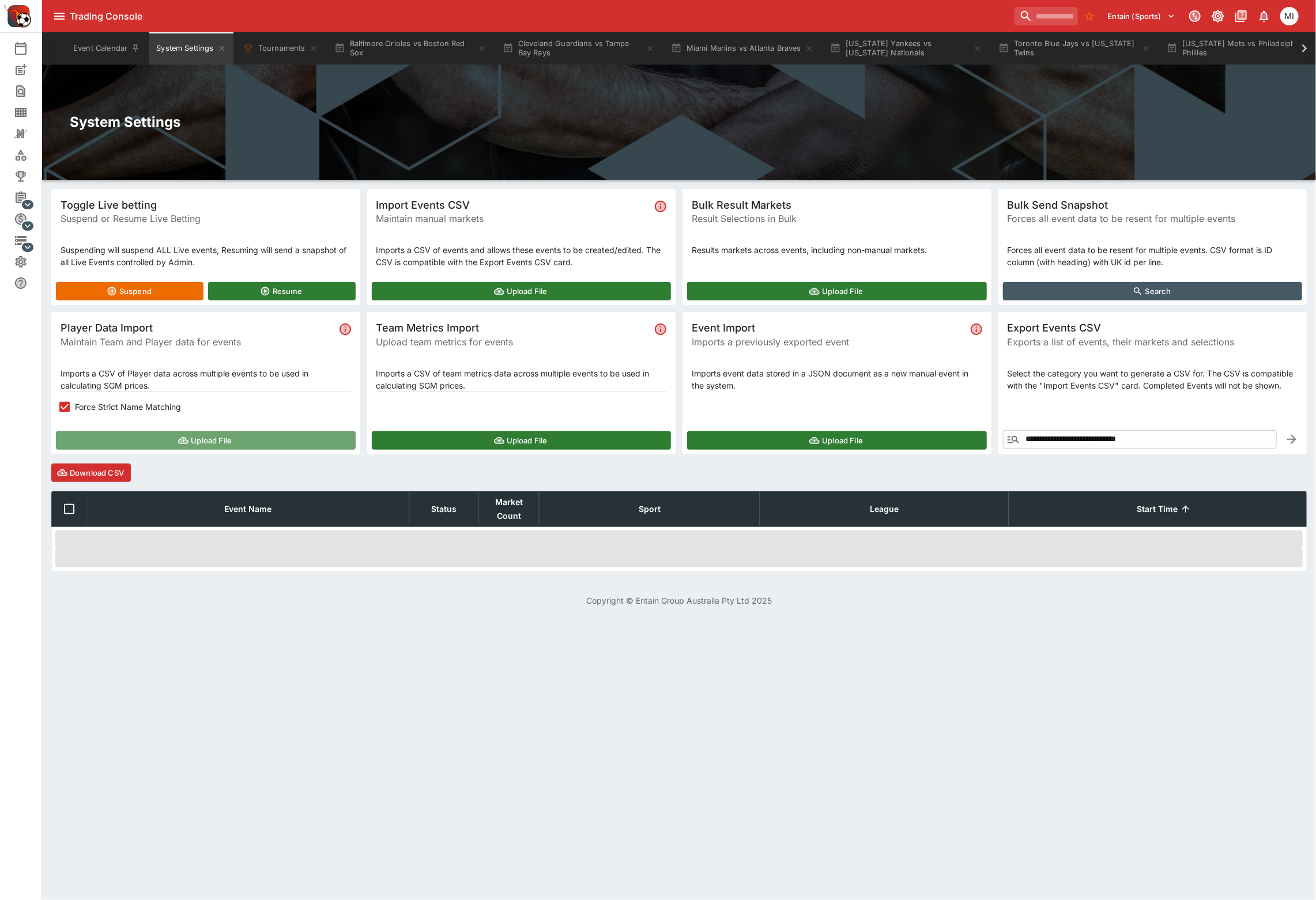
click at [148, 435] on button "Upload File" at bounding box center [205, 440] width 300 height 18
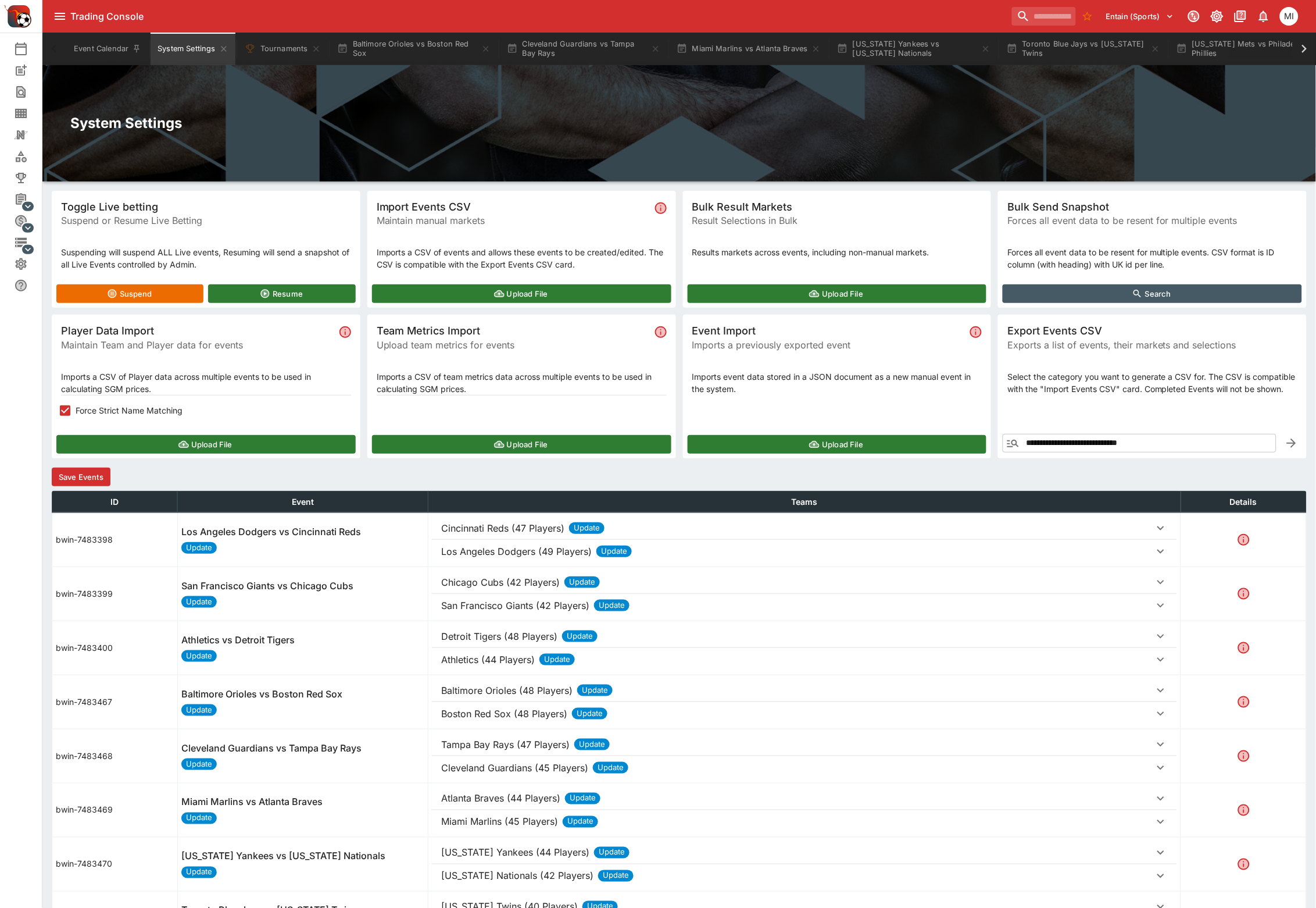
click at [93, 480] on button "Save Events" at bounding box center [81, 476] width 59 height 19
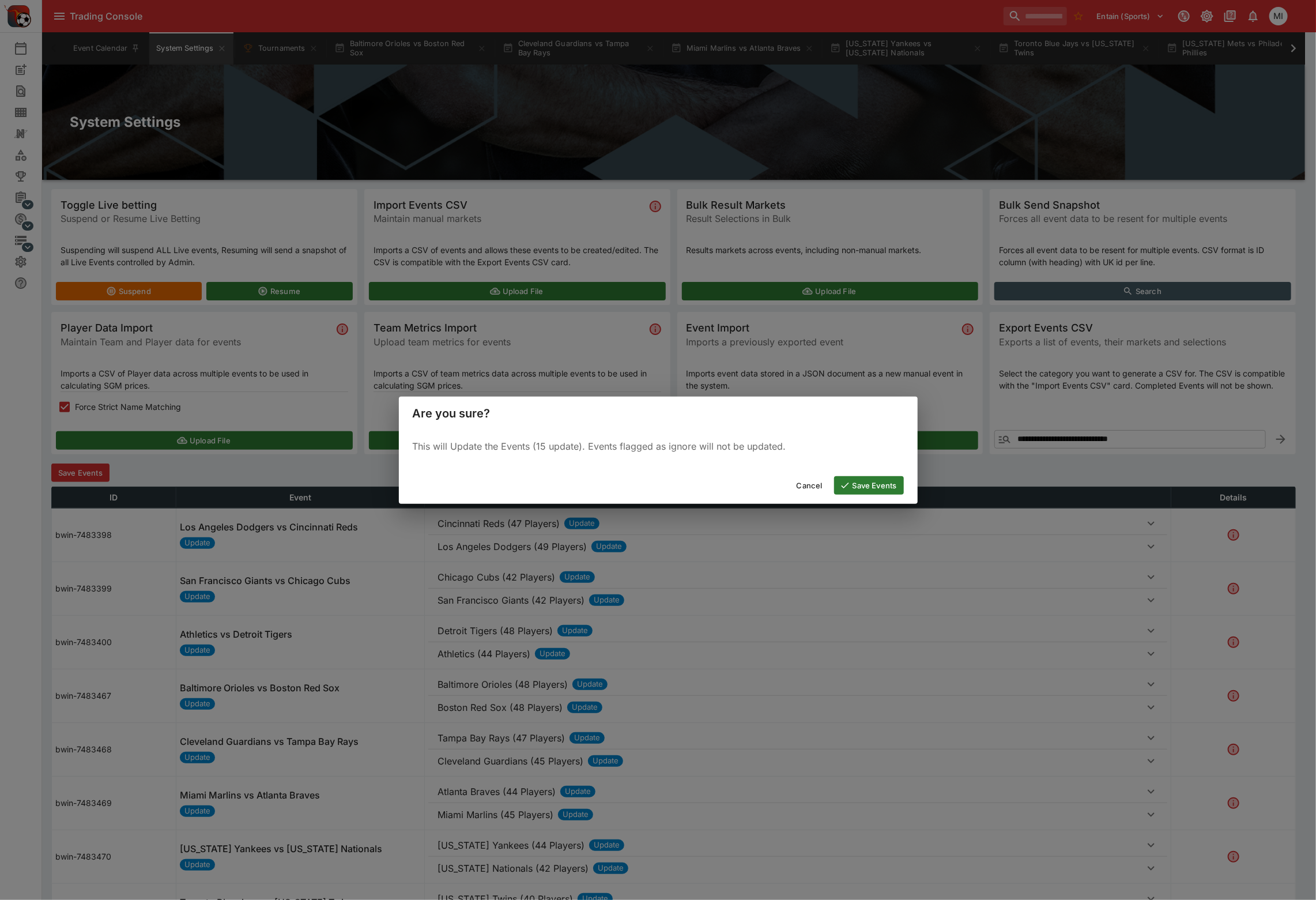
click at [853, 487] on button "Save Events" at bounding box center [868, 485] width 70 height 18
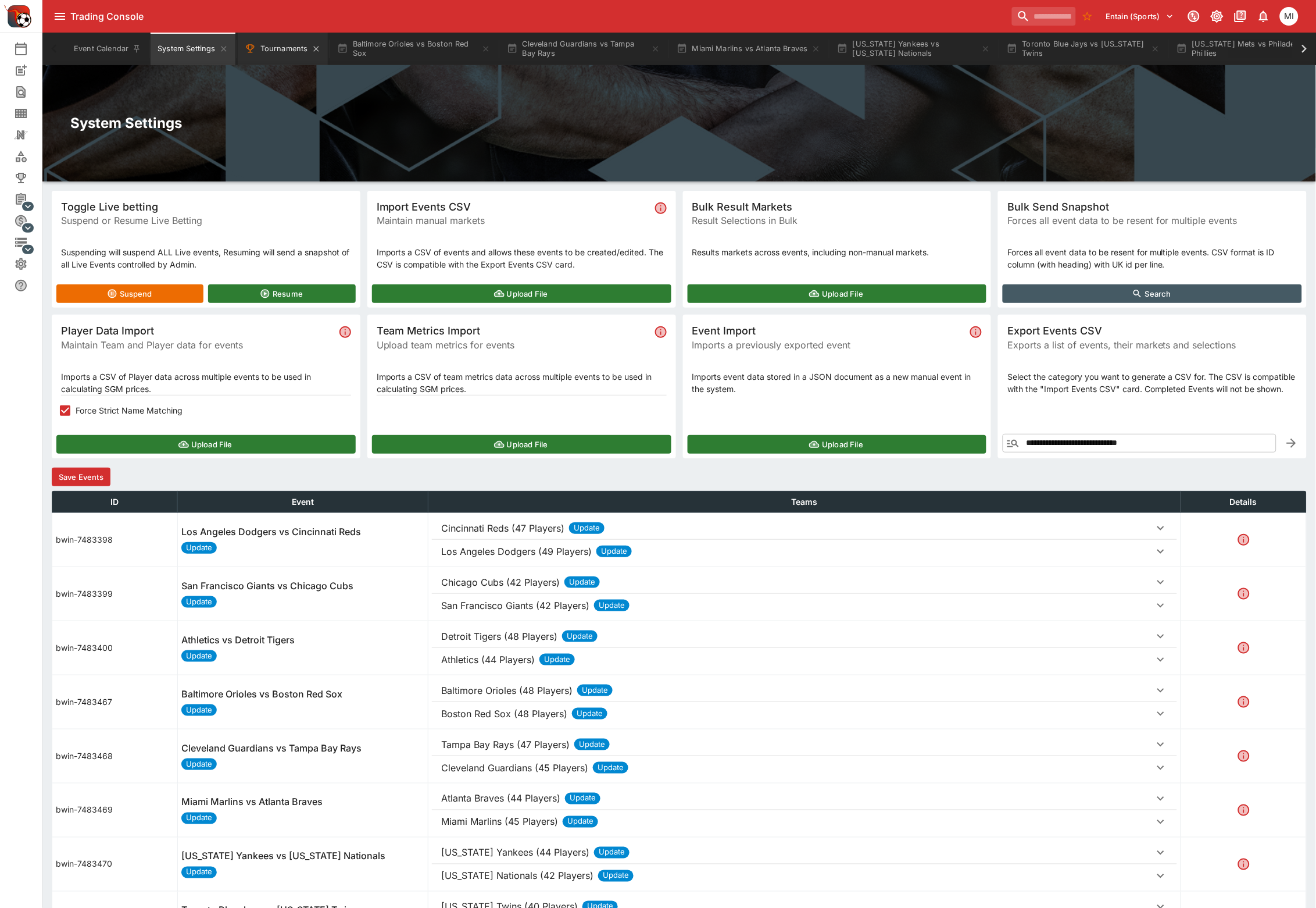
click at [290, 53] on button "Tournaments" at bounding box center [282, 49] width 90 height 33
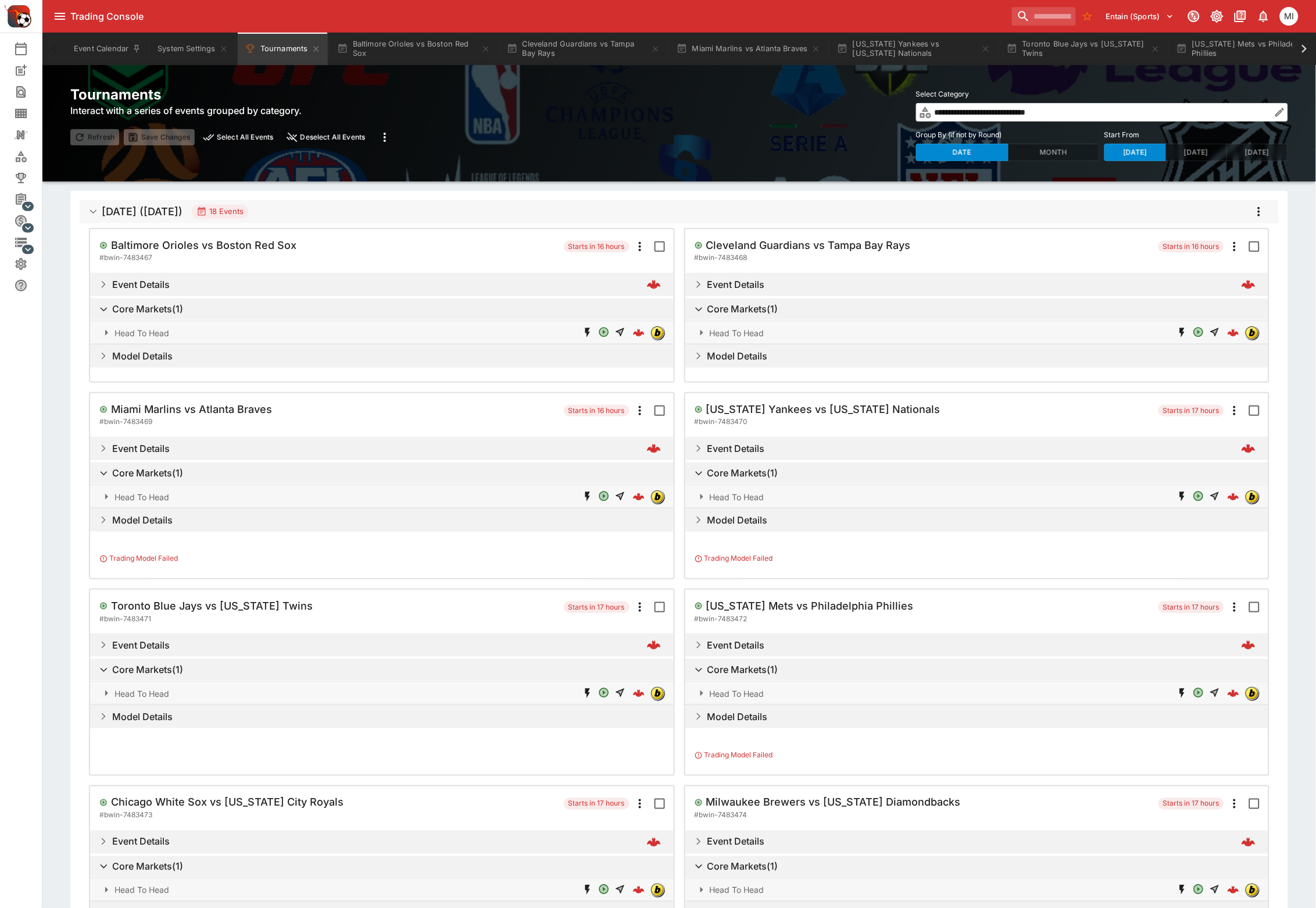
click at [1257, 215] on icon "more" at bounding box center [1259, 211] width 14 height 14
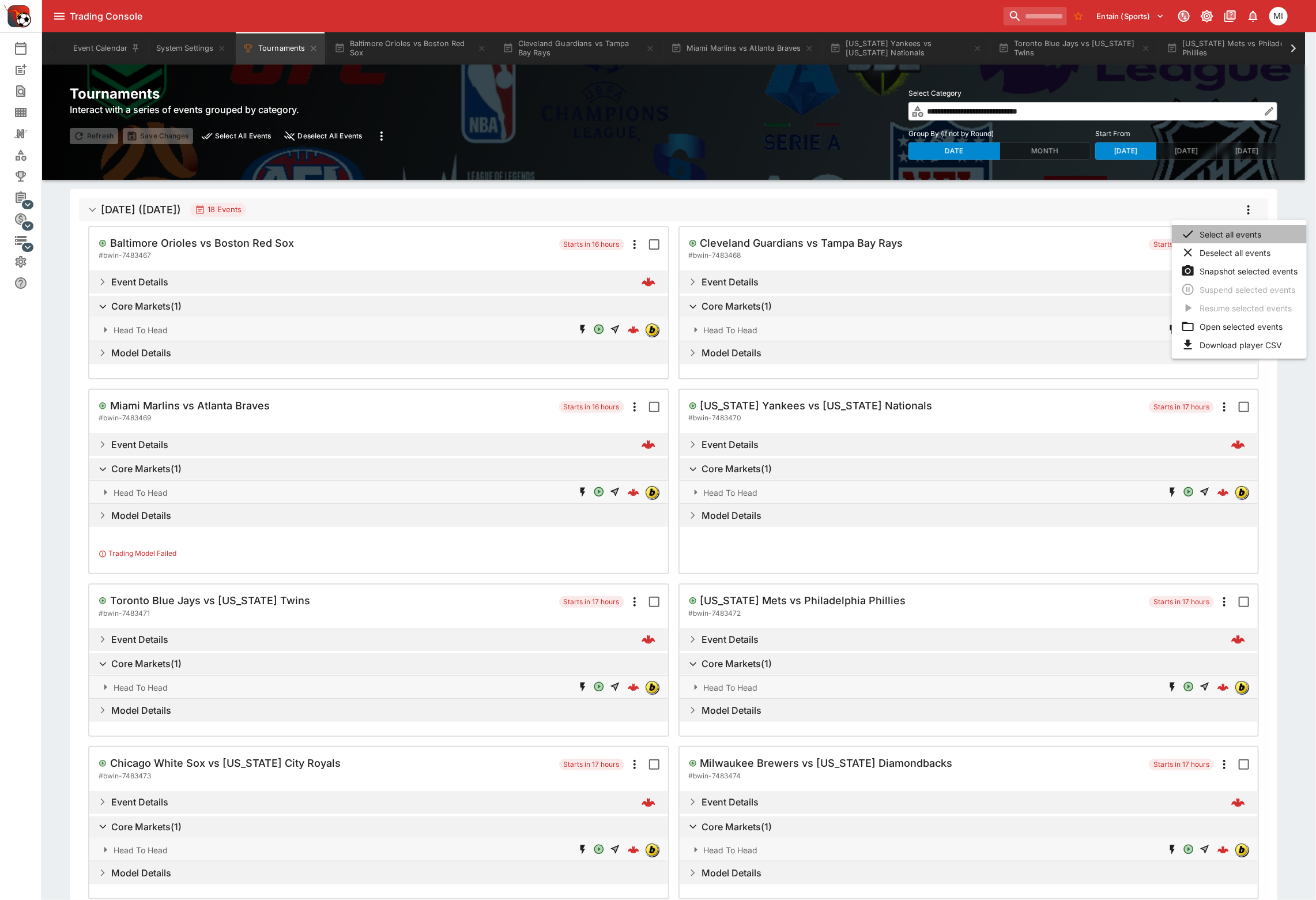
click at [1230, 231] on li "Select all events" at bounding box center [1239, 233] width 135 height 18
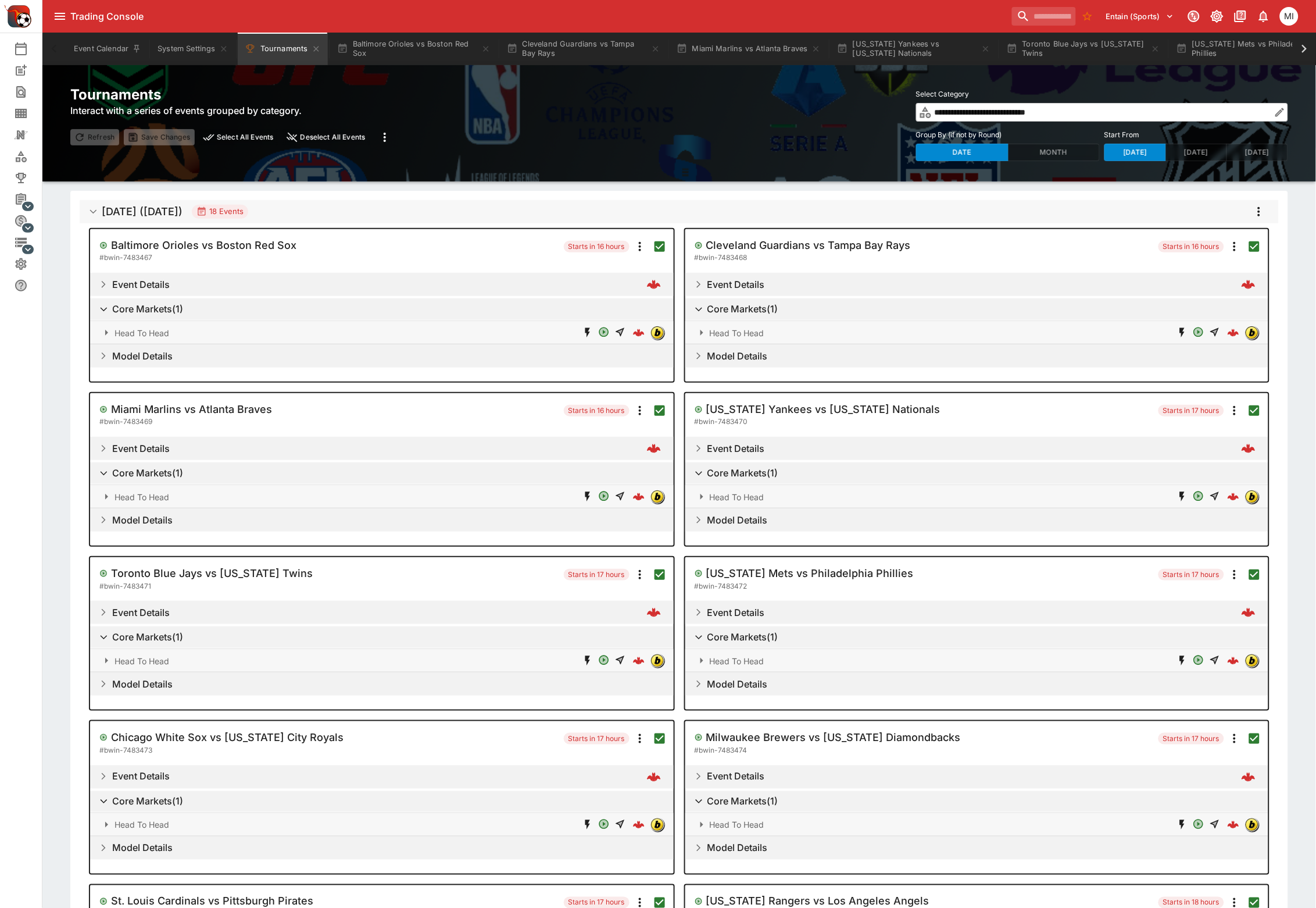
click at [1263, 213] on icon "more" at bounding box center [1259, 211] width 14 height 14
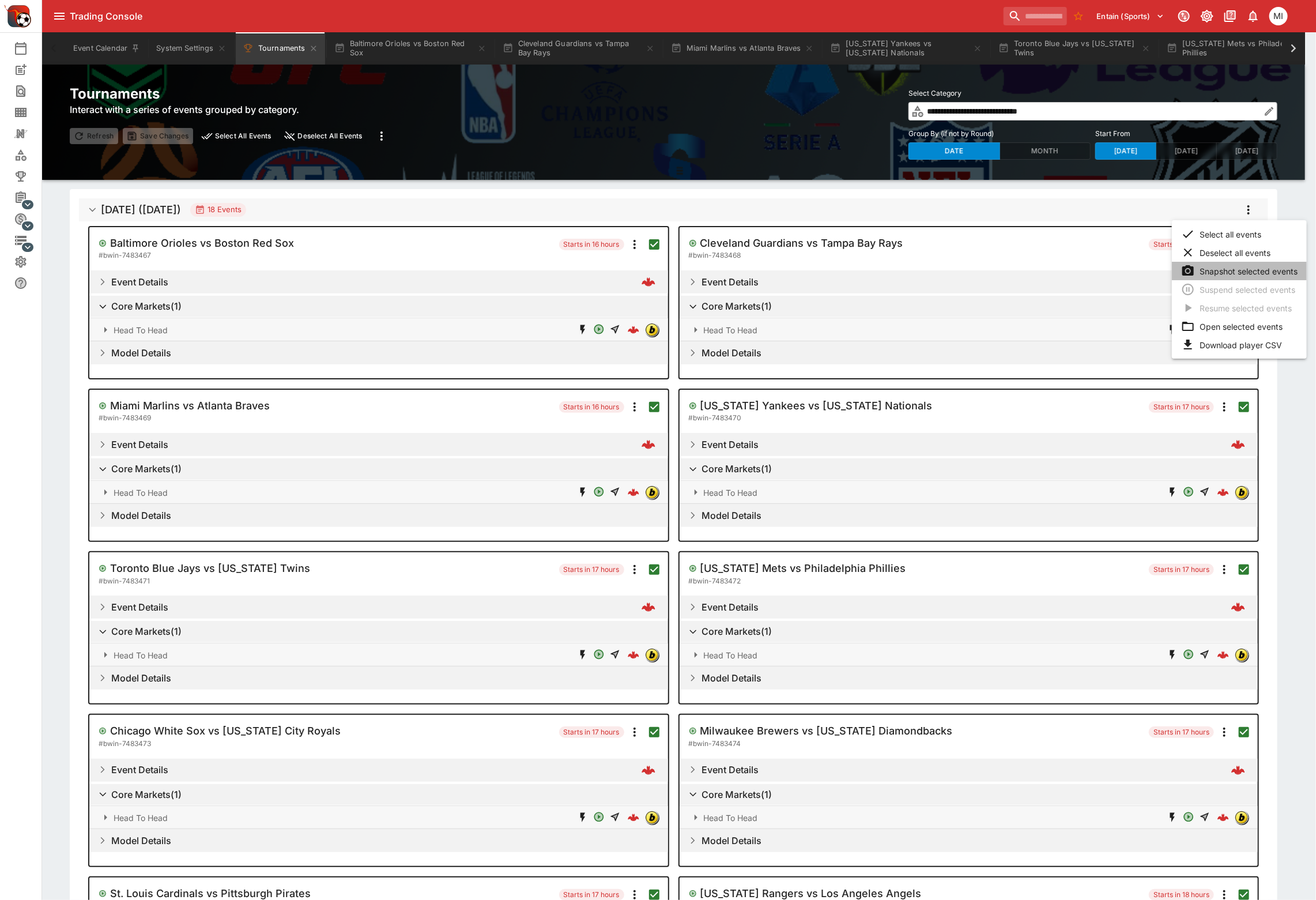
click at [1231, 275] on li "Snapshot selected events" at bounding box center [1239, 270] width 135 height 18
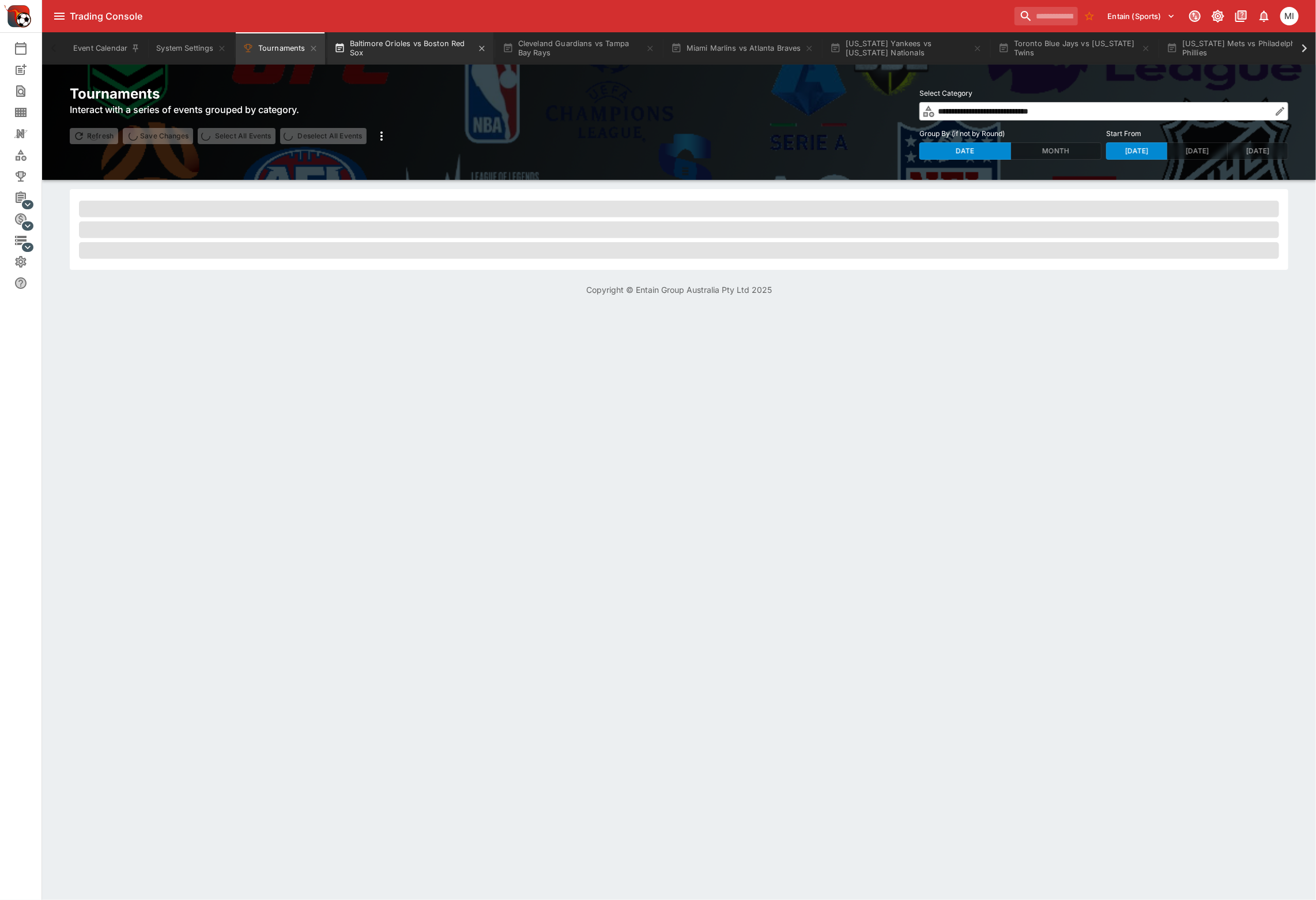
click at [428, 55] on button "Baltimore Orioles vs Boston Red Sox" at bounding box center [410, 49] width 166 height 32
